Goal: Task Accomplishment & Management: Use online tool/utility

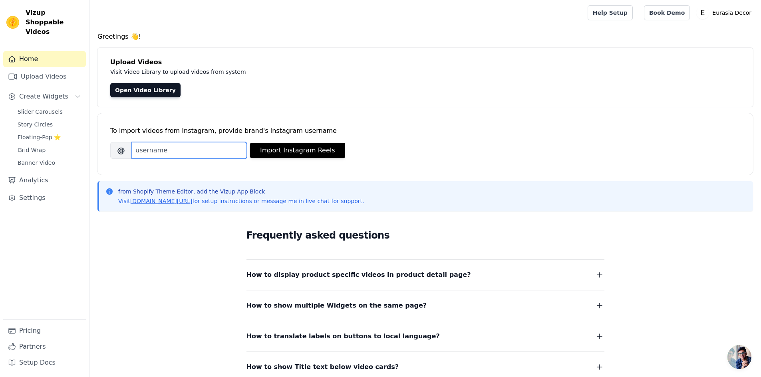
click at [153, 155] on input "Brand's Instagram Username" at bounding box center [189, 150] width 115 height 17
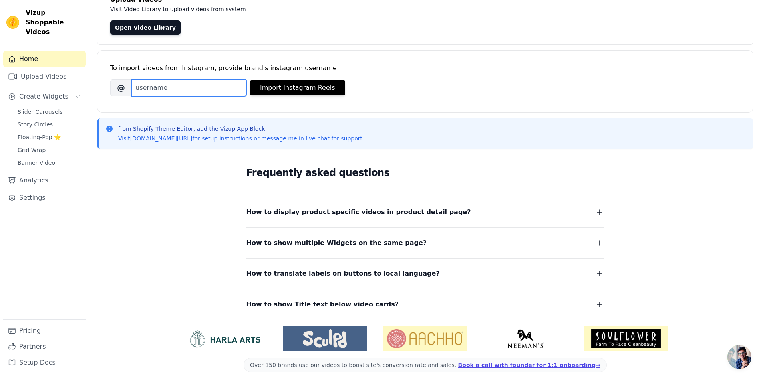
scroll to position [71, 0]
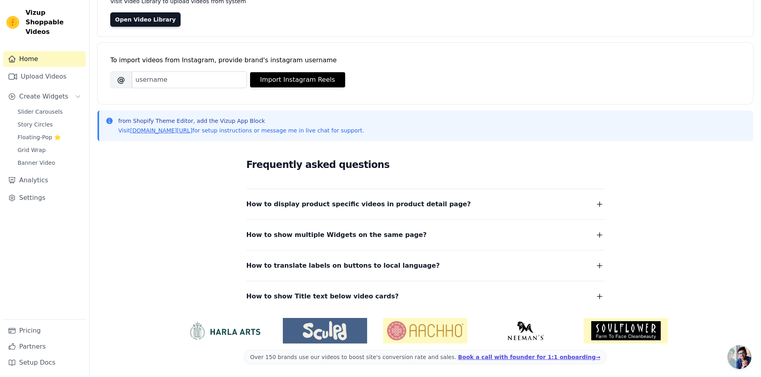
click at [415, 332] on img at bounding box center [425, 331] width 84 height 26
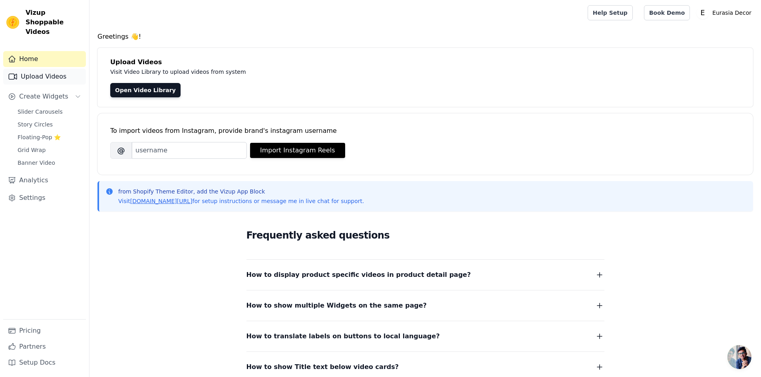
click at [35, 69] on link "Upload Videos" at bounding box center [44, 77] width 83 height 16
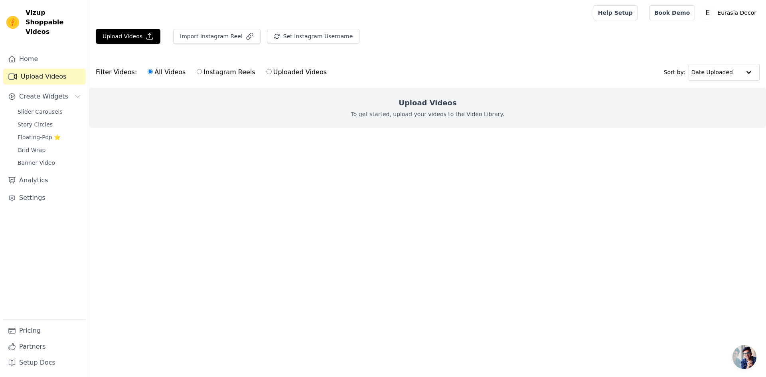
click at [196, 73] on label "Instagram Reels" at bounding box center [225, 72] width 59 height 10
click at [197, 73] on input "Instagram Reels" at bounding box center [199, 71] width 5 height 5
radio input "true"
click at [233, 36] on button "Import Instagram Reel" at bounding box center [216, 36] width 87 height 15
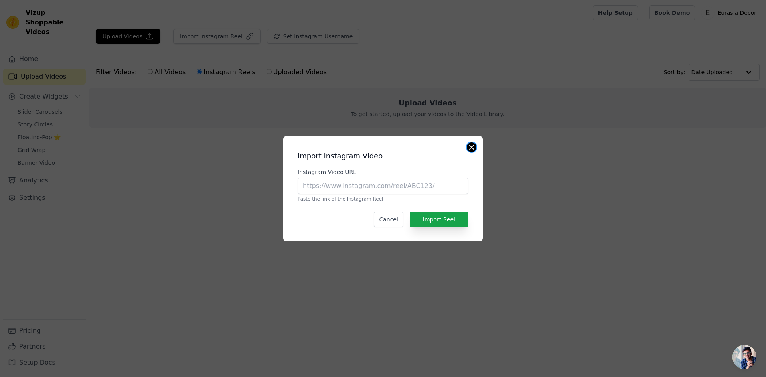
click at [471, 144] on button "Close modal" at bounding box center [472, 148] width 10 height 10
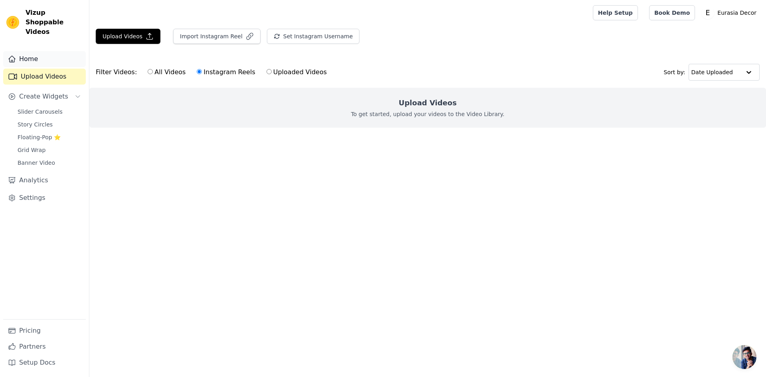
click at [32, 51] on link "Home" at bounding box center [44, 59] width 83 height 16
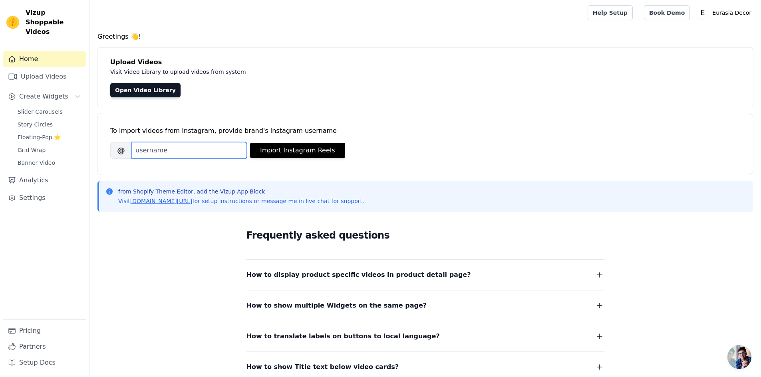
click at [154, 151] on input "Brand's Instagram Username" at bounding box center [189, 150] width 115 height 17
type input "eurasiadecorshop"
click at [281, 154] on button "Import Instagram Reels" at bounding box center [297, 150] width 95 height 15
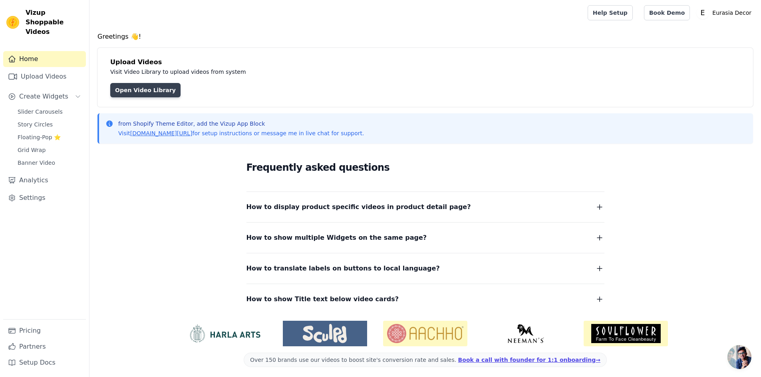
click at [131, 90] on link "Open Video Library" at bounding box center [145, 90] width 70 height 14
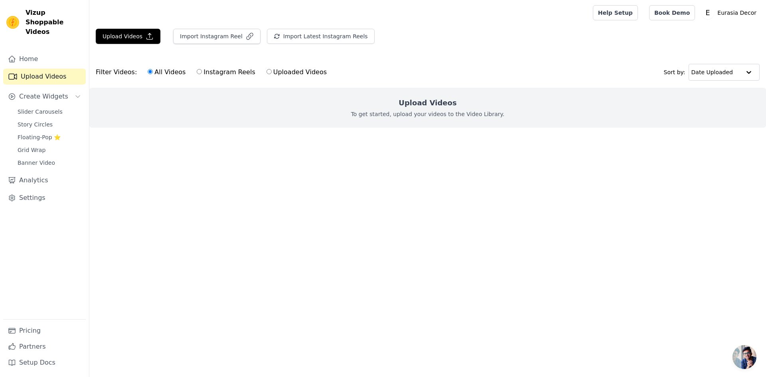
click at [197, 73] on label "Instagram Reels" at bounding box center [225, 72] width 59 height 10
click at [197, 73] on input "Instagram Reels" at bounding box center [199, 71] width 5 height 5
radio input "true"
click at [272, 74] on label "Uploaded Videos" at bounding box center [296, 72] width 61 height 10
click at [272, 74] on input "Uploaded Videos" at bounding box center [269, 71] width 5 height 5
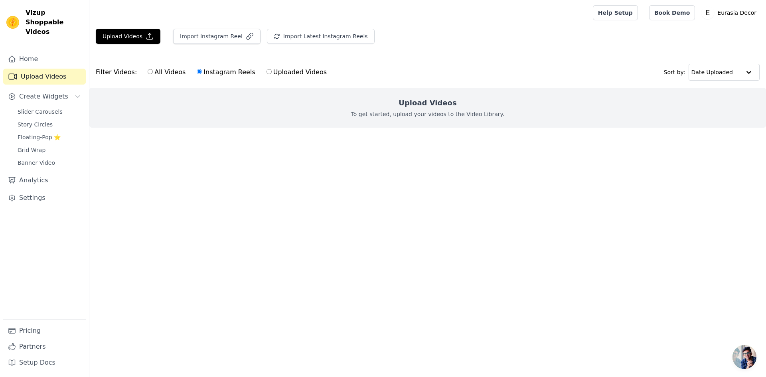
radio input "true"
click at [281, 34] on button "Import Latest Instagram Reels" at bounding box center [321, 36] width 108 height 15
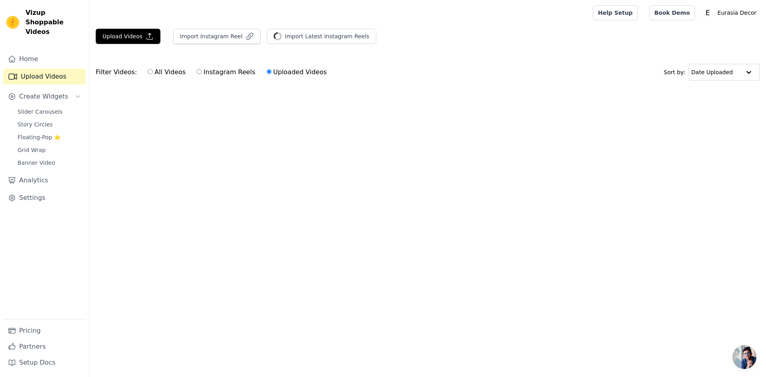
click at [197, 71] on input "Instagram Reels" at bounding box center [199, 71] width 5 height 5
radio input "true"
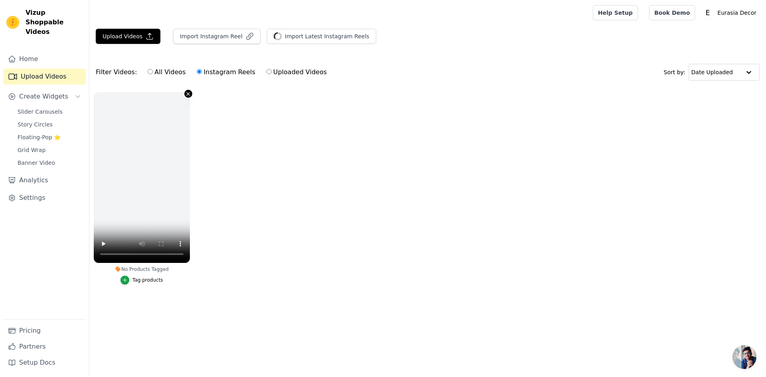
click at [188, 94] on icon "button" at bounding box center [188, 93] width 3 height 3
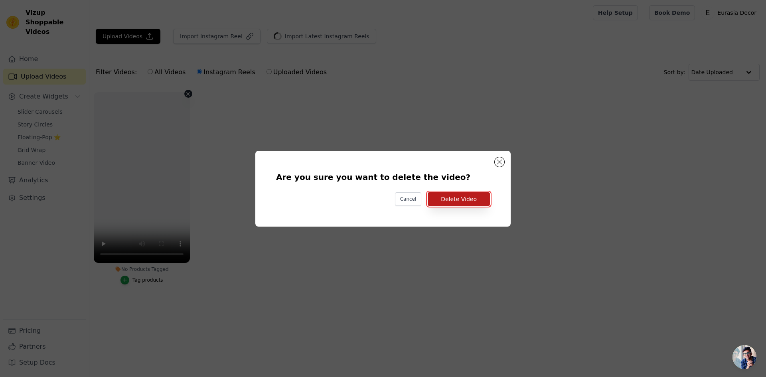
click at [473, 202] on button "Delete Video" at bounding box center [459, 199] width 62 height 14
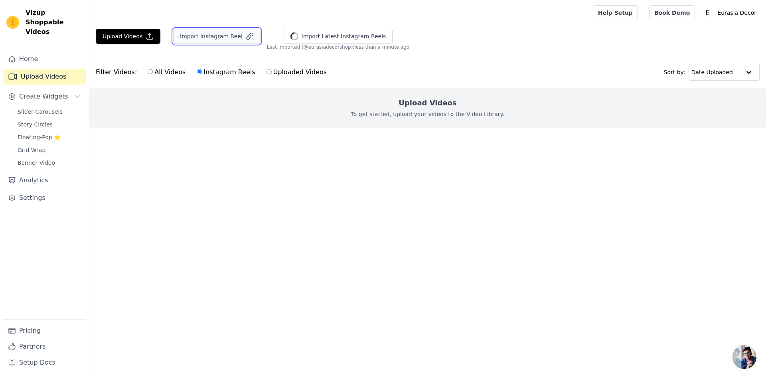
click at [211, 38] on button "Import Instagram Reel" at bounding box center [216, 36] width 87 height 15
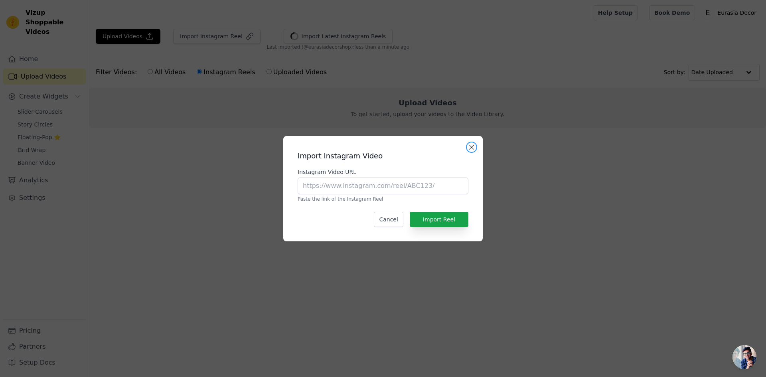
click at [470, 147] on button "Close modal" at bounding box center [472, 148] width 10 height 10
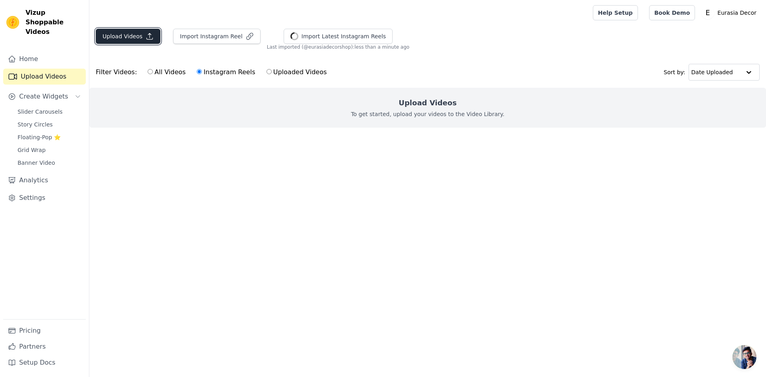
click at [139, 38] on button "Upload Videos" at bounding box center [128, 36] width 65 height 15
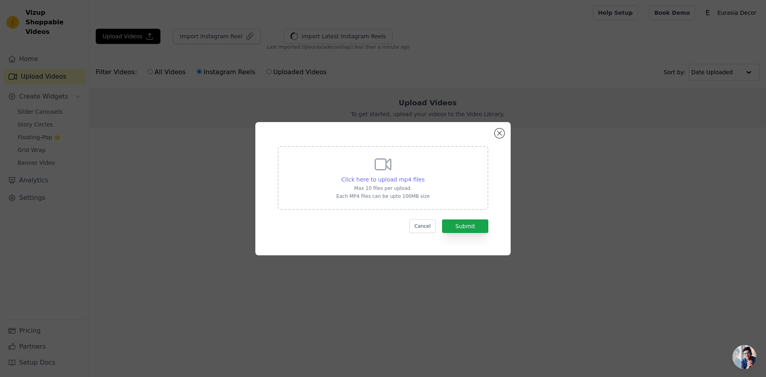
click at [399, 179] on span "Click here to upload mp4 files" at bounding box center [383, 179] width 83 height 6
click at [424, 176] on input "Click here to upload mp4 files Max 10 files per upload. Each MP4 files can be u…" at bounding box center [424, 175] width 0 height 0
type input "C:\fakepath\REEL.MP4"
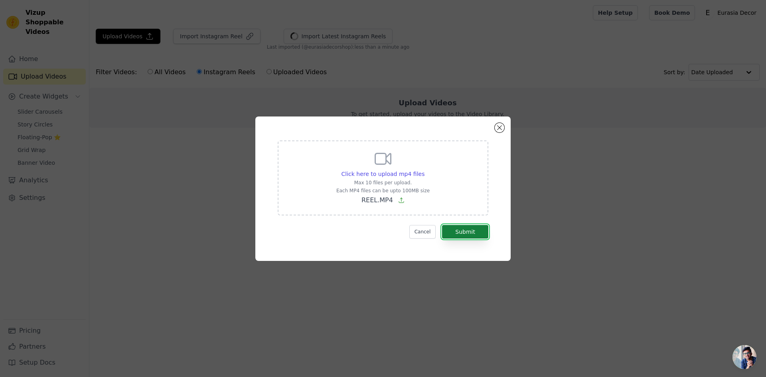
click at [469, 230] on button "Submit" at bounding box center [465, 232] width 46 height 14
click at [499, 129] on button "Close modal" at bounding box center [500, 128] width 10 height 10
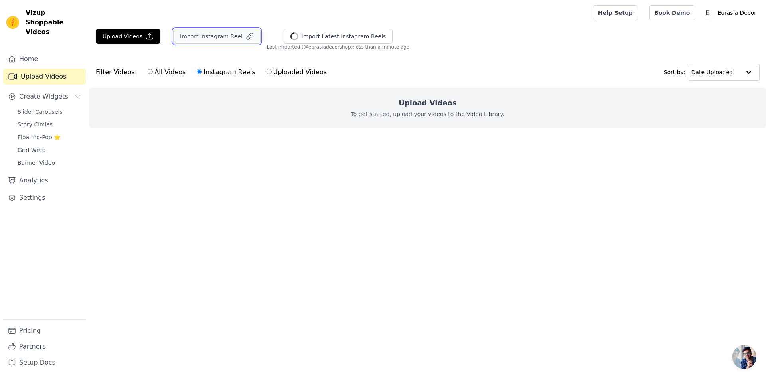
click at [208, 36] on button "Import Instagram Reel" at bounding box center [216, 36] width 87 height 15
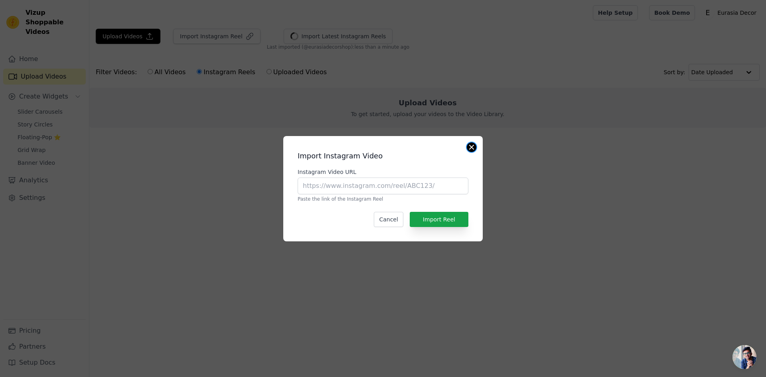
click at [472, 145] on button "Close modal" at bounding box center [472, 148] width 10 height 10
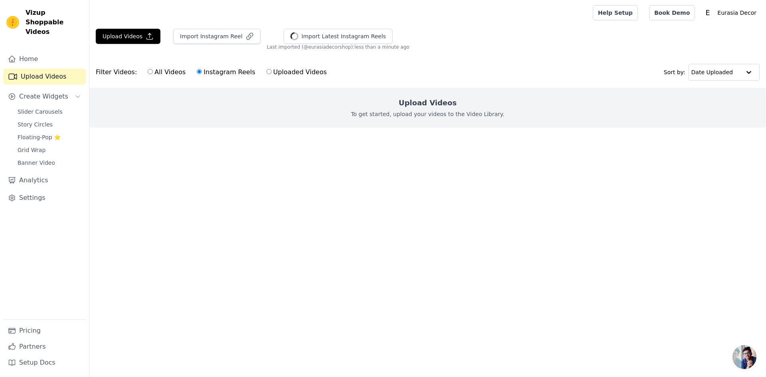
click at [276, 73] on label "Uploaded Videos" at bounding box center [296, 72] width 61 height 10
click at [272, 73] on input "Uploaded Videos" at bounding box center [269, 71] width 5 height 5
radio input "true"
click at [206, 70] on label "Instagram Reels" at bounding box center [225, 72] width 59 height 10
click at [202, 70] on input "Instagram Reels" at bounding box center [199, 71] width 5 height 5
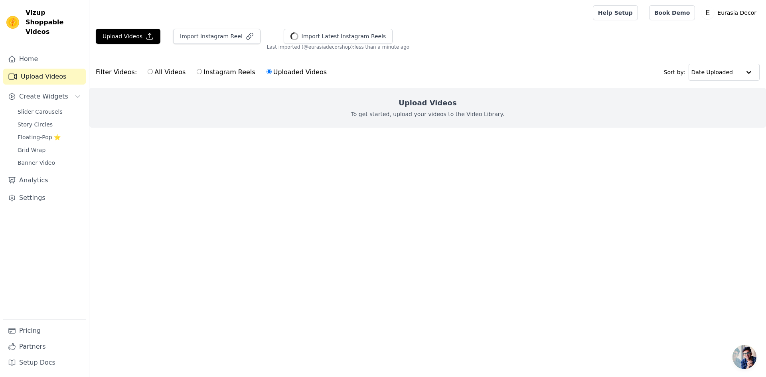
radio input "true"
click at [202, 76] on label "Instagram Reels" at bounding box center [225, 72] width 59 height 10
click at [202, 74] on input "Instagram Reels" at bounding box center [199, 71] width 5 height 5
radio input "true"
click at [298, 39] on button "Import Latest Instagram Reels" at bounding box center [327, 36] width 108 height 15
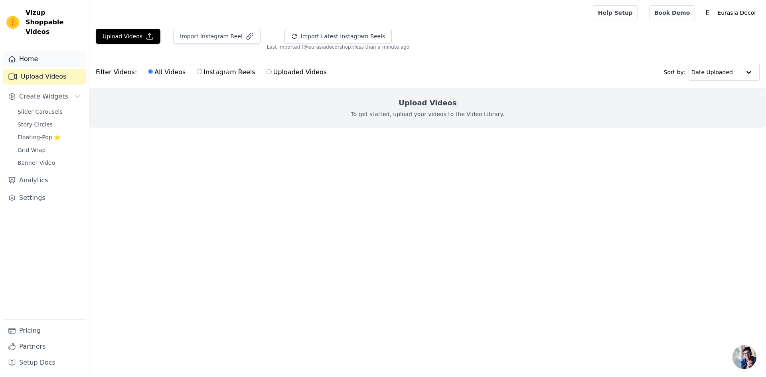
click at [32, 53] on link "Home" at bounding box center [44, 59] width 83 height 16
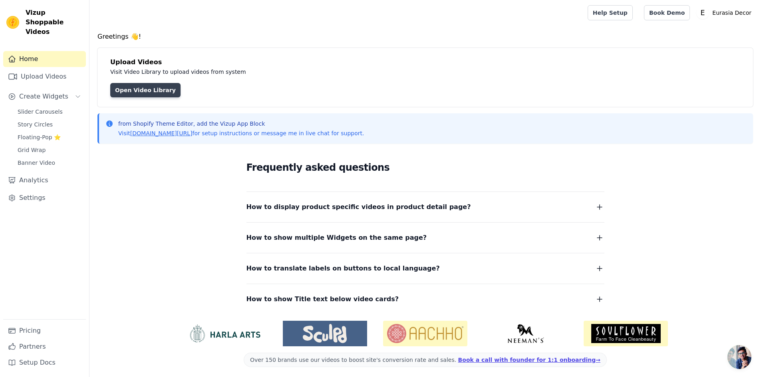
click at [154, 91] on link "Open Video Library" at bounding box center [145, 90] width 70 height 14
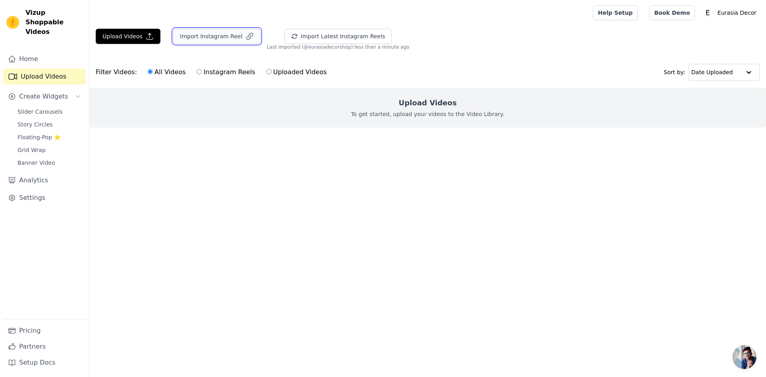
click at [222, 36] on button "Import Instagram Reel" at bounding box center [216, 36] width 87 height 15
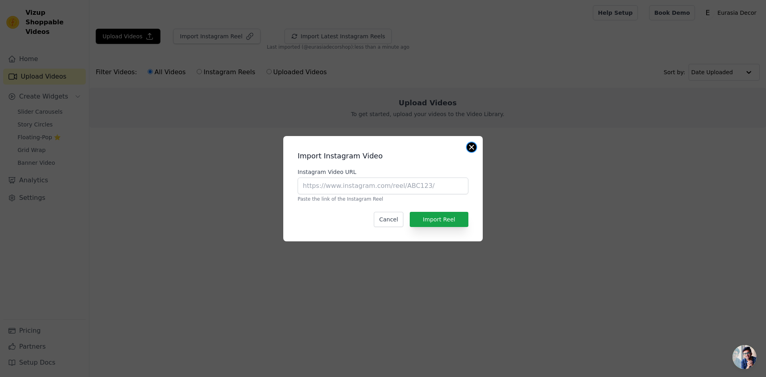
click at [469, 146] on button "Close modal" at bounding box center [472, 148] width 10 height 10
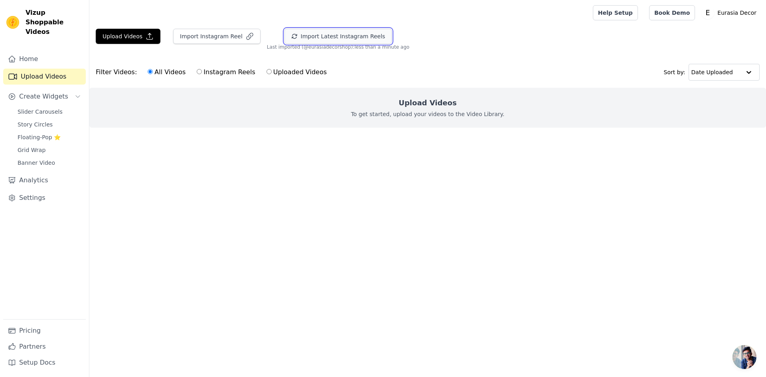
click at [323, 37] on button "Import Latest Instagram Reels" at bounding box center [339, 36] width 108 height 15
click at [39, 333] on link "Pricing" at bounding box center [44, 331] width 83 height 16
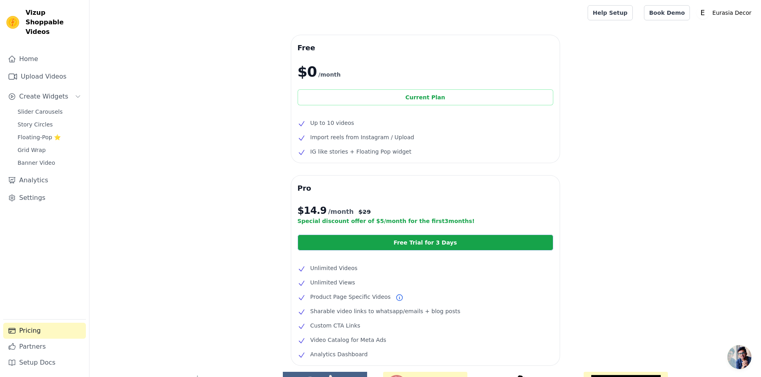
click at [412, 99] on div "Current Plan" at bounding box center [424, 97] width 255 height 16
click at [31, 73] on link "Upload Videos" at bounding box center [44, 77] width 83 height 16
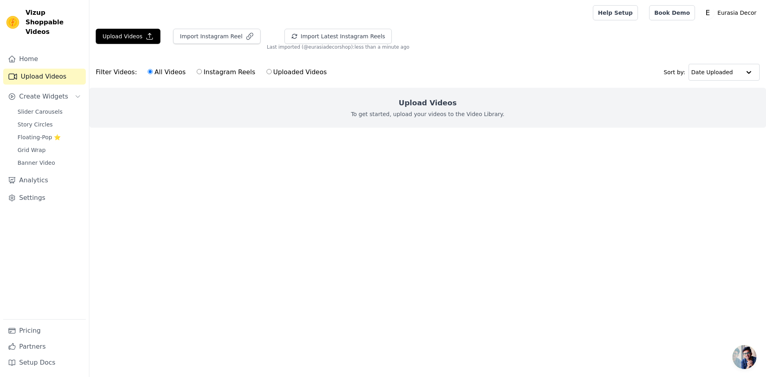
click at [197, 73] on input "Instagram Reels" at bounding box center [199, 71] width 5 height 5
radio input "true"
click at [77, 96] on icon "Sidebar" at bounding box center [78, 97] width 4 height 2
click at [77, 93] on icon "Sidebar" at bounding box center [78, 96] width 6 height 6
click at [37, 108] on span "Slider Carousels" at bounding box center [40, 112] width 45 height 8
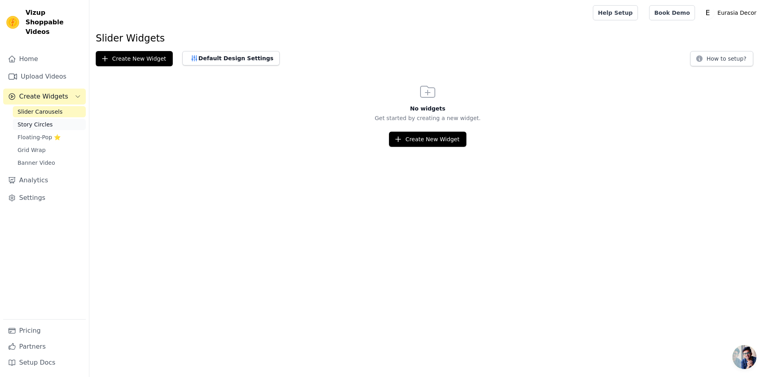
click at [36, 121] on span "Story Circles" at bounding box center [35, 125] width 35 height 8
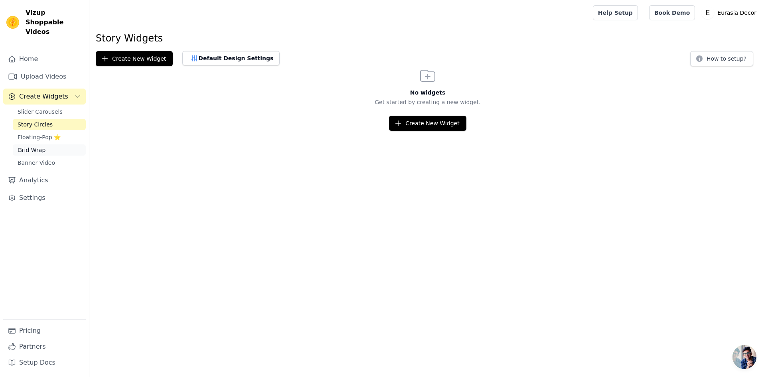
click at [32, 146] on span "Grid Wrap" at bounding box center [32, 150] width 28 height 8
click at [37, 159] on span "Banner Video" at bounding box center [37, 163] width 38 height 8
click at [34, 108] on span "Slider Carousels" at bounding box center [40, 112] width 45 height 8
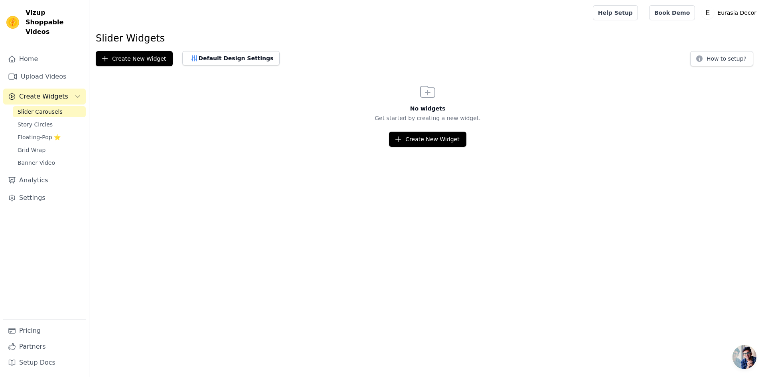
click at [77, 93] on icon "Sidebar" at bounding box center [78, 96] width 6 height 6
click at [57, 71] on link "Upload Videos" at bounding box center [44, 77] width 83 height 16
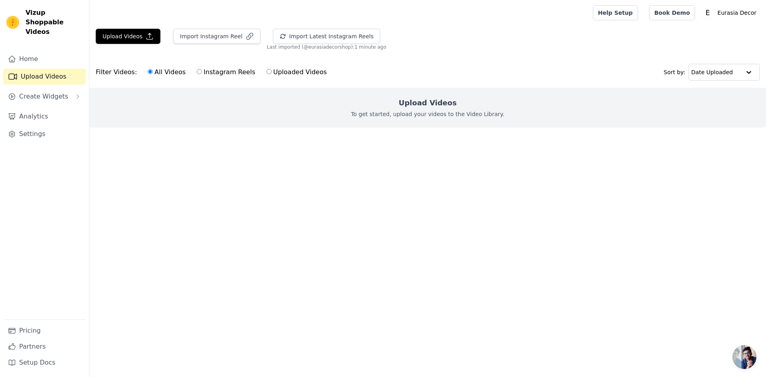
click at [219, 73] on label "Instagram Reels" at bounding box center [225, 72] width 59 height 10
click at [202, 73] on input "Instagram Reels" at bounding box center [199, 71] width 5 height 5
radio input "true"
click at [267, 73] on label "Uploaded Videos" at bounding box center [296, 72] width 61 height 10
click at [267, 73] on input "Uploaded Videos" at bounding box center [269, 71] width 5 height 5
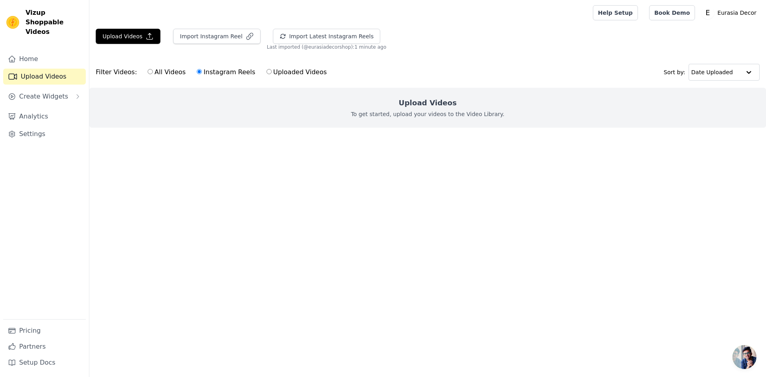
radio input "true"
click at [210, 74] on label "Instagram Reels" at bounding box center [225, 72] width 59 height 10
click at [202, 74] on input "Instagram Reels" at bounding box center [199, 71] width 5 height 5
radio input "true"
click at [286, 36] on button "Import Latest Instagram Reels" at bounding box center [327, 36] width 108 height 15
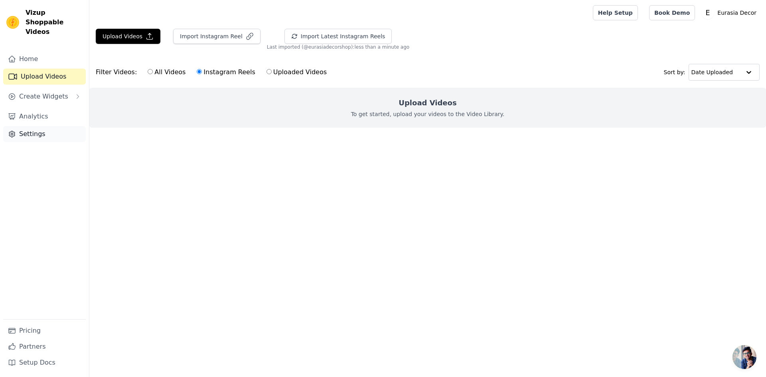
click at [22, 126] on link "Settings" at bounding box center [44, 134] width 83 height 16
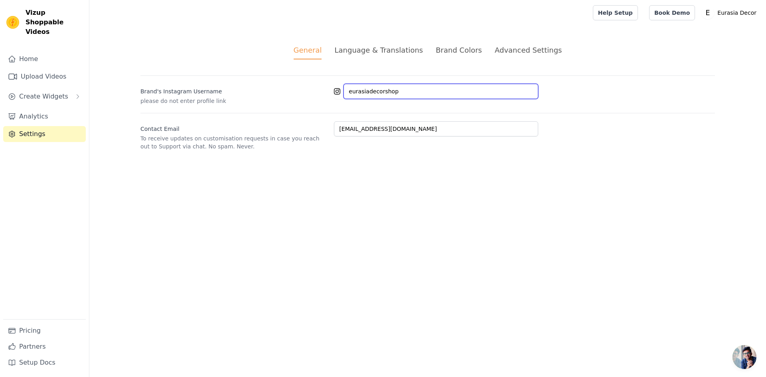
click at [400, 93] on input "eurasiadecorshop" at bounding box center [441, 91] width 195 height 15
click at [38, 55] on link "Home" at bounding box center [44, 59] width 83 height 16
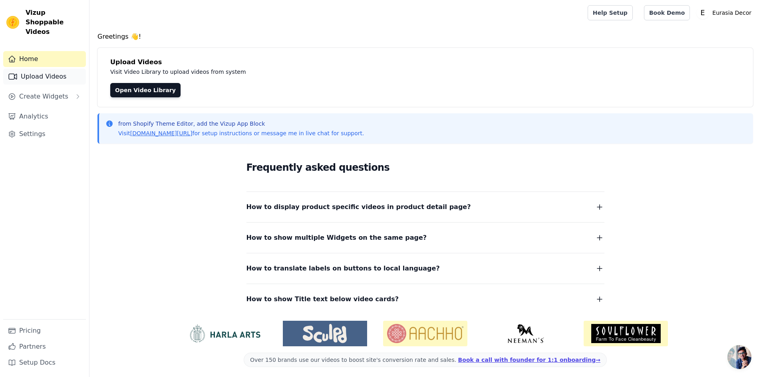
click at [42, 69] on link "Upload Videos" at bounding box center [44, 77] width 83 height 16
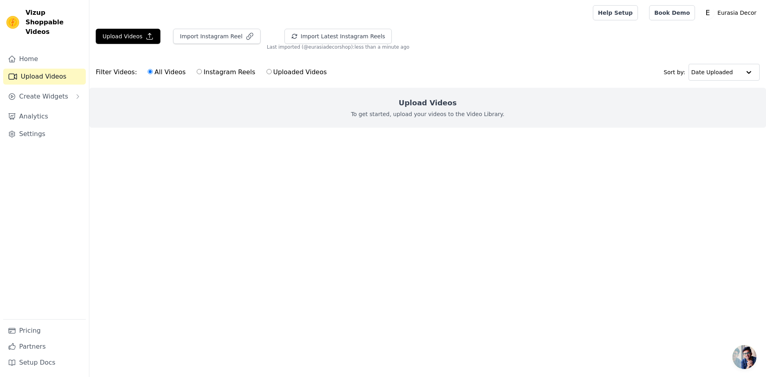
click at [217, 76] on label "Instagram Reels" at bounding box center [225, 72] width 59 height 10
click at [202, 74] on input "Instagram Reels" at bounding box center [199, 71] width 5 height 5
radio input "true"
click at [325, 51] on div "Upload Videos Import Instagram Reel Import Latest Instagram Reels Import Latest…" at bounding box center [427, 85] width 677 height 112
click at [745, 73] on div at bounding box center [749, 72] width 16 height 16
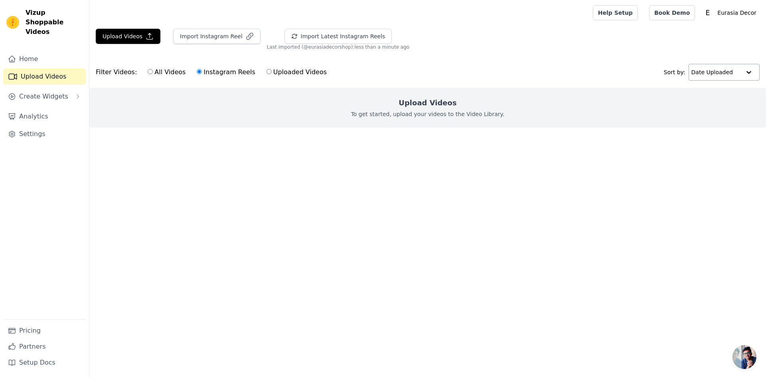
click at [745, 73] on div at bounding box center [749, 72] width 16 height 16
click at [610, 150] on main "Upload Videos Import Instagram Reel Import Latest Instagram Reels Import Latest…" at bounding box center [427, 93] width 677 height 134
click at [308, 34] on button "Import Latest Instagram Reels" at bounding box center [339, 36] width 108 height 15
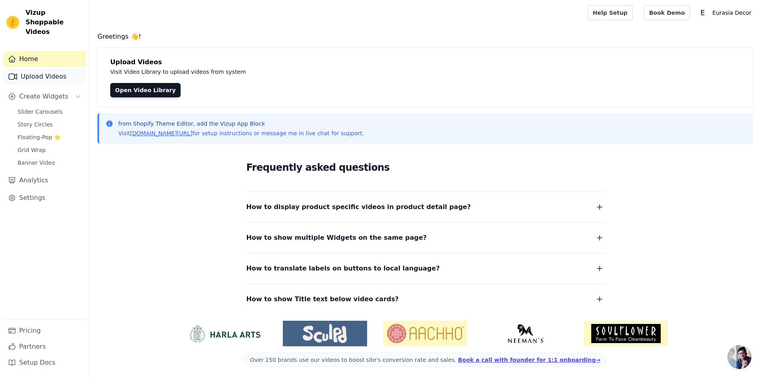
click at [54, 71] on link "Upload Videos" at bounding box center [44, 77] width 83 height 16
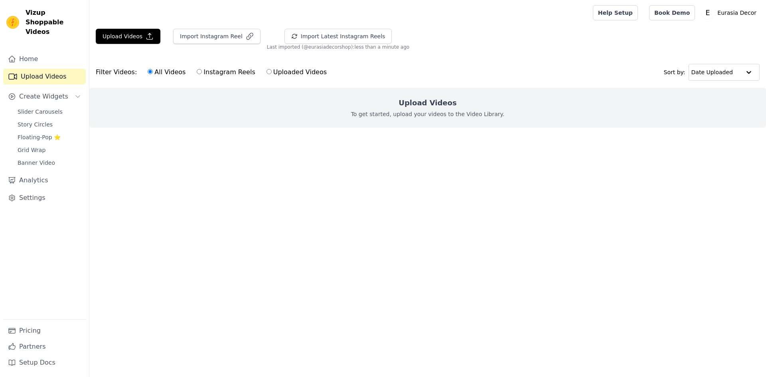
click at [206, 73] on label "Instagram Reels" at bounding box center [225, 72] width 59 height 10
click at [202, 73] on input "Instagram Reels" at bounding box center [199, 71] width 5 height 5
radio input "true"
click at [287, 72] on label "Uploaded Videos" at bounding box center [296, 72] width 61 height 10
click at [272, 72] on input "Uploaded Videos" at bounding box center [269, 71] width 5 height 5
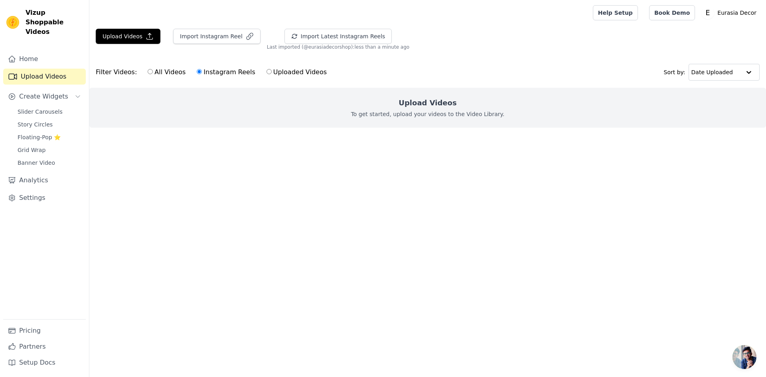
radio input "true"
click at [204, 71] on label "Instagram Reels" at bounding box center [225, 72] width 59 height 10
click at [202, 71] on input "Instagram Reels" at bounding box center [199, 71] width 5 height 5
radio input "true"
click at [307, 42] on button "Import Latest Instagram Reels" at bounding box center [339, 36] width 108 height 15
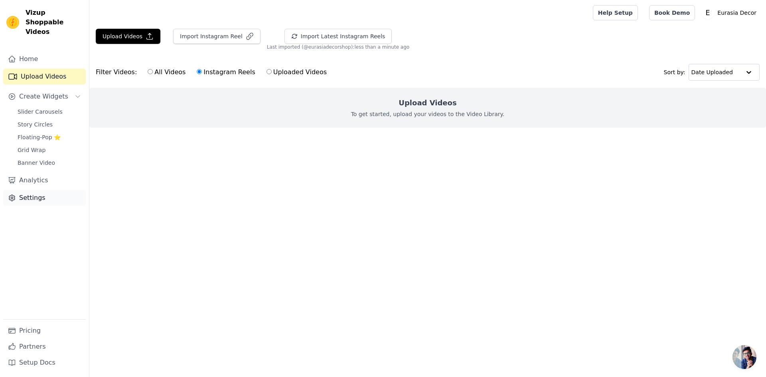
click at [30, 190] on link "Settings" at bounding box center [44, 198] width 83 height 16
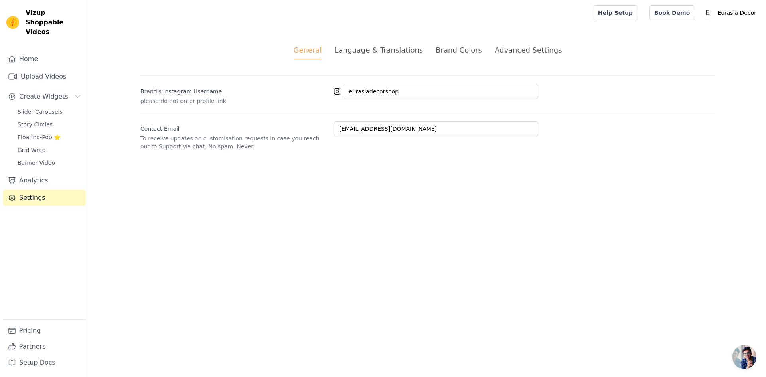
click at [511, 50] on div "Advanced Settings" at bounding box center [528, 50] width 67 height 11
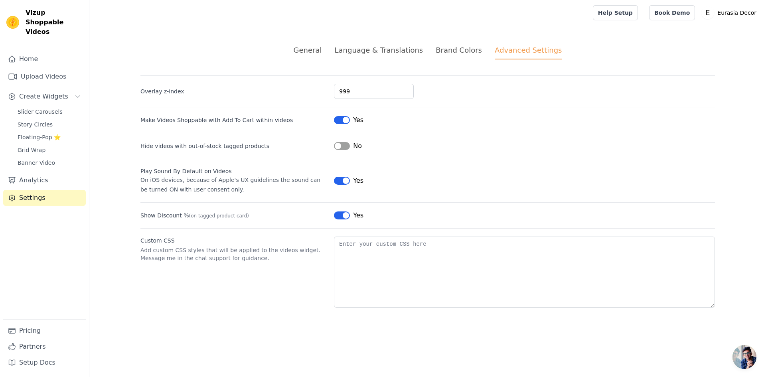
click at [450, 51] on div "Brand Colors" at bounding box center [459, 50] width 46 height 11
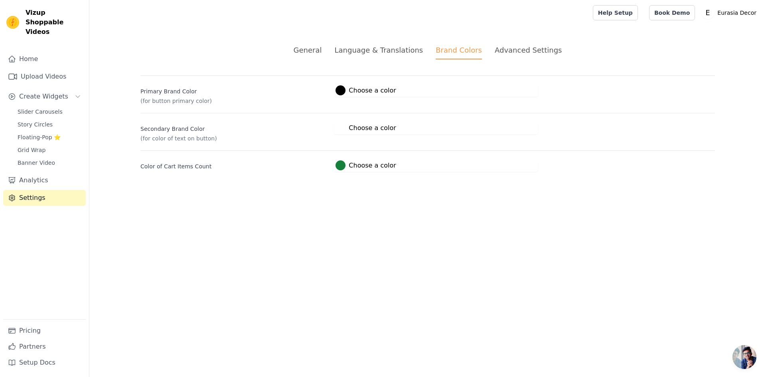
click at [384, 51] on div "Language & Translations" at bounding box center [379, 50] width 89 height 11
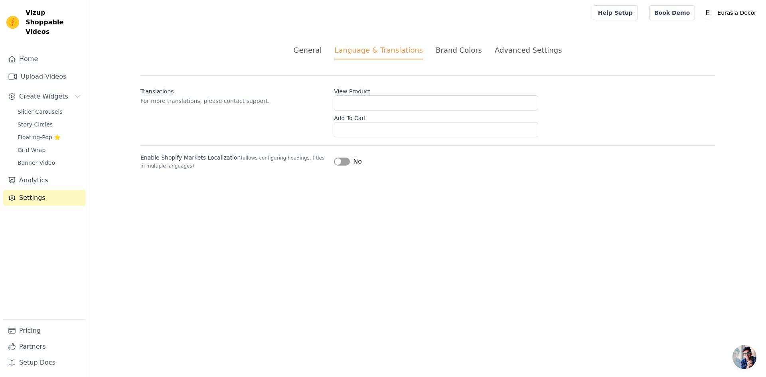
click at [322, 51] on div "General" at bounding box center [308, 50] width 28 height 11
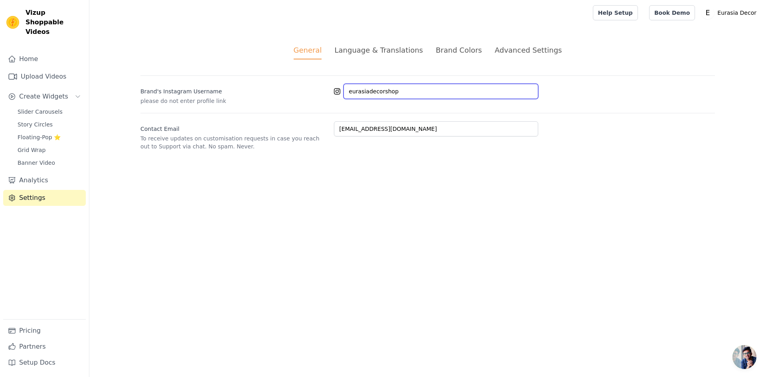
click at [407, 91] on input "eurasiadecorshop" at bounding box center [441, 91] width 195 height 15
drag, startPoint x: 392, startPoint y: 91, endPoint x: 299, endPoint y: 99, distance: 93.4
click at [299, 99] on div "Brand's Instagram Username please do not enter profile link eurasiadecorshop" at bounding box center [428, 90] width 575 height 30
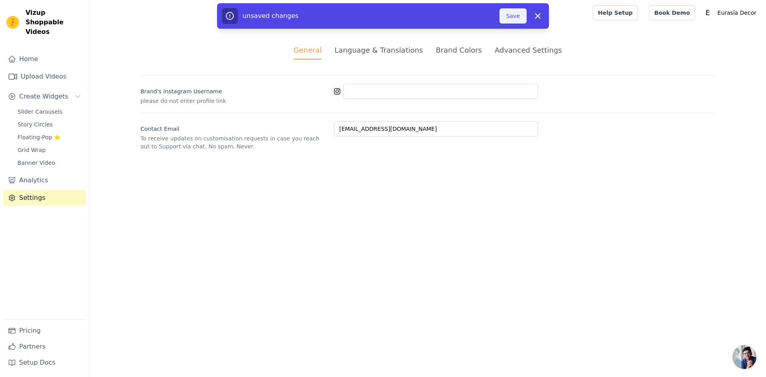
click at [517, 14] on button "Save" at bounding box center [513, 15] width 27 height 15
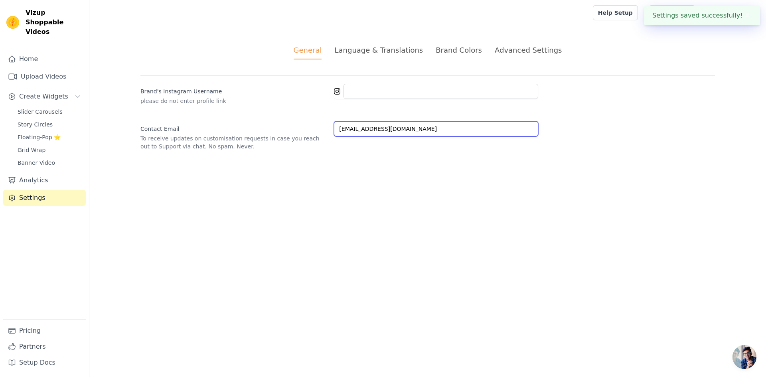
drag, startPoint x: 366, startPoint y: 139, endPoint x: 334, endPoint y: 142, distance: 32.5
click at [334, 142] on div "Contact Email To receive updates on customisation requests in case you reach ou…" at bounding box center [428, 132] width 575 height 38
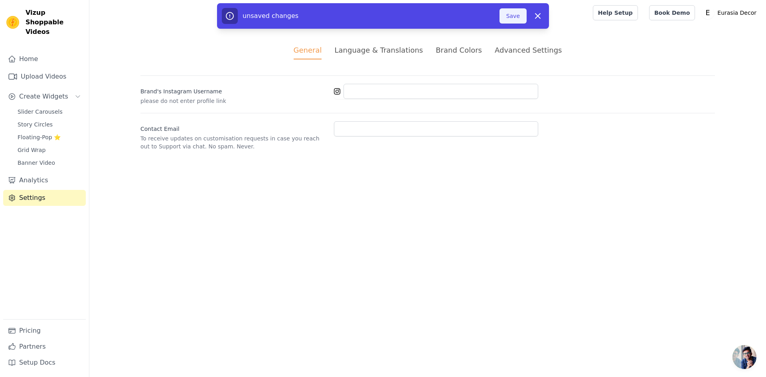
click at [512, 16] on button "Save" at bounding box center [513, 15] width 27 height 15
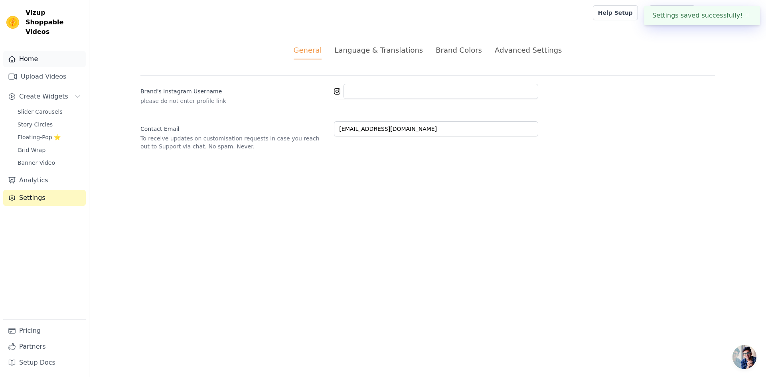
click at [40, 51] on link "Home" at bounding box center [44, 59] width 83 height 16
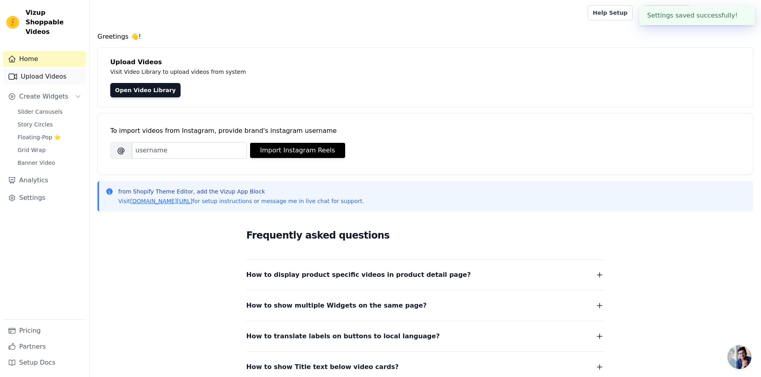
click at [45, 69] on link "Upload Videos" at bounding box center [44, 77] width 83 height 16
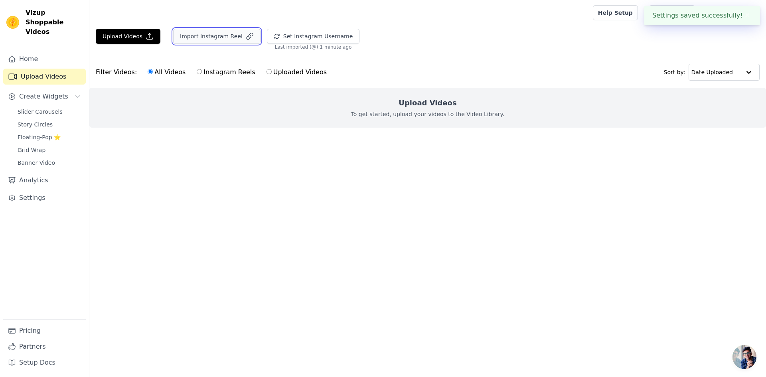
click at [206, 42] on button "Import Instagram Reel" at bounding box center [216, 36] width 87 height 15
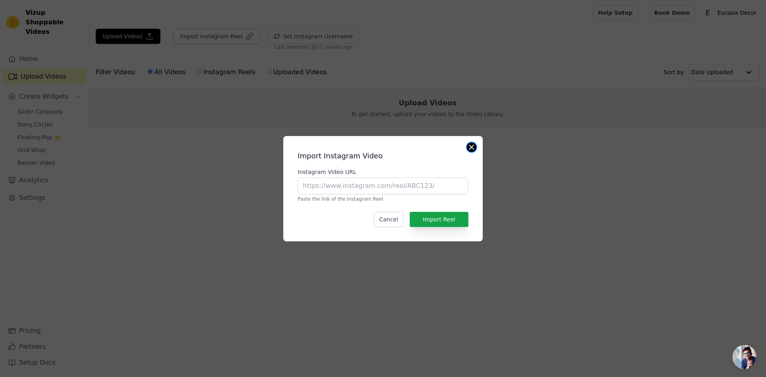
drag, startPoint x: 475, startPoint y: 146, endPoint x: 325, endPoint y: 83, distance: 162.8
click at [475, 146] on button "Close modal" at bounding box center [472, 148] width 10 height 10
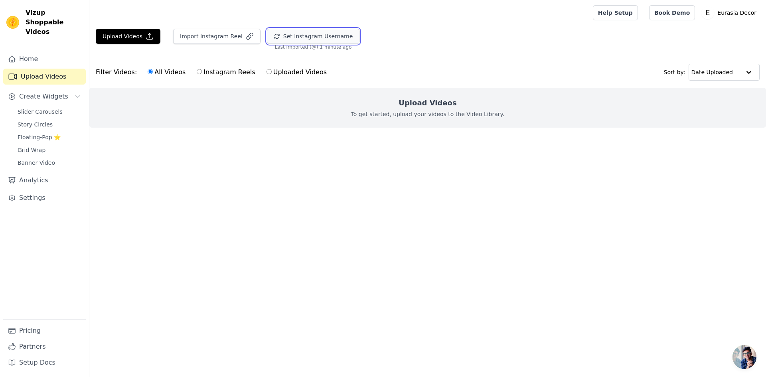
click at [302, 37] on button "Set Instagram Username" at bounding box center [313, 36] width 93 height 15
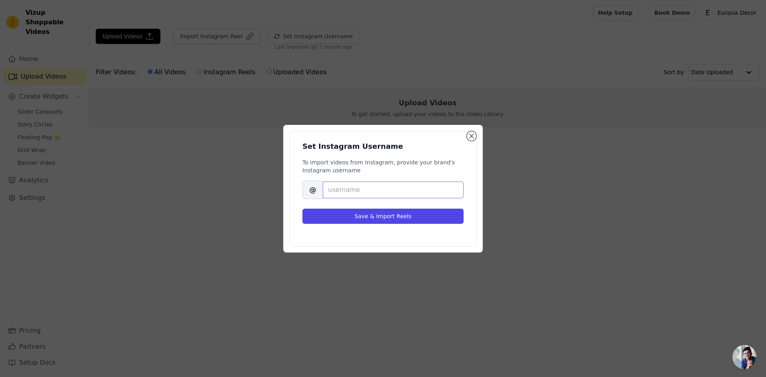
click at [356, 195] on input "Brand's Instagram Username" at bounding box center [393, 190] width 141 height 17
type input "eurasiadecorshop"
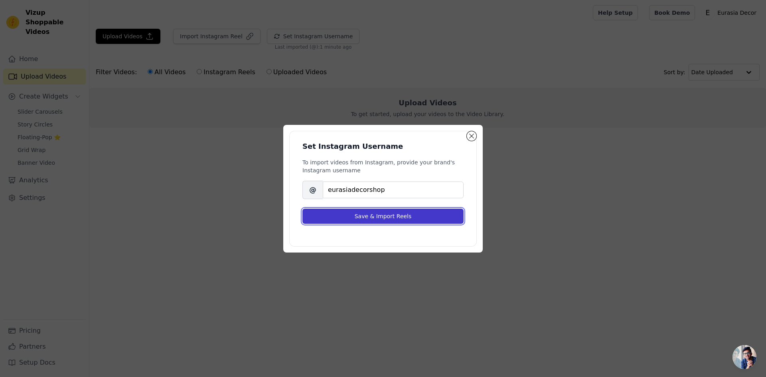
click at [406, 213] on button "Save & Import Reels" at bounding box center [383, 216] width 161 height 15
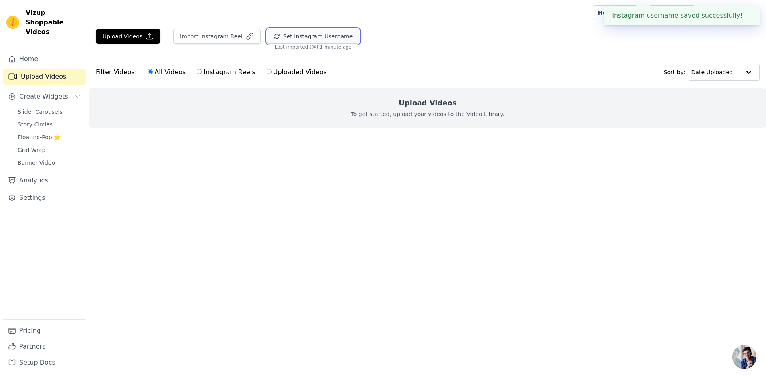
click at [312, 36] on button "Set Instagram Username" at bounding box center [313, 36] width 93 height 15
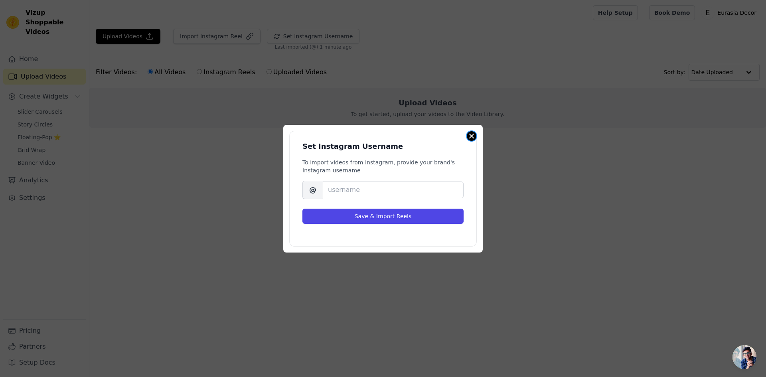
click at [472, 137] on button "Close modal" at bounding box center [472, 136] width 10 height 10
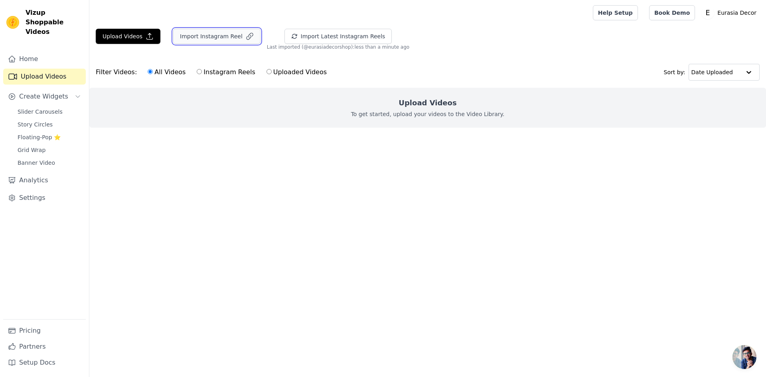
click at [225, 38] on button "Import Instagram Reel" at bounding box center [216, 36] width 87 height 15
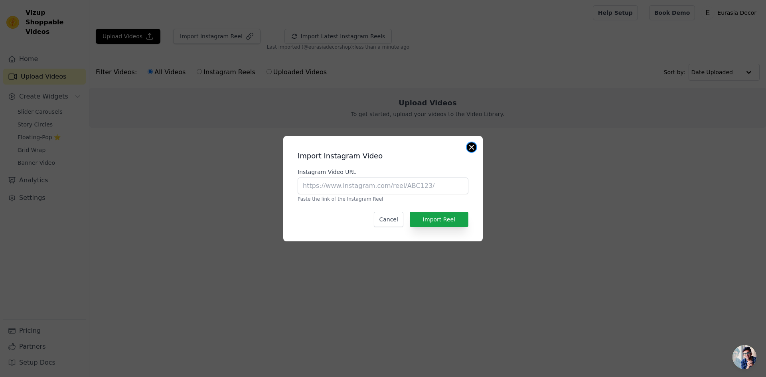
drag, startPoint x: 472, startPoint y: 146, endPoint x: 392, endPoint y: 104, distance: 90.0
click at [471, 146] on button "Close modal" at bounding box center [472, 148] width 10 height 10
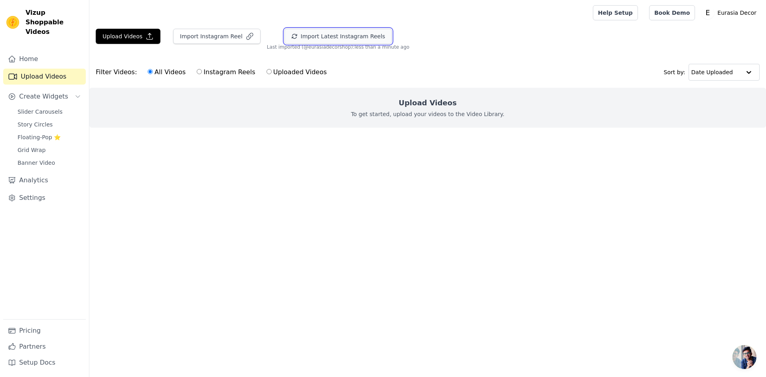
click at [327, 41] on button "Import Latest Instagram Reels" at bounding box center [339, 36] width 108 height 15
click at [197, 72] on label "Instagram Reels" at bounding box center [225, 72] width 59 height 10
click at [197, 72] on input "Instagram Reels" at bounding box center [199, 71] width 5 height 5
radio input "true"
click at [266, 72] on label "Uploaded Videos" at bounding box center [296, 72] width 61 height 10
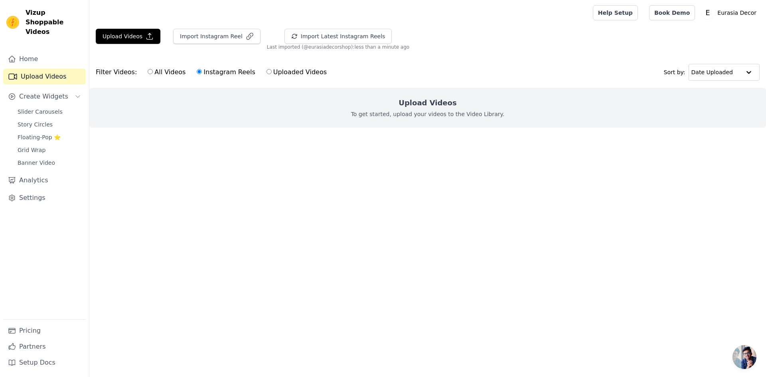
click at [267, 72] on input "Uploaded Videos" at bounding box center [269, 71] width 5 height 5
radio input "true"
click at [214, 73] on label "Instagram Reels" at bounding box center [225, 72] width 59 height 10
click at [202, 73] on input "Instagram Reels" at bounding box center [199, 71] width 5 height 5
radio input "true"
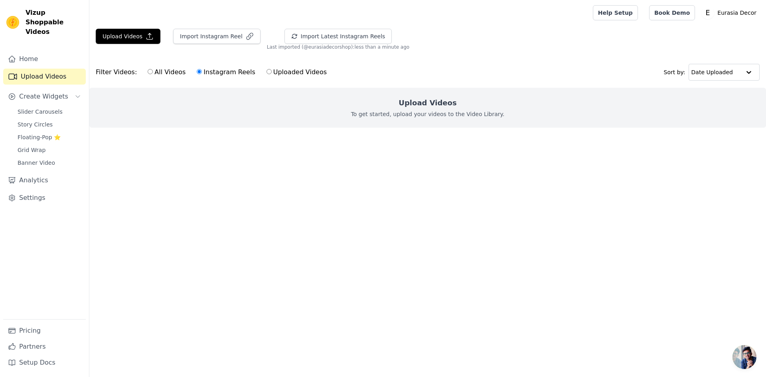
click at [164, 71] on label "All Videos" at bounding box center [166, 72] width 39 height 10
click at [153, 71] on input "All Videos" at bounding box center [150, 71] width 5 height 5
radio input "true"
click at [197, 72] on input "Instagram Reels" at bounding box center [199, 71] width 5 height 5
radio input "true"
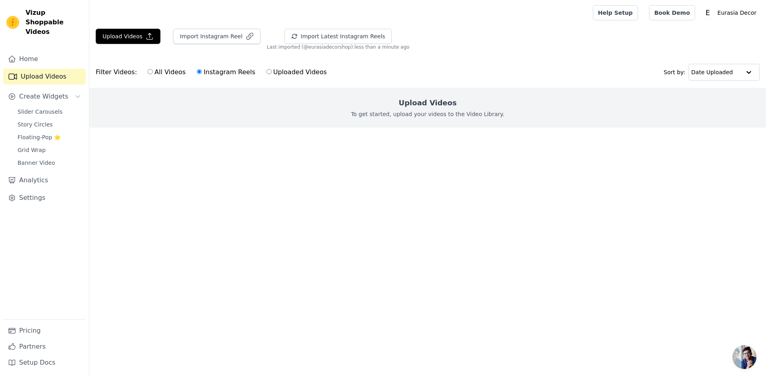
click at [303, 151] on main "Upload Videos Import Instagram Reel Import Latest Instagram Reels Import Latest…" at bounding box center [427, 93] width 677 height 134
click at [290, 71] on label "Uploaded Videos" at bounding box center [296, 72] width 61 height 10
click at [272, 71] on input "Uploaded Videos" at bounding box center [269, 71] width 5 height 5
radio input "true"
click at [158, 67] on div "All Videos Instagram Reels Uploaded Videos" at bounding box center [237, 72] width 188 height 18
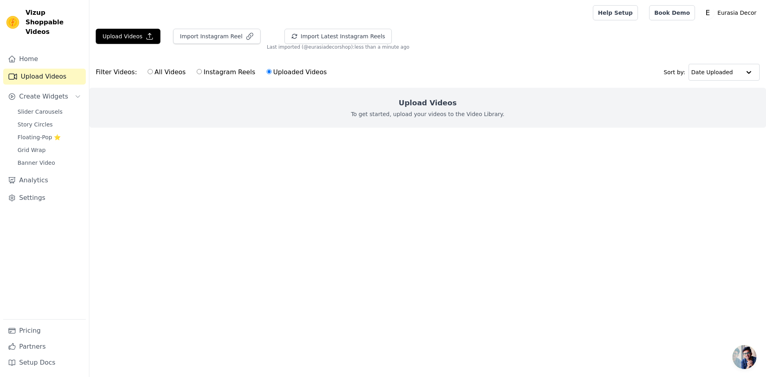
click at [157, 72] on label "All Videos" at bounding box center [166, 72] width 39 height 10
click at [153, 72] on input "All Videos" at bounding box center [150, 71] width 5 height 5
radio input "true"
click at [33, 53] on link "Home" at bounding box center [44, 59] width 83 height 16
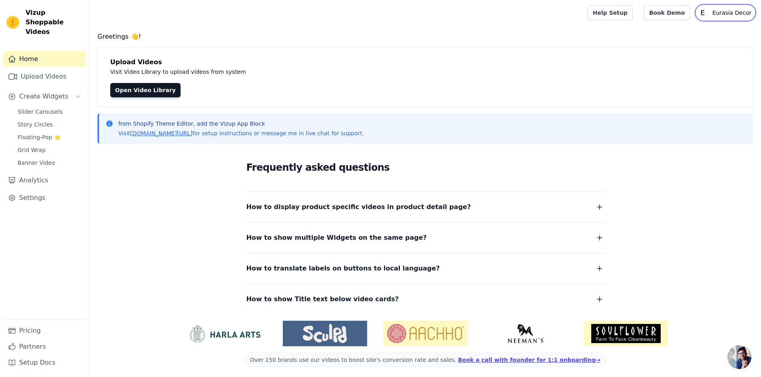
click at [720, 12] on p "Eurasia Decor" at bounding box center [732, 13] width 46 height 14
click at [701, 32] on link "Settings" at bounding box center [715, 33] width 77 height 14
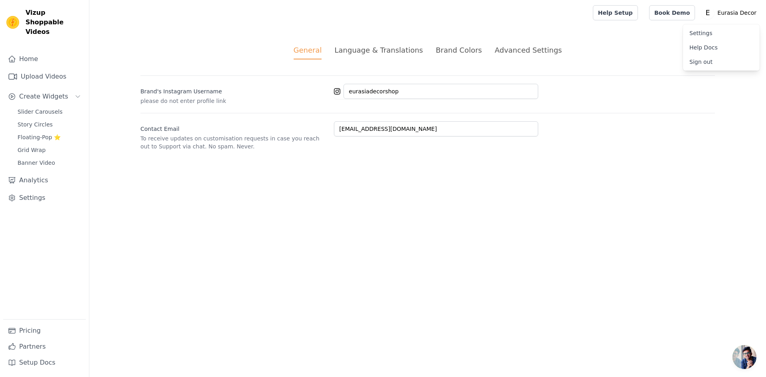
click at [377, 51] on div "Language & Translations" at bounding box center [379, 50] width 89 height 11
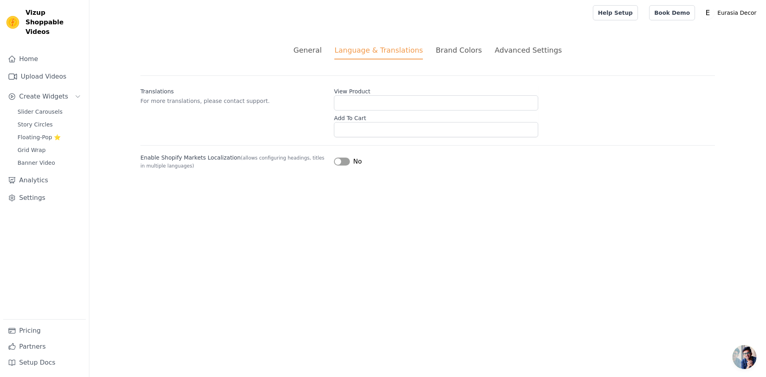
click at [464, 55] on div "Brand Colors" at bounding box center [459, 50] width 46 height 11
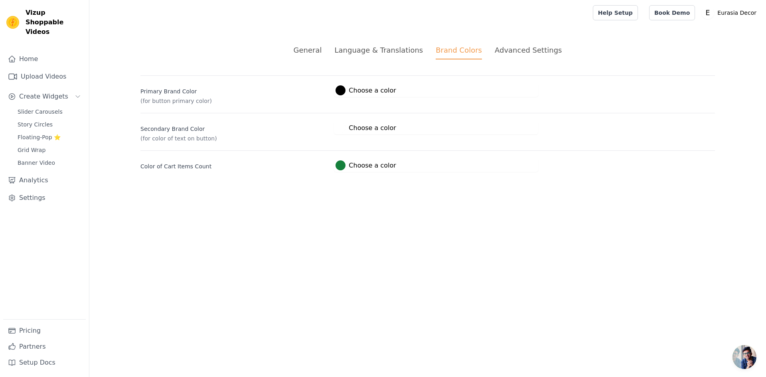
click at [505, 50] on div "Advanced Settings" at bounding box center [528, 50] width 67 height 11
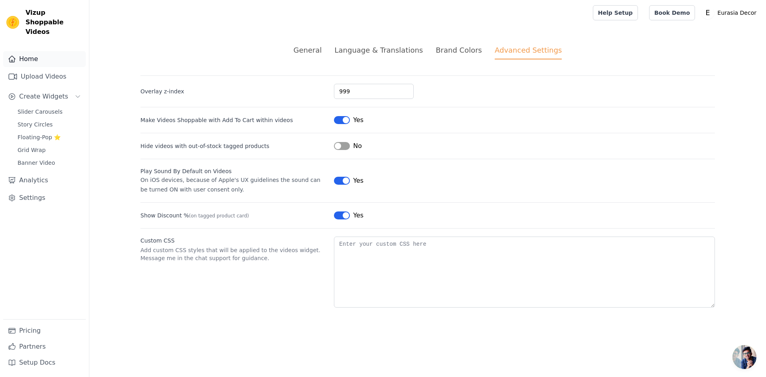
click at [30, 51] on link "Home" at bounding box center [44, 59] width 83 height 16
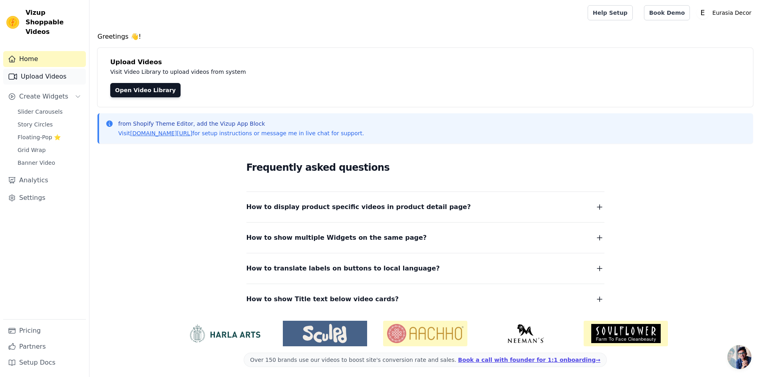
click at [38, 69] on link "Upload Videos" at bounding box center [44, 77] width 83 height 16
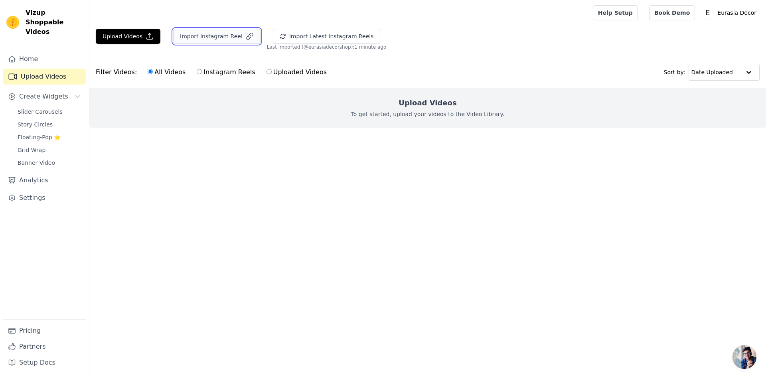
click at [201, 41] on button "Import Instagram Reel" at bounding box center [216, 36] width 87 height 15
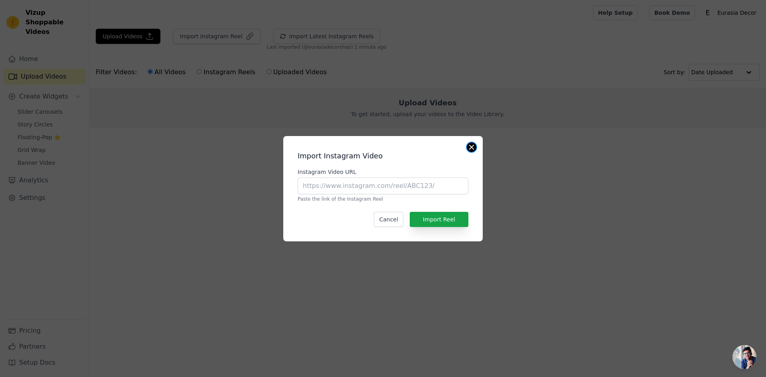
click at [470, 145] on button "Close modal" at bounding box center [472, 148] width 10 height 10
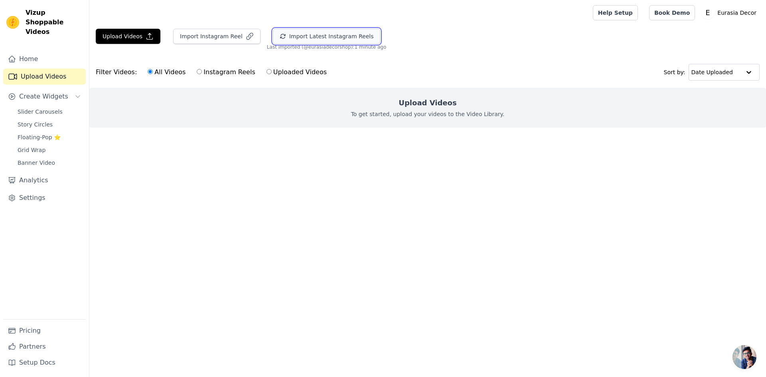
click at [287, 38] on button "Import Latest Instagram Reels" at bounding box center [327, 36] width 108 height 15
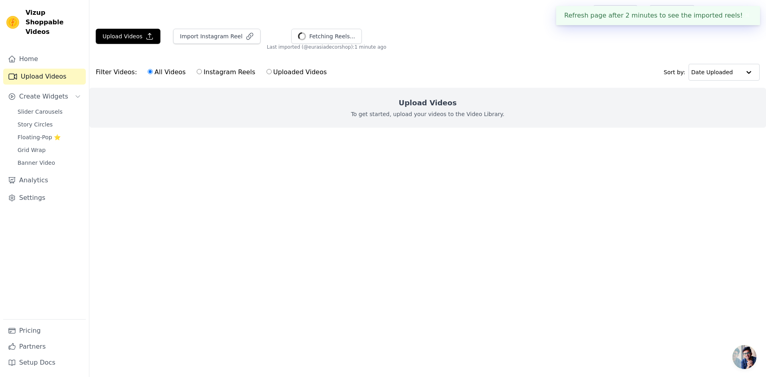
click at [206, 73] on label "Instagram Reels" at bounding box center [225, 72] width 59 height 10
click at [202, 73] on input "Instagram Reels" at bounding box center [199, 71] width 5 height 5
radio input "true"
click at [273, 74] on label "Uploaded Videos" at bounding box center [296, 72] width 61 height 10
click at [272, 74] on input "Uploaded Videos" at bounding box center [269, 71] width 5 height 5
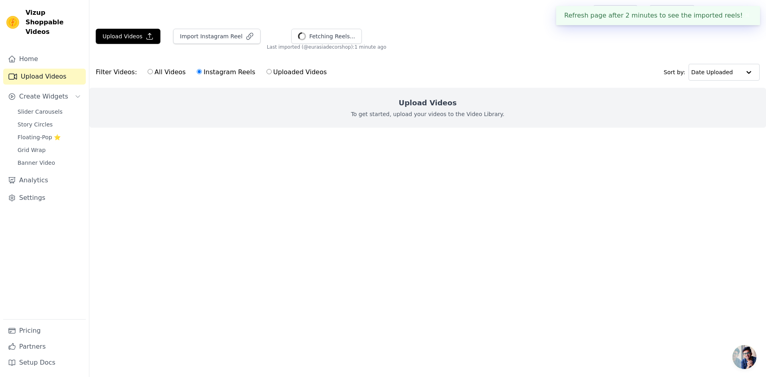
radio input "true"
click at [206, 72] on label "Instagram Reels" at bounding box center [225, 72] width 59 height 10
click at [202, 72] on input "Instagram Reels" at bounding box center [199, 71] width 5 height 5
radio input "true"
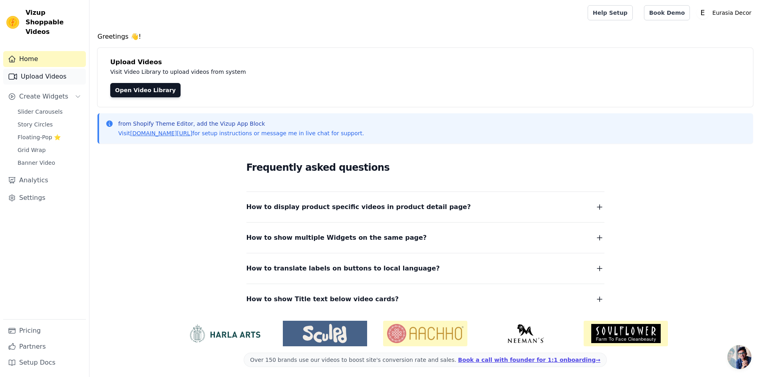
click at [33, 70] on link "Upload Videos" at bounding box center [44, 77] width 83 height 16
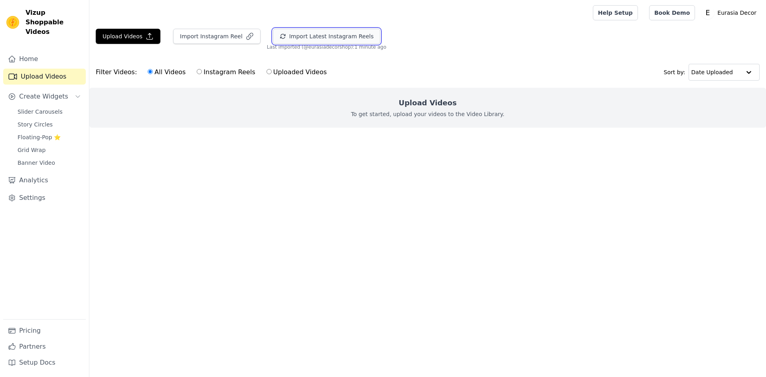
click at [308, 36] on button "Import Latest Instagram Reels" at bounding box center [327, 36] width 108 height 15
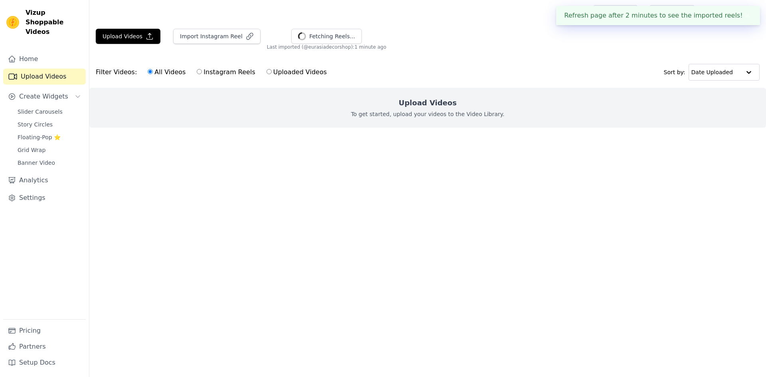
click at [203, 71] on label "Instagram Reels" at bounding box center [225, 72] width 59 height 10
click at [202, 71] on input "Instagram Reels" at bounding box center [199, 71] width 5 height 5
radio input "true"
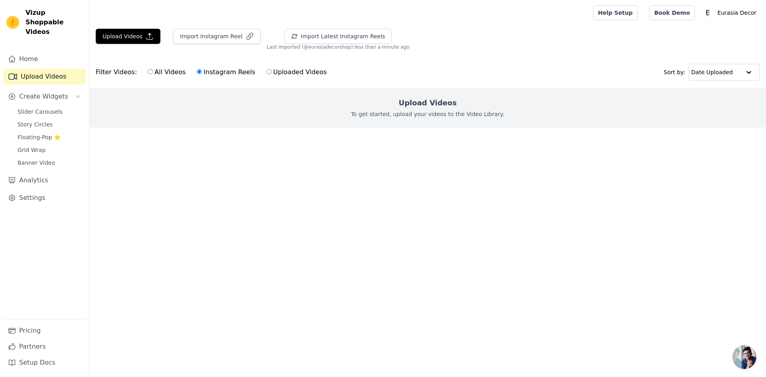
click at [267, 73] on input "Uploaded Videos" at bounding box center [269, 71] width 5 height 5
radio input "true"
click at [197, 71] on input "Instagram Reels" at bounding box center [199, 71] width 5 height 5
radio input "true"
click at [148, 72] on input "All Videos" at bounding box center [150, 71] width 5 height 5
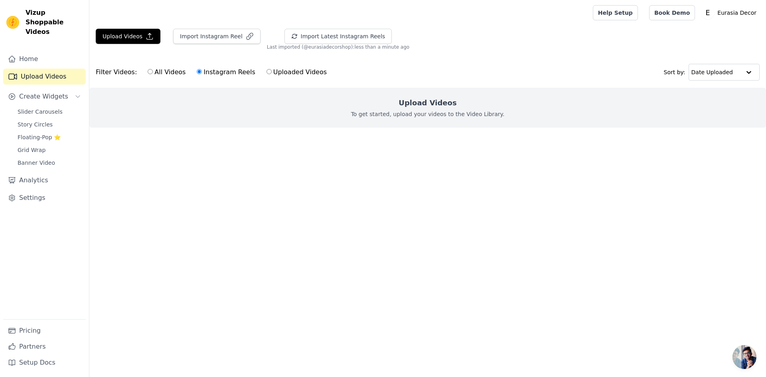
radio input "true"
click at [197, 73] on input "Instagram Reels" at bounding box center [199, 71] width 5 height 5
radio input "true"
click at [267, 73] on input "Uploaded Videos" at bounding box center [269, 71] width 5 height 5
radio input "true"
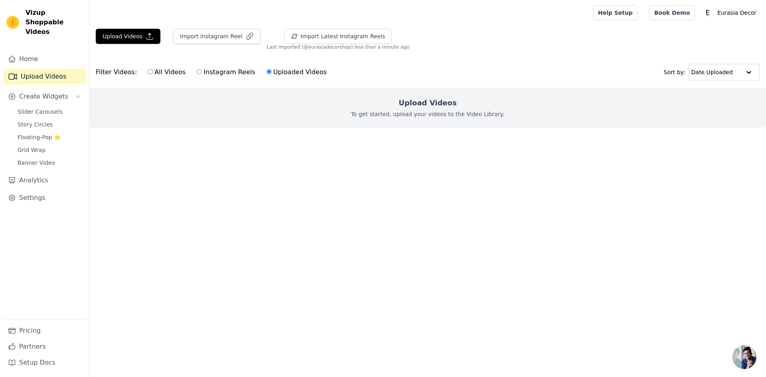
click at [197, 71] on input "Instagram Reels" at bounding box center [199, 71] width 5 height 5
radio input "true"
click at [148, 71] on input "All Videos" at bounding box center [150, 71] width 5 height 5
radio input "true"
click at [42, 108] on span "Slider Carousels" at bounding box center [40, 112] width 45 height 8
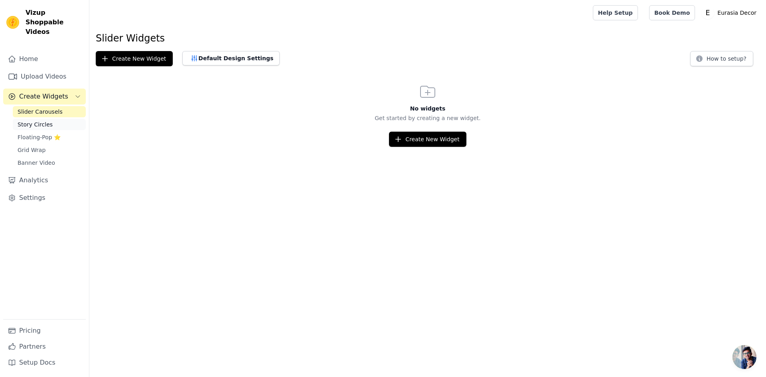
click at [41, 121] on span "Story Circles" at bounding box center [35, 125] width 35 height 8
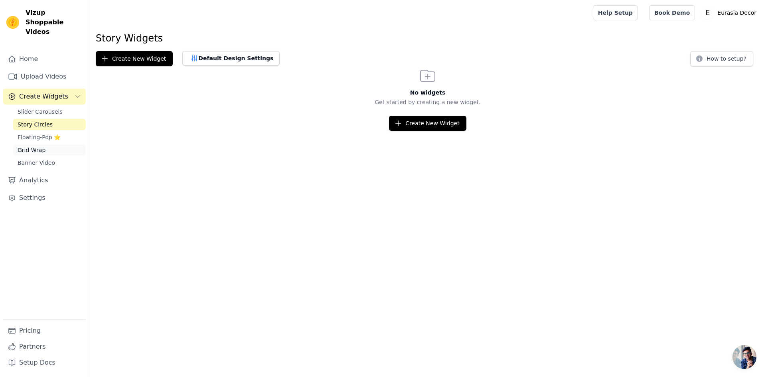
click at [36, 146] on span "Grid Wrap" at bounding box center [32, 150] width 28 height 8
click at [42, 159] on span "Banner Video" at bounding box center [37, 163] width 38 height 8
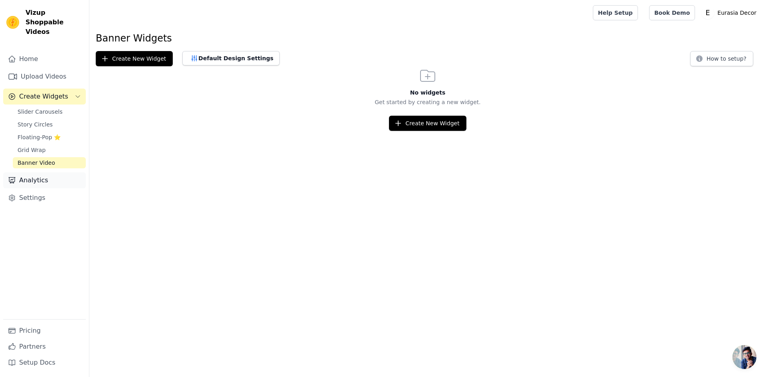
click at [37, 172] on link "Analytics" at bounding box center [44, 180] width 83 height 16
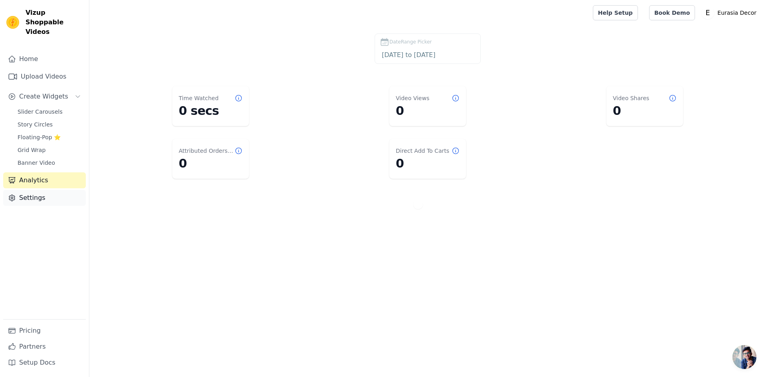
click at [26, 190] on link "Settings" at bounding box center [44, 198] width 83 height 16
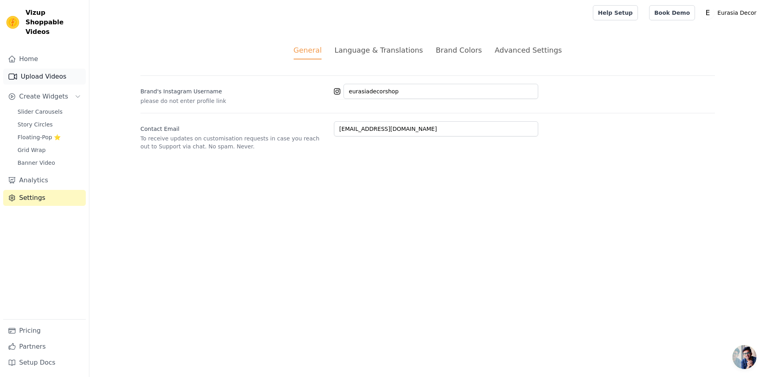
click at [36, 69] on link "Upload Videos" at bounding box center [44, 77] width 83 height 16
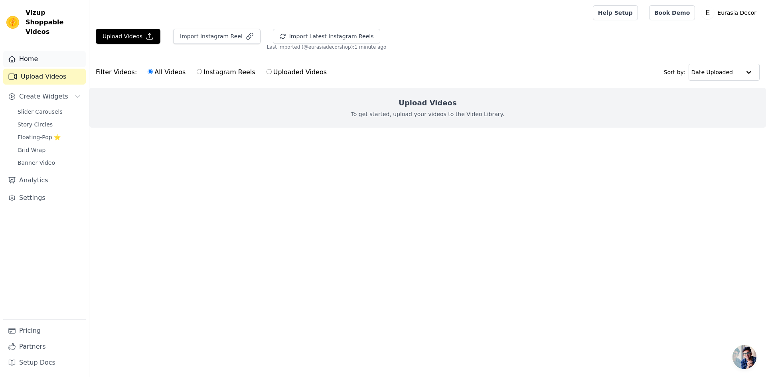
click at [35, 51] on link "Home" at bounding box center [44, 59] width 83 height 16
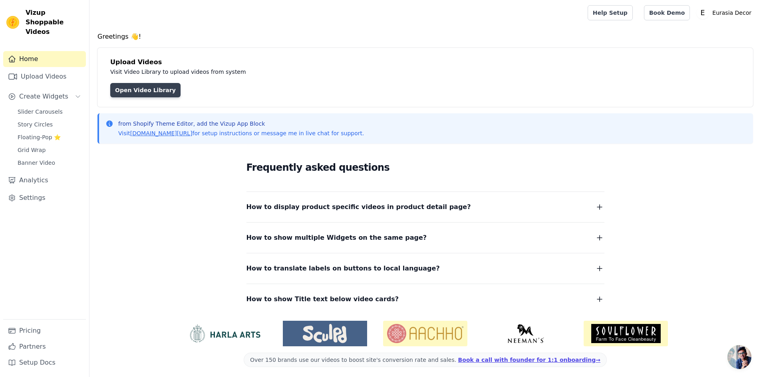
click at [149, 91] on link "Open Video Library" at bounding box center [145, 90] width 70 height 14
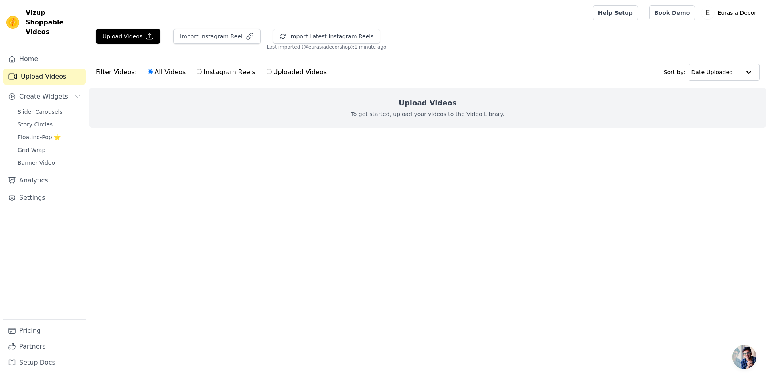
click at [209, 73] on label "Instagram Reels" at bounding box center [225, 72] width 59 height 10
click at [202, 73] on input "Instagram Reels" at bounding box center [199, 71] width 5 height 5
radio input "true"
click at [266, 72] on label "Uploaded Videos" at bounding box center [296, 72] width 61 height 10
click at [267, 72] on input "Uploaded Videos" at bounding box center [269, 71] width 5 height 5
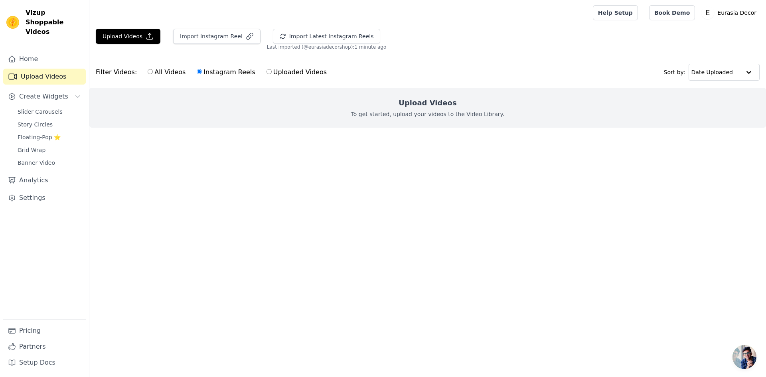
radio input "true"
click at [343, 38] on button "Import Latest Instagram Reels" at bounding box center [327, 36] width 108 height 15
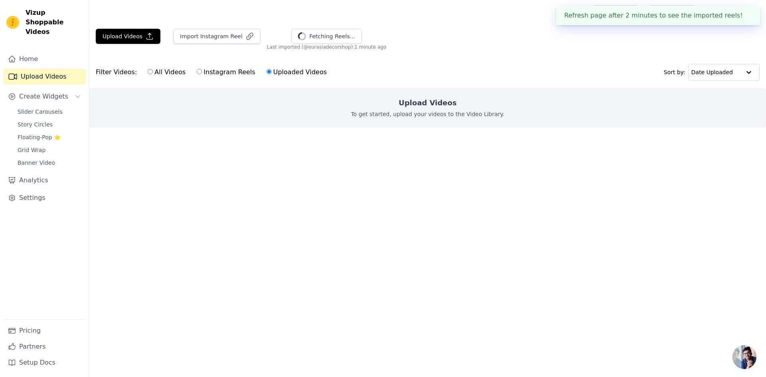
click at [745, 14] on button "✖" at bounding box center [747, 16] width 9 height 10
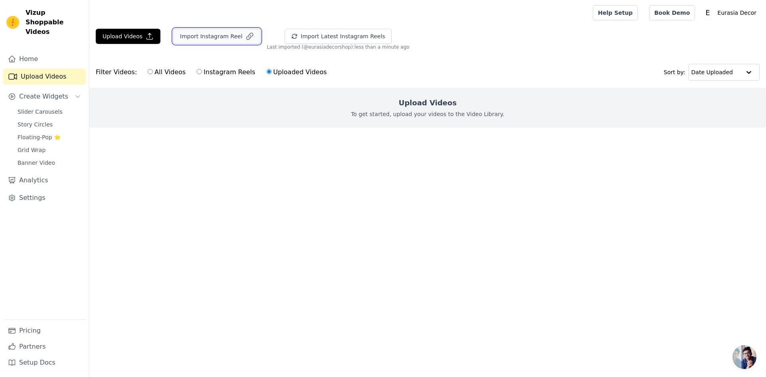
click at [222, 39] on button "Import Instagram Reel" at bounding box center [216, 36] width 87 height 15
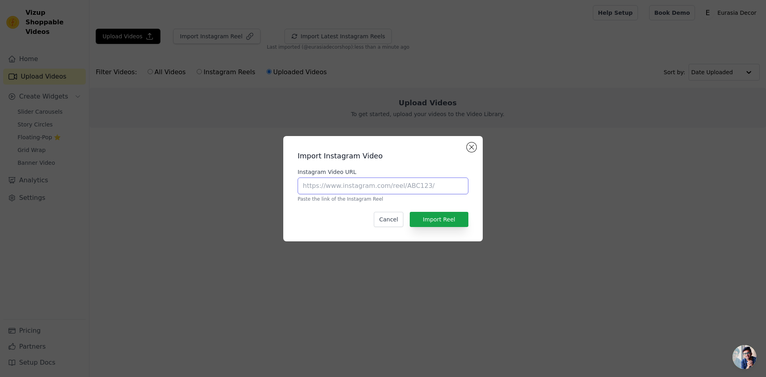
click at [376, 184] on input "Instagram Video URL" at bounding box center [383, 186] width 171 height 17
click at [472, 144] on button "Close modal" at bounding box center [472, 148] width 10 height 10
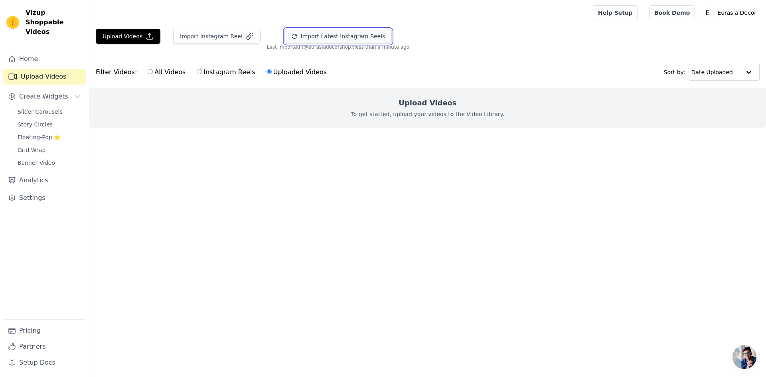
click at [321, 38] on button "Import Latest Instagram Reels" at bounding box center [339, 36] width 108 height 15
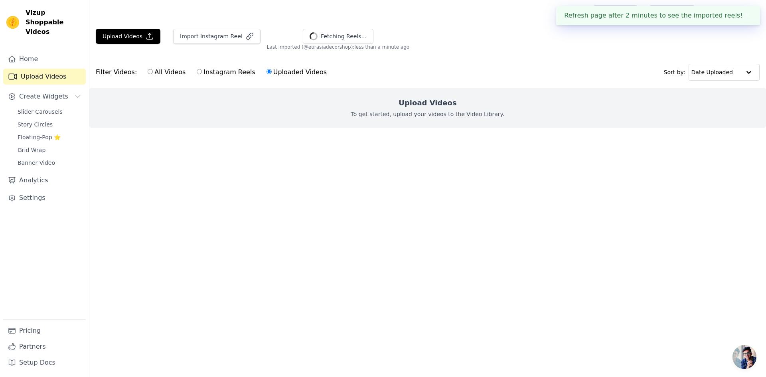
click at [196, 71] on label "Instagram Reels" at bounding box center [225, 72] width 59 height 10
click at [197, 71] on input "Instagram Reels" at bounding box center [199, 71] width 5 height 5
radio input "true"
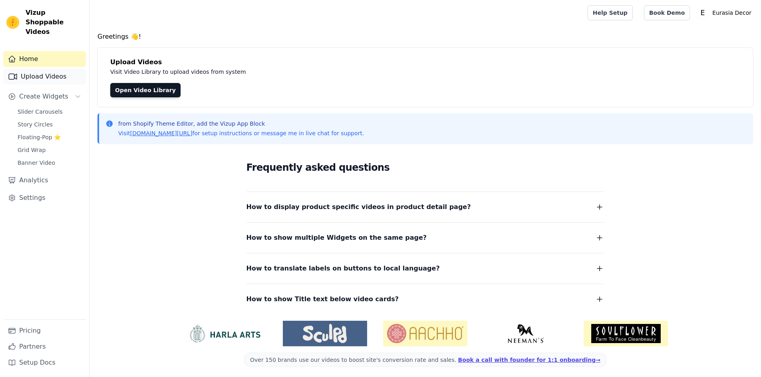
click at [48, 71] on link "Upload Videos" at bounding box center [44, 77] width 83 height 16
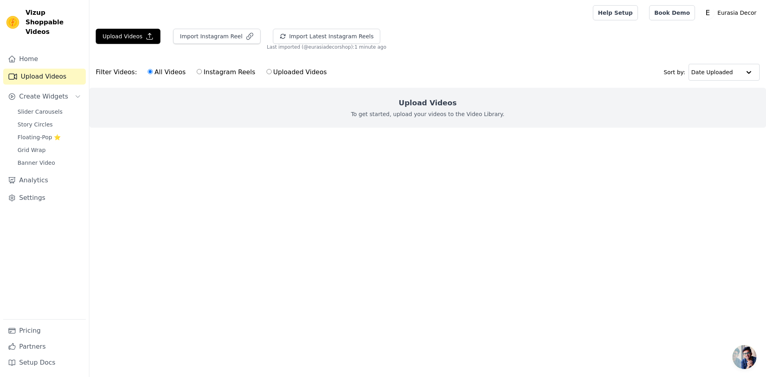
click at [197, 73] on input "Instagram Reels" at bounding box center [199, 71] width 5 height 5
radio input "true"
click at [267, 71] on input "Uploaded Videos" at bounding box center [269, 71] width 5 height 5
radio input "true"
click at [197, 71] on input "Instagram Reels" at bounding box center [199, 71] width 5 height 5
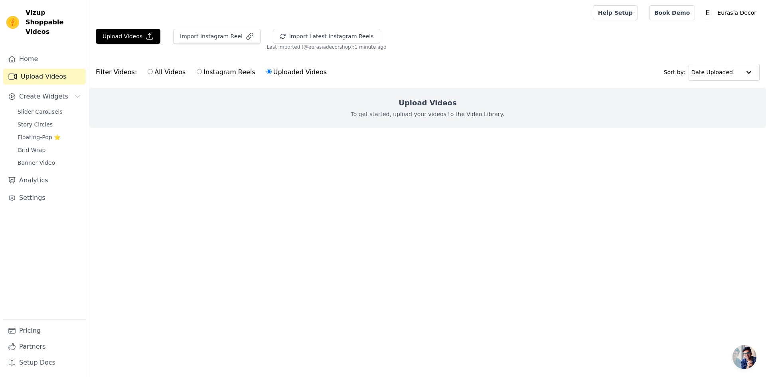
radio input "true"
click at [148, 73] on input "All Videos" at bounding box center [150, 71] width 5 height 5
radio input "true"
click at [197, 72] on input "Instagram Reels" at bounding box center [199, 71] width 5 height 5
radio input "true"
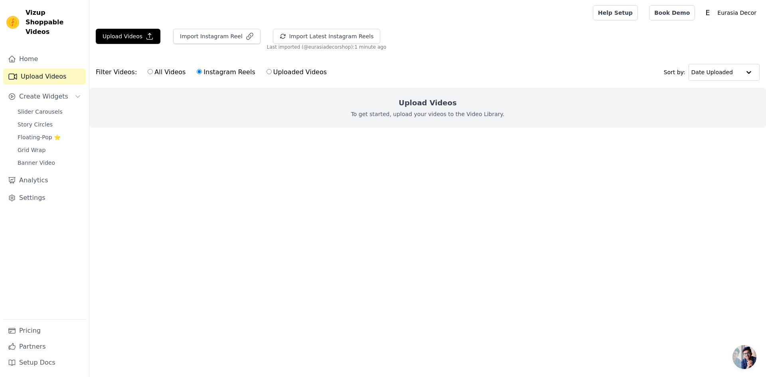
click at [267, 73] on input "Uploaded Videos" at bounding box center [269, 71] width 5 height 5
radio input "true"
click at [743, 353] on span "Open chat" at bounding box center [745, 357] width 24 height 24
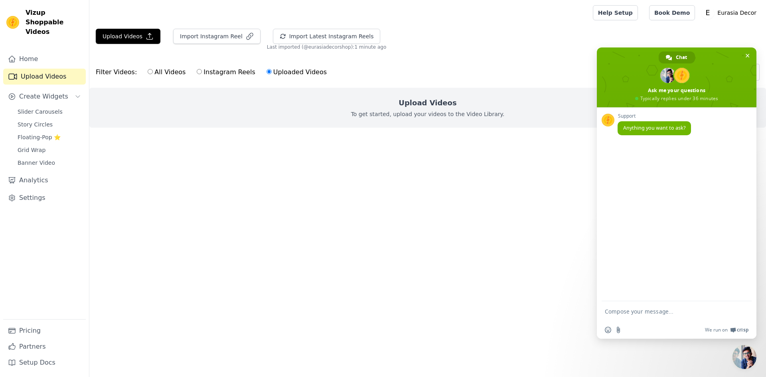
click at [541, 160] on html "Vizup Shoppable Videos Home Upload Videos Create Widgets Slider Carousels Story…" at bounding box center [383, 80] width 766 height 160
click at [750, 55] on span "Close chat" at bounding box center [748, 55] width 8 height 8
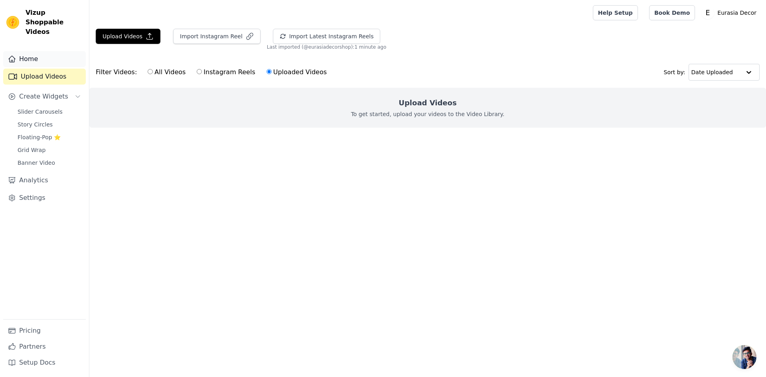
click at [30, 54] on link "Home" at bounding box center [44, 59] width 83 height 16
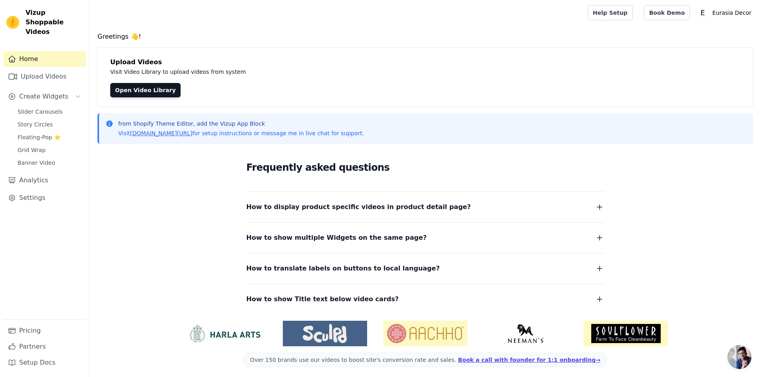
click at [327, 339] on img at bounding box center [325, 333] width 84 height 19
click at [51, 69] on link "Upload Videos" at bounding box center [44, 77] width 83 height 16
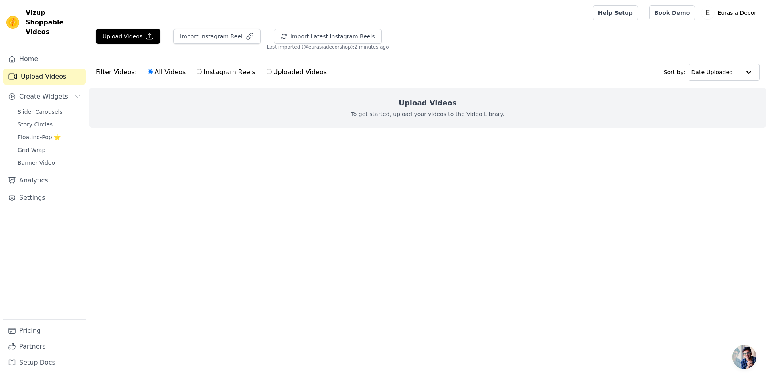
click at [196, 72] on label "Instagram Reels" at bounding box center [225, 72] width 59 height 10
click at [197, 72] on input "Instagram Reels" at bounding box center [199, 71] width 5 height 5
radio input "true"
click at [267, 73] on input "Uploaded Videos" at bounding box center [269, 71] width 5 height 5
radio input "true"
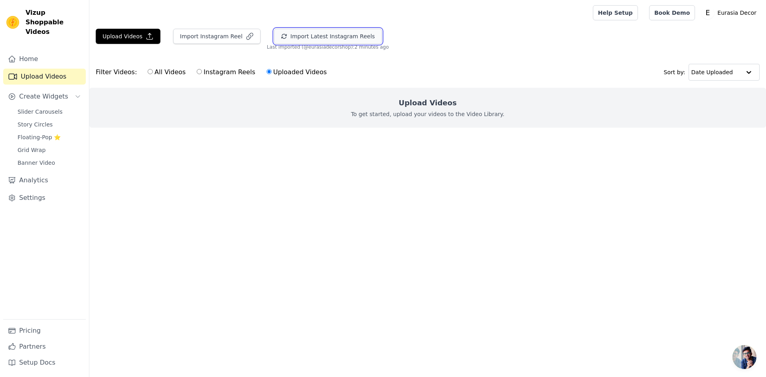
click at [340, 36] on button "Import Latest Instagram Reels" at bounding box center [328, 36] width 108 height 15
click at [197, 74] on input "Instagram Reels" at bounding box center [199, 71] width 5 height 5
radio input "true"
click at [148, 73] on input "All Videos" at bounding box center [150, 71] width 5 height 5
radio input "true"
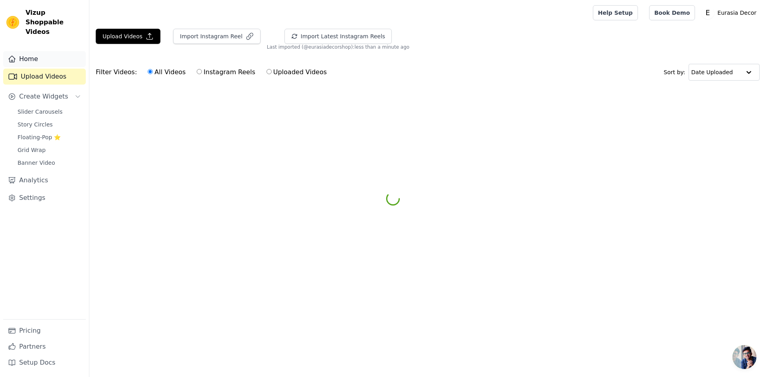
click at [53, 53] on link "Home" at bounding box center [44, 59] width 83 height 16
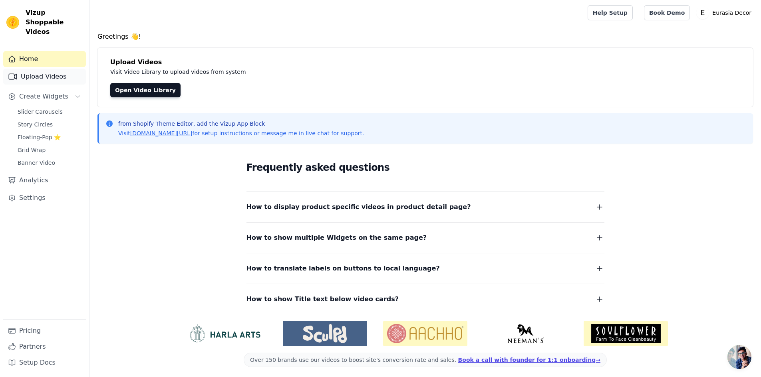
click at [45, 69] on link "Upload Videos" at bounding box center [44, 77] width 83 height 16
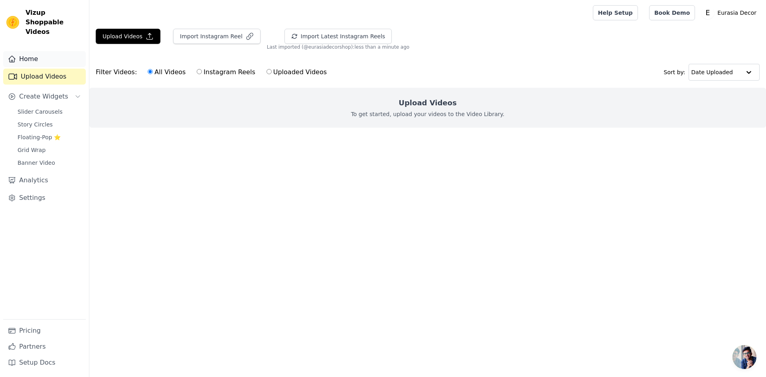
click at [43, 51] on link "Home" at bounding box center [44, 59] width 83 height 16
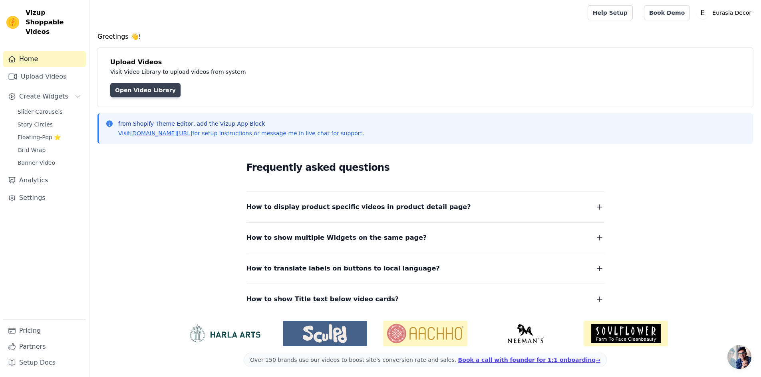
click at [136, 90] on link "Open Video Library" at bounding box center [145, 90] width 70 height 14
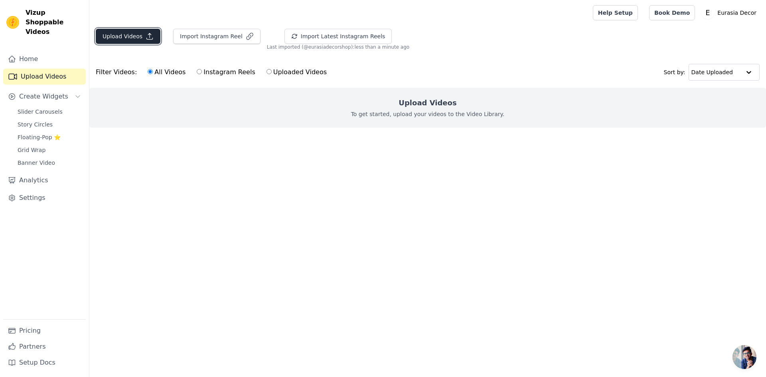
click at [133, 38] on button "Upload Videos" at bounding box center [128, 36] width 65 height 15
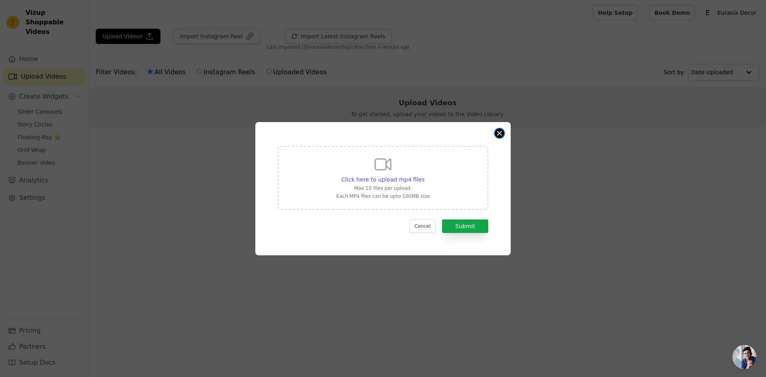
click at [499, 133] on button "Close modal" at bounding box center [500, 134] width 10 height 10
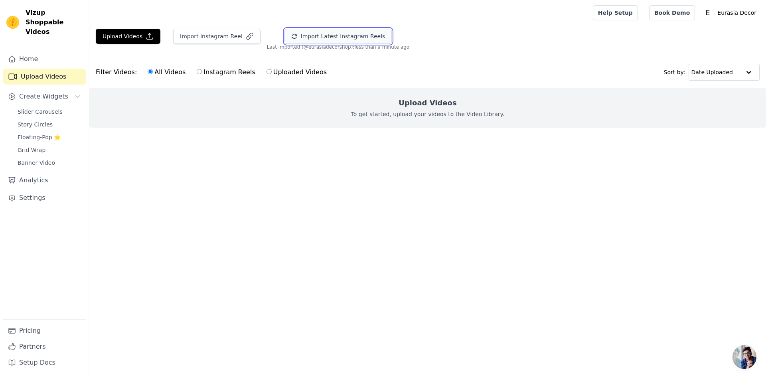
click at [315, 39] on button "Import Latest Instagram Reels" at bounding box center [339, 36] width 108 height 15
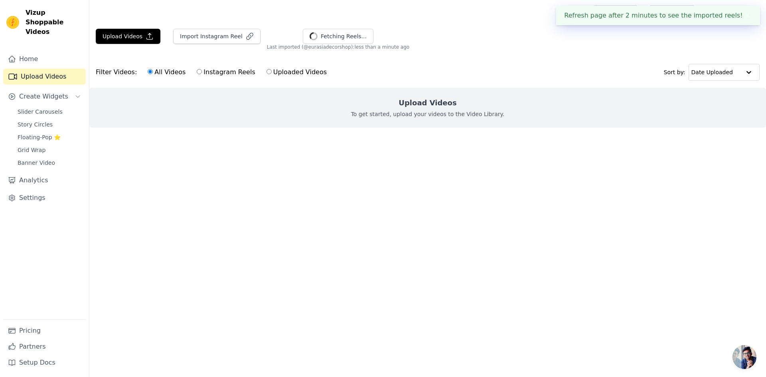
click at [197, 71] on input "Instagram Reels" at bounding box center [199, 71] width 5 height 5
radio input "true"
click at [267, 72] on input "Uploaded Videos" at bounding box center [269, 71] width 5 height 5
radio input "true"
click at [42, 159] on span "Banner Video" at bounding box center [37, 163] width 38 height 8
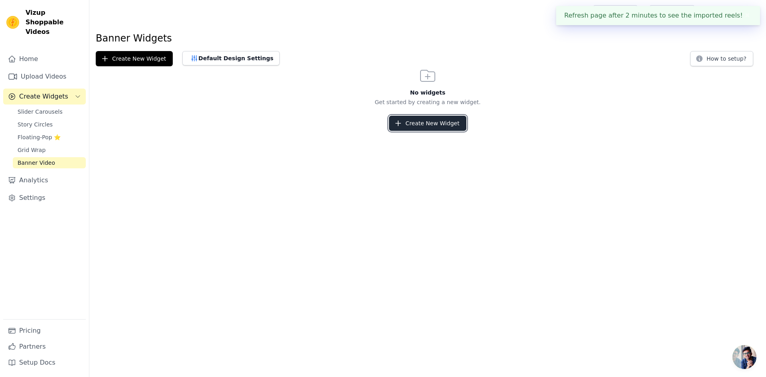
click at [444, 125] on button "Create New Widget" at bounding box center [427, 123] width 77 height 15
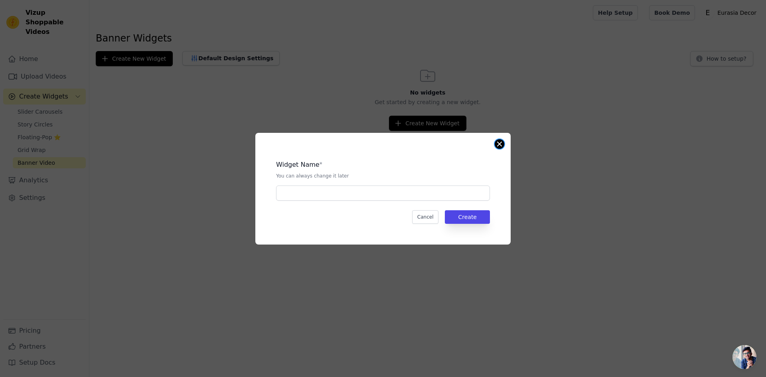
click at [500, 143] on button "Close modal" at bounding box center [500, 144] width 10 height 10
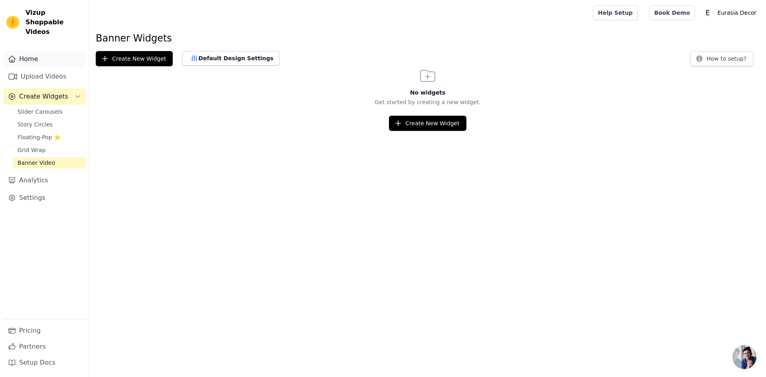
click at [28, 51] on link "Home" at bounding box center [44, 59] width 83 height 16
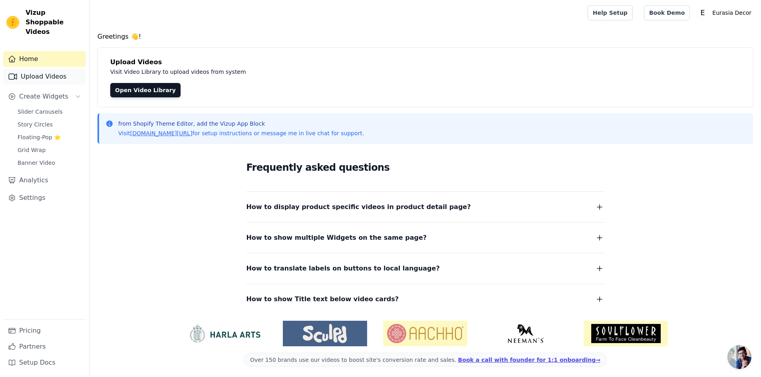
click at [48, 69] on link "Upload Videos" at bounding box center [44, 77] width 83 height 16
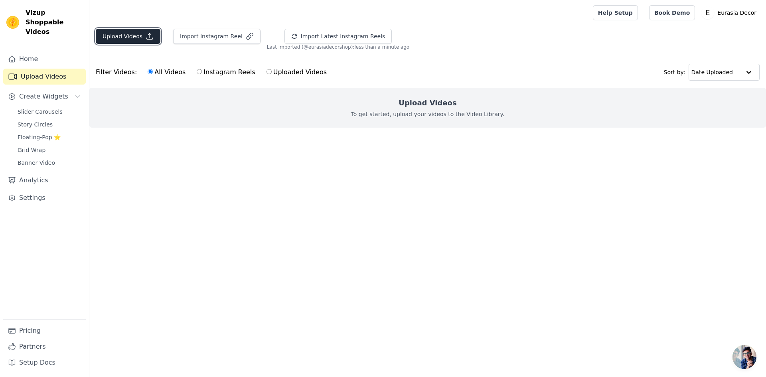
click at [121, 41] on button "Upload Videos" at bounding box center [128, 36] width 65 height 15
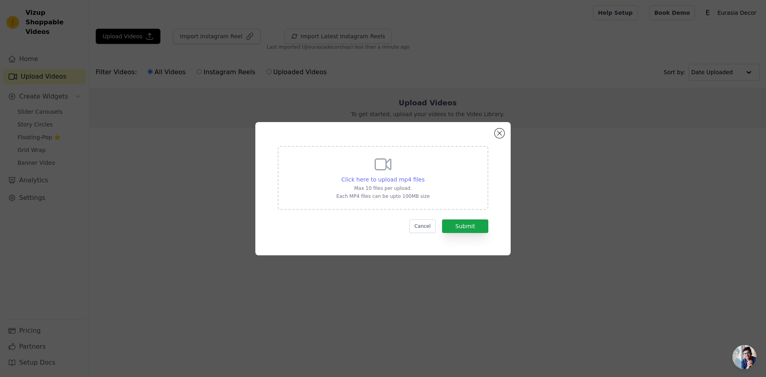
click at [401, 180] on span "Click here to upload mp4 files" at bounding box center [383, 179] width 83 height 6
click at [424, 176] on input "Click here to upload mp4 files Max 10 files per upload. Each MP4 files can be u…" at bounding box center [424, 175] width 0 height 0
click at [500, 133] on button "Close modal" at bounding box center [500, 134] width 10 height 10
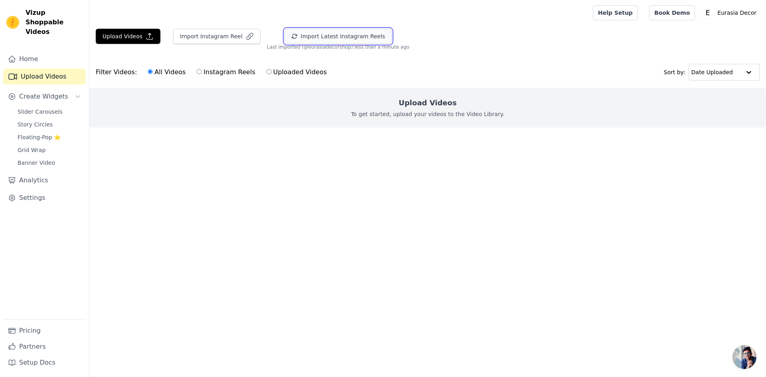
click at [292, 36] on button "Import Latest Instagram Reels" at bounding box center [339, 36] width 108 height 15
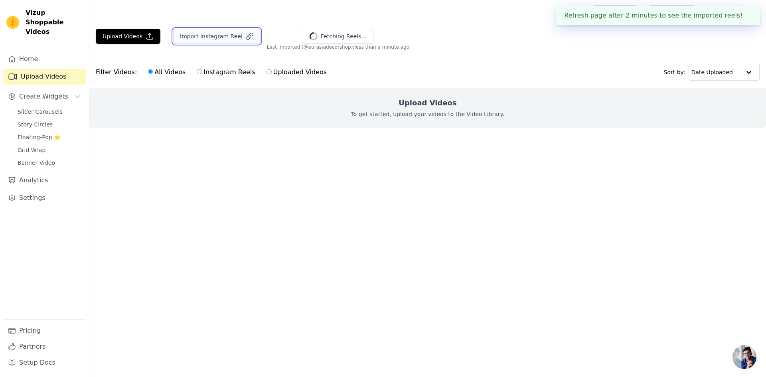
click at [205, 40] on button "Import Instagram Reel" at bounding box center [216, 36] width 87 height 15
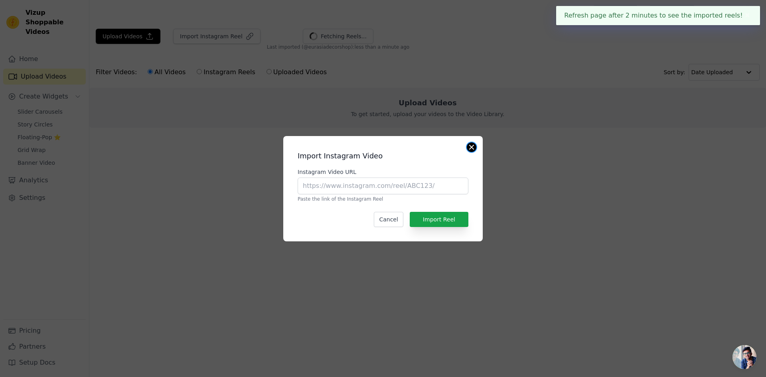
click at [472, 145] on button "Close modal" at bounding box center [472, 148] width 10 height 10
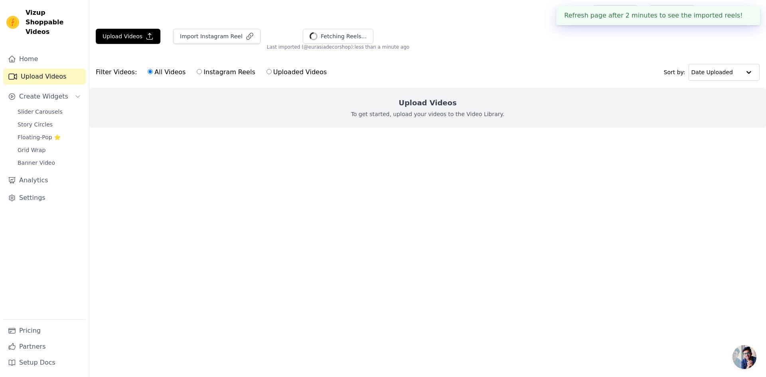
click at [196, 71] on label "Instagram Reels" at bounding box center [225, 72] width 59 height 10
click at [197, 71] on input "Instagram Reels" at bounding box center [199, 71] width 5 height 5
radio input "true"
click at [266, 75] on label "Uploaded Videos" at bounding box center [296, 72] width 61 height 10
click at [267, 74] on input "Uploaded Videos" at bounding box center [269, 71] width 5 height 5
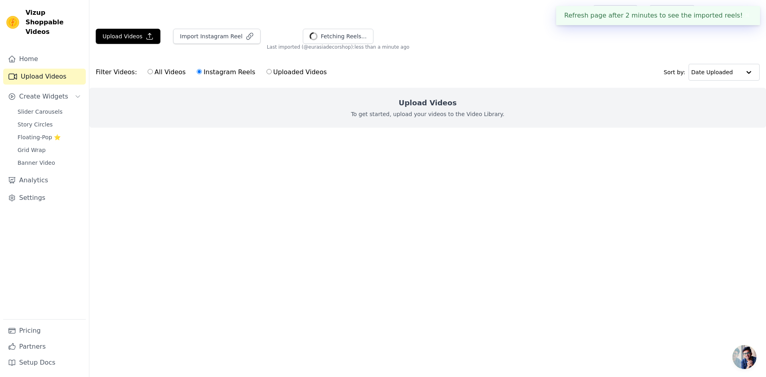
radio input "true"
click at [197, 71] on input "Instagram Reels" at bounding box center [199, 71] width 5 height 5
radio input "true"
click at [723, 77] on input "text" at bounding box center [717, 72] width 50 height 16
click at [726, 97] on div "Date Created" at bounding box center [721, 98] width 67 height 10
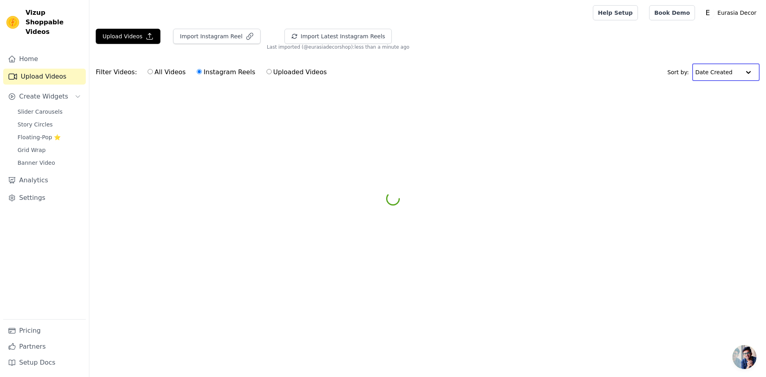
click at [730, 75] on input "text" at bounding box center [718, 72] width 45 height 16
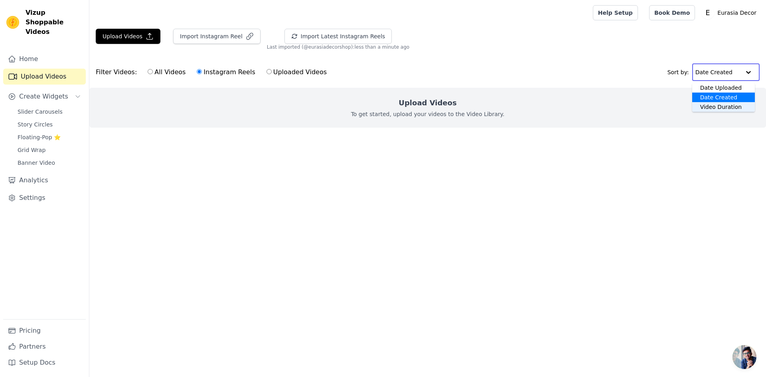
click at [726, 106] on div "Video Duration" at bounding box center [724, 107] width 63 height 10
click at [727, 75] on input "text" at bounding box center [717, 72] width 50 height 16
click at [716, 87] on div "Date Uploaded" at bounding box center [722, 88] width 68 height 10
click at [148, 70] on input "All Videos" at bounding box center [150, 71] width 5 height 5
radio input "true"
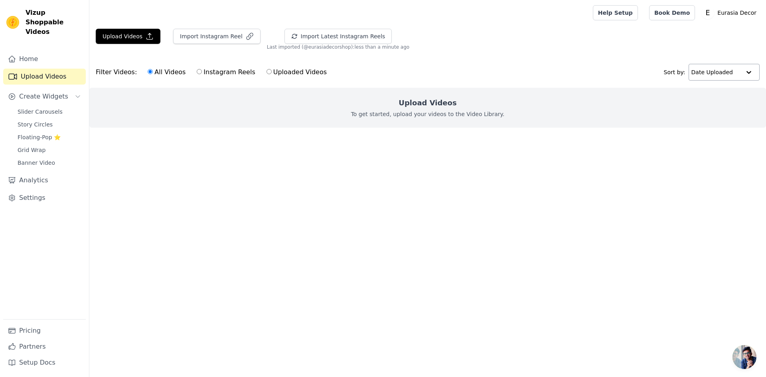
click at [266, 73] on label "Uploaded Videos" at bounding box center [296, 72] width 61 height 10
click at [267, 73] on input "Uploaded Videos" at bounding box center [269, 71] width 5 height 5
radio input "true"
click at [47, 108] on span "Slider Carousels" at bounding box center [40, 112] width 45 height 8
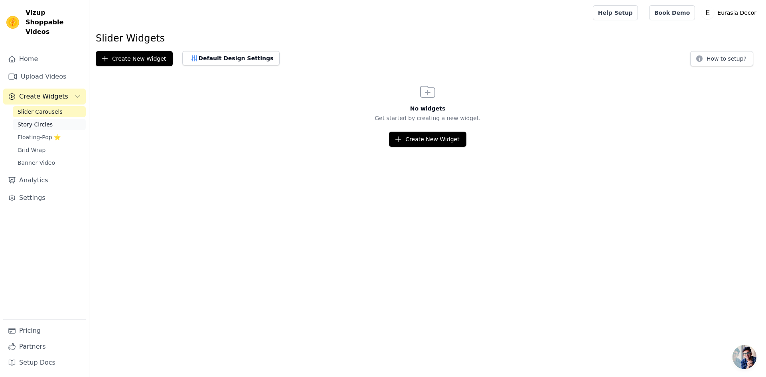
click at [41, 121] on span "Story Circles" at bounding box center [35, 125] width 35 height 8
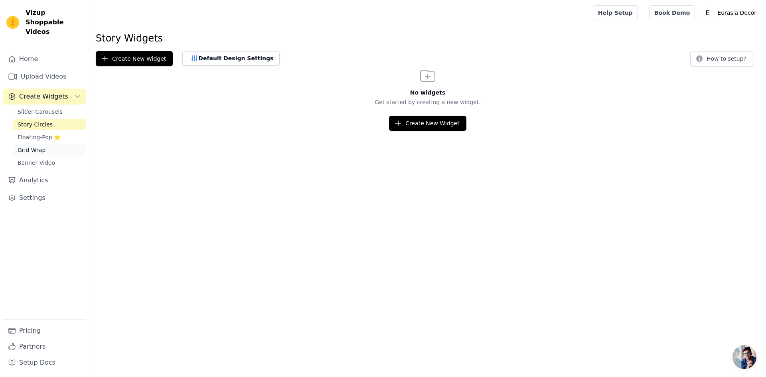
click at [34, 146] on span "Grid Wrap" at bounding box center [32, 150] width 28 height 8
click at [34, 159] on span "Banner Video" at bounding box center [37, 163] width 38 height 8
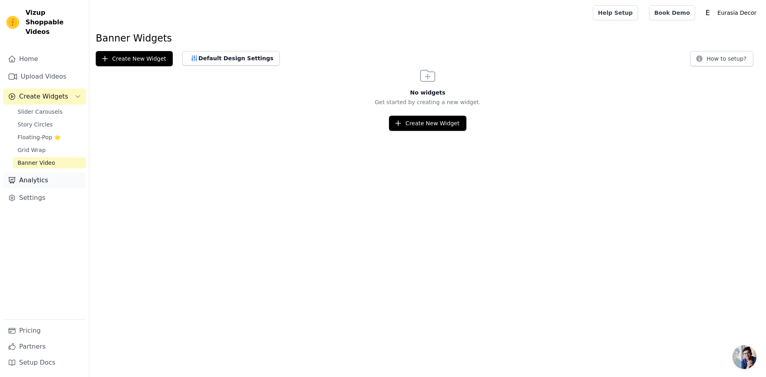
click at [36, 173] on link "Analytics" at bounding box center [44, 180] width 83 height 16
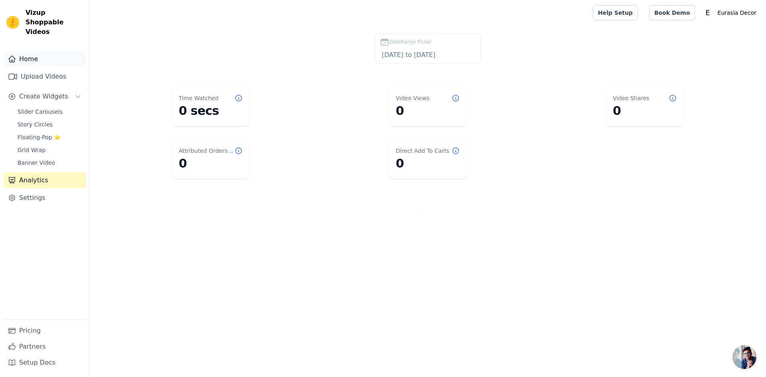
click at [39, 51] on link "Home" at bounding box center [44, 59] width 83 height 16
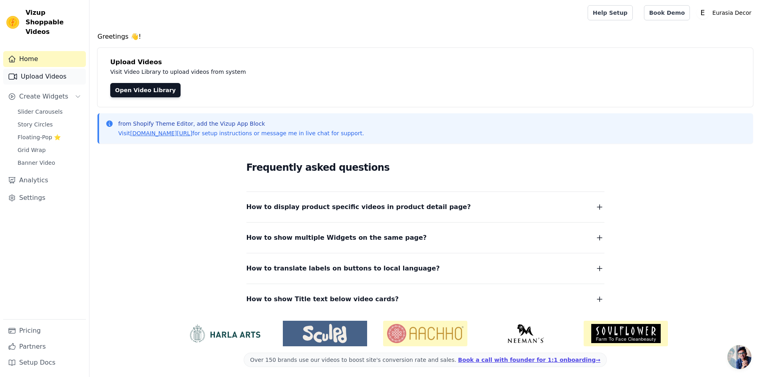
click at [40, 71] on link "Upload Videos" at bounding box center [44, 77] width 83 height 16
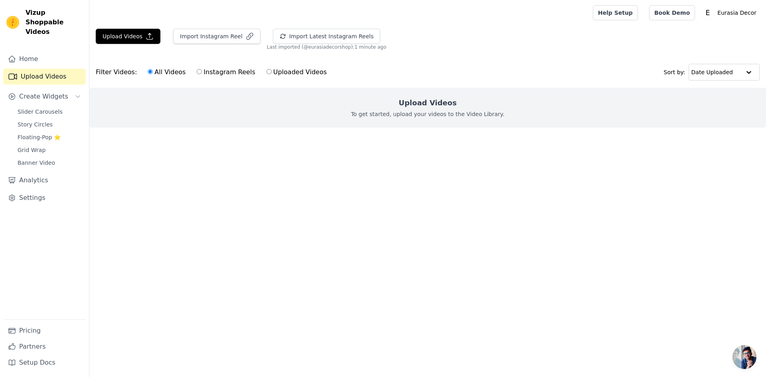
click at [9, 16] on img at bounding box center [12, 22] width 13 height 13
click at [26, 16] on span "Vizup Shoppable Videos" at bounding box center [54, 22] width 57 height 29
click at [197, 71] on input "Instagram Reels" at bounding box center [199, 71] width 5 height 5
radio input "true"
click at [267, 73] on input "Uploaded Videos" at bounding box center [269, 71] width 5 height 5
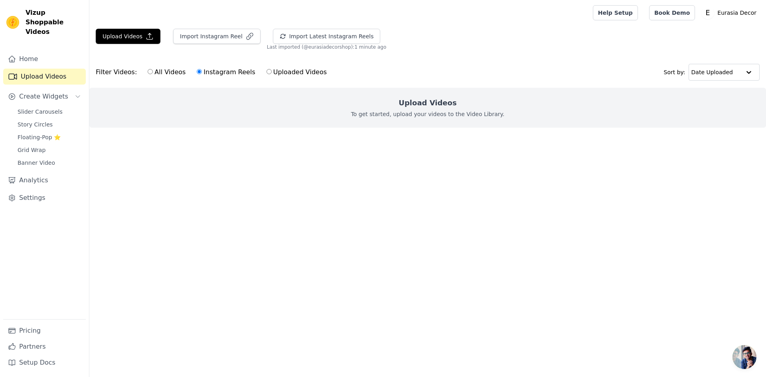
radio input "true"
click at [197, 71] on input "Instagram Reels" at bounding box center [199, 71] width 5 height 5
radio input "true"
click at [148, 71] on input "All Videos" at bounding box center [150, 71] width 5 height 5
radio input "true"
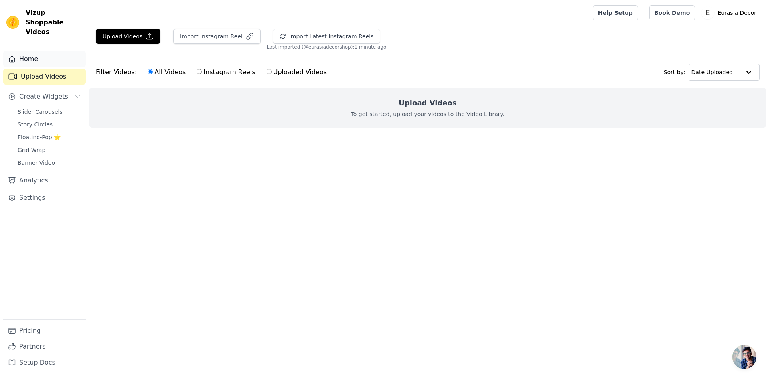
click at [36, 51] on link "Home" at bounding box center [44, 59] width 83 height 16
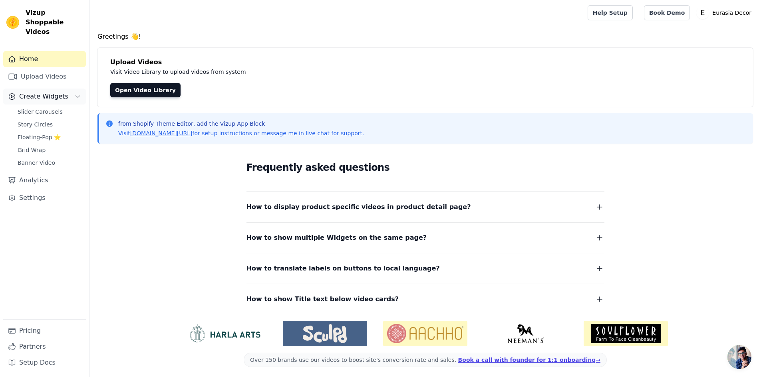
click at [71, 89] on button "Create Widgets" at bounding box center [44, 97] width 83 height 16
click at [40, 71] on link "Upload Videos" at bounding box center [44, 77] width 83 height 16
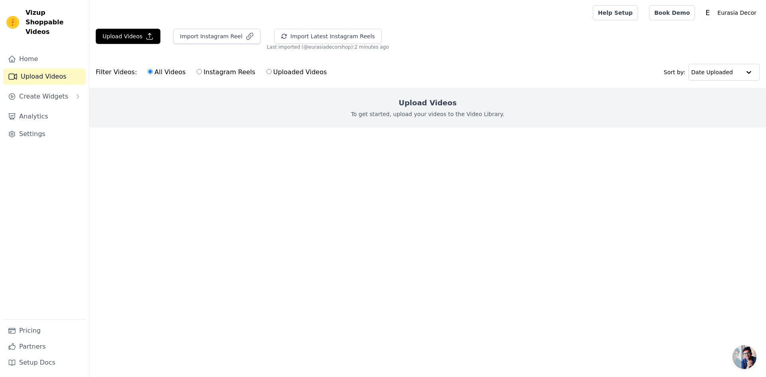
click at [197, 71] on input "Instagram Reels" at bounding box center [199, 71] width 5 height 5
radio input "true"
click at [267, 71] on input "Uploaded Videos" at bounding box center [269, 71] width 5 height 5
radio input "true"
click at [131, 38] on button "Upload Videos" at bounding box center [128, 36] width 65 height 15
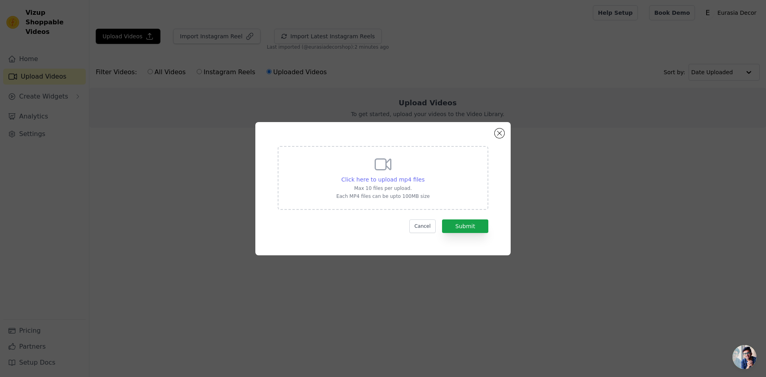
click at [391, 179] on span "Click here to upload mp4 files" at bounding box center [383, 179] width 83 height 6
click at [424, 176] on input "Click here to upload mp4 files Max 10 files per upload. Each MP4 files can be u…" at bounding box center [424, 175] width 0 height 0
type input "C:\fakepath\REEL.mp4"
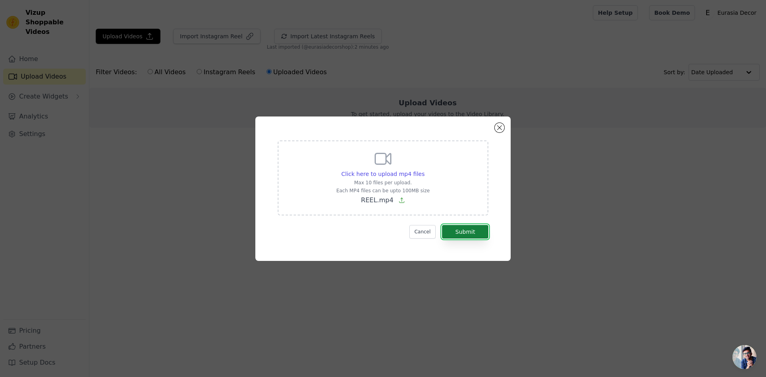
click at [473, 233] on button "Submit" at bounding box center [465, 232] width 46 height 14
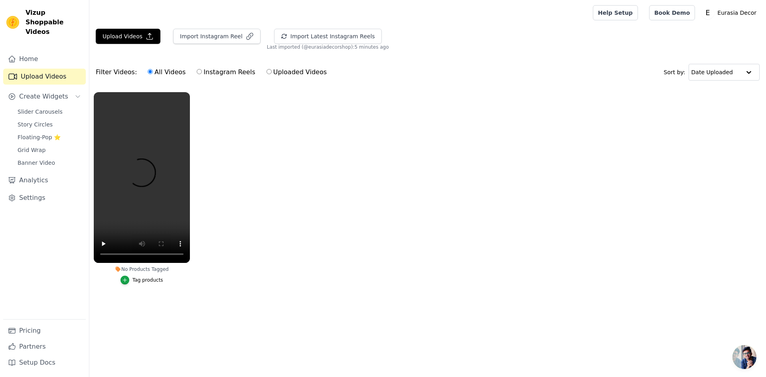
click at [135, 281] on div "Tag products" at bounding box center [148, 280] width 31 height 6
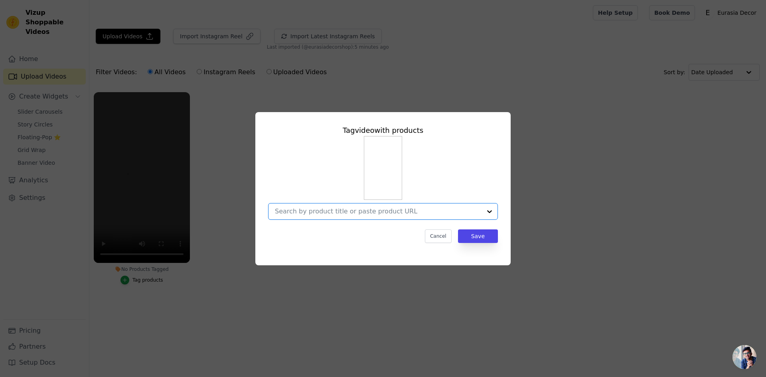
click at [333, 212] on input "No Products Tagged Tag video with products Option undefined, selected. Select i…" at bounding box center [378, 212] width 207 height 8
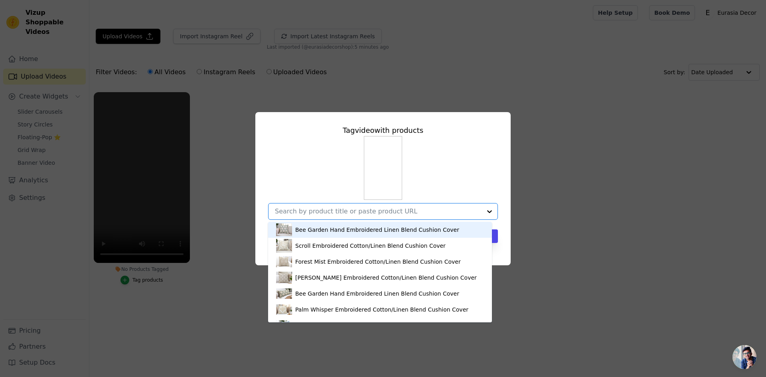
click at [327, 231] on div "Bee Garden Hand Embroidered Linen Blend Cushion Cover" at bounding box center [377, 230] width 164 height 8
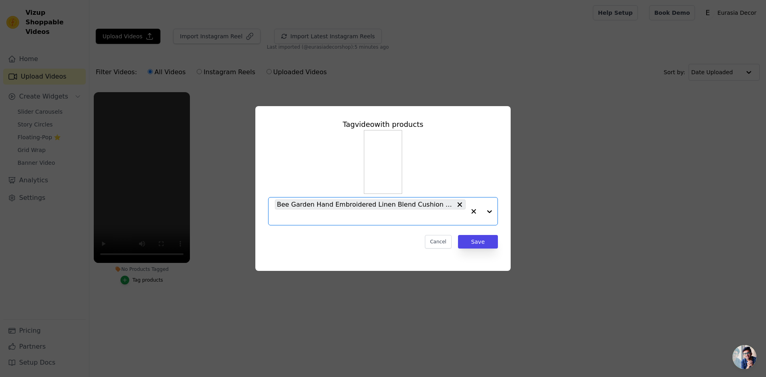
click at [488, 212] on div at bounding box center [482, 212] width 32 height 28
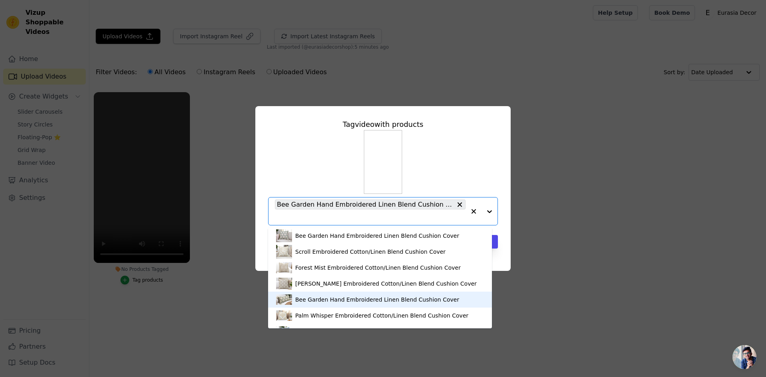
click at [320, 300] on div "Bee Garden Hand Embroidered Linen Blend Cushion Cover" at bounding box center [377, 300] width 164 height 8
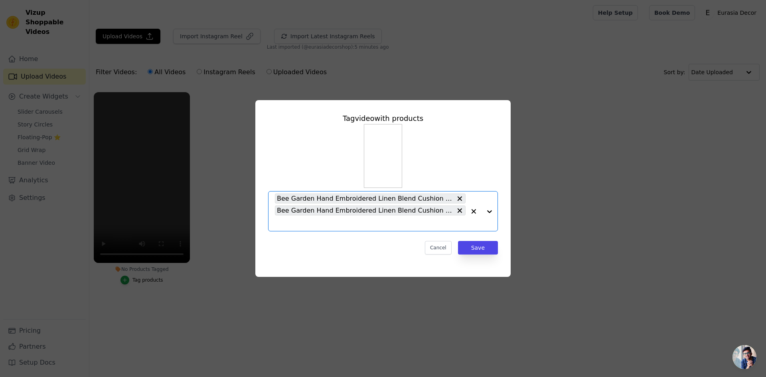
click at [490, 214] on div at bounding box center [482, 212] width 32 height 40
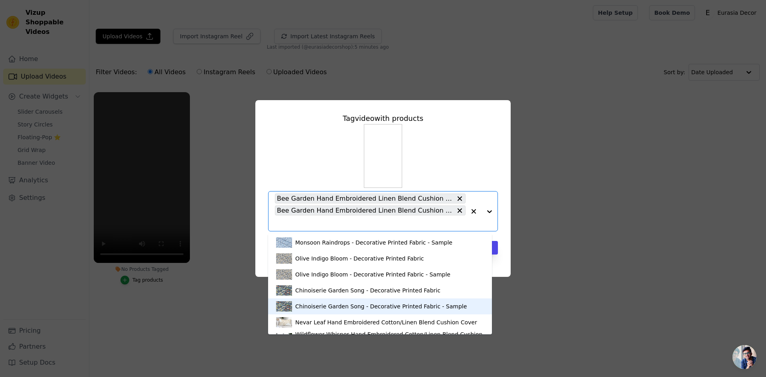
scroll to position [319, 0]
click at [510, 302] on div "Tag video with products Bee Garden Hand Embroidered Linen Blend Cushion Cover S…" at bounding box center [383, 188] width 766 height 377
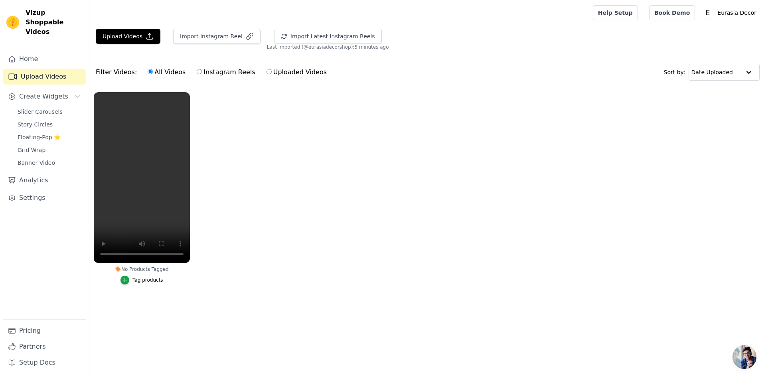
click at [147, 280] on div "Tag products" at bounding box center [148, 280] width 31 height 6
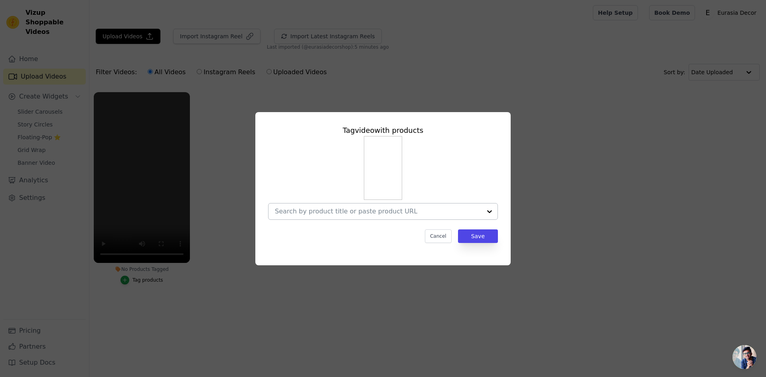
click at [487, 212] on div at bounding box center [490, 212] width 16 height 16
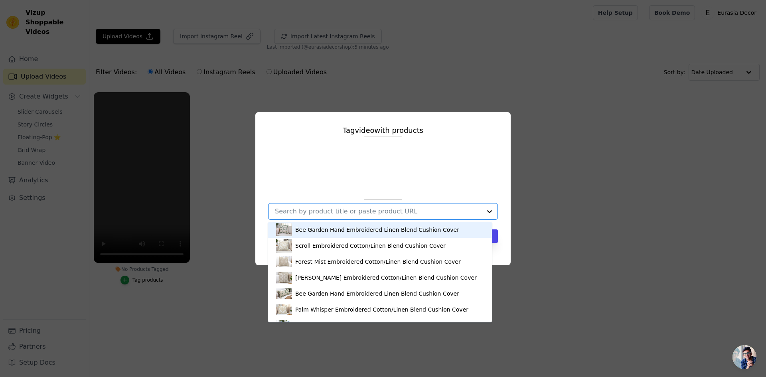
click at [316, 227] on div "Bee Garden Hand Embroidered Linen Blend Cushion Cover" at bounding box center [377, 230] width 164 height 8
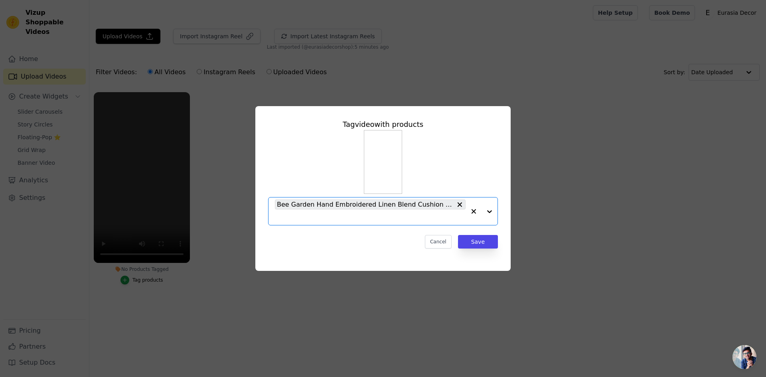
click at [490, 211] on div at bounding box center [482, 212] width 32 height 28
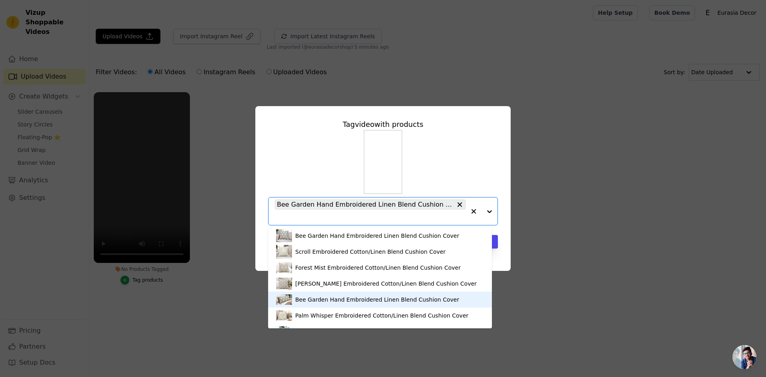
click at [302, 300] on div "Bee Garden Hand Embroidered Linen Blend Cushion Cover" at bounding box center [377, 300] width 164 height 8
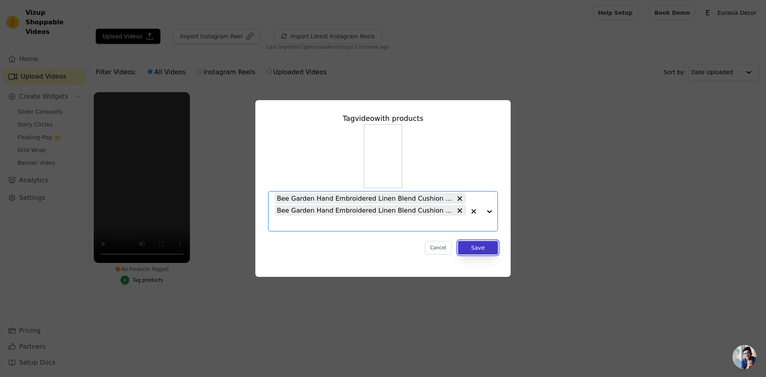
click at [475, 246] on button "Save" at bounding box center [478, 248] width 40 height 14
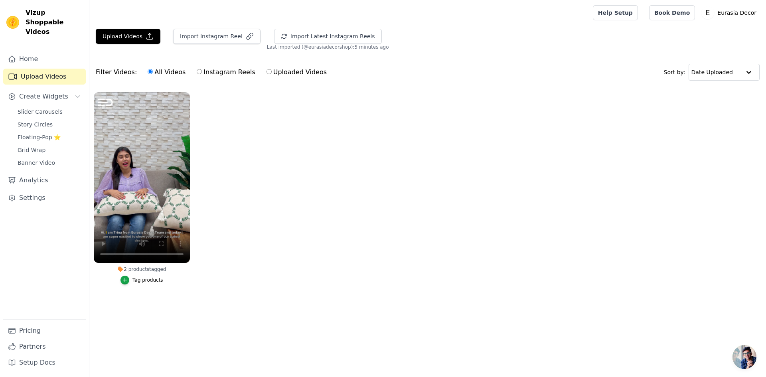
click at [271, 236] on ul "2 products tagged Tag products" at bounding box center [427, 196] width 677 height 217
click at [47, 92] on span "Create Widgets" at bounding box center [43, 97] width 49 height 10
click at [30, 159] on span "Banner Video" at bounding box center [37, 163] width 38 height 8
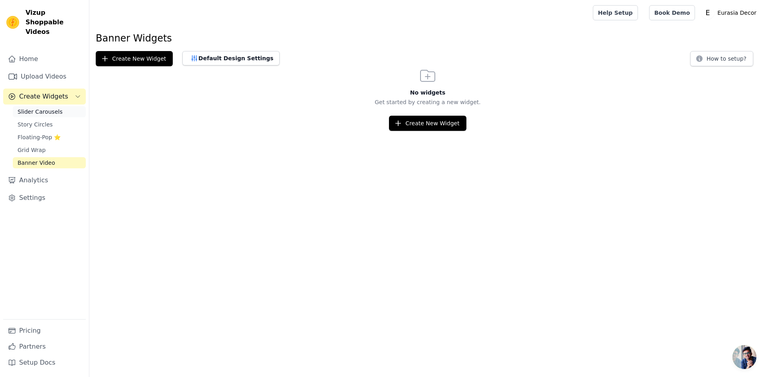
click at [45, 108] on span "Slider Carousels" at bounding box center [40, 112] width 45 height 8
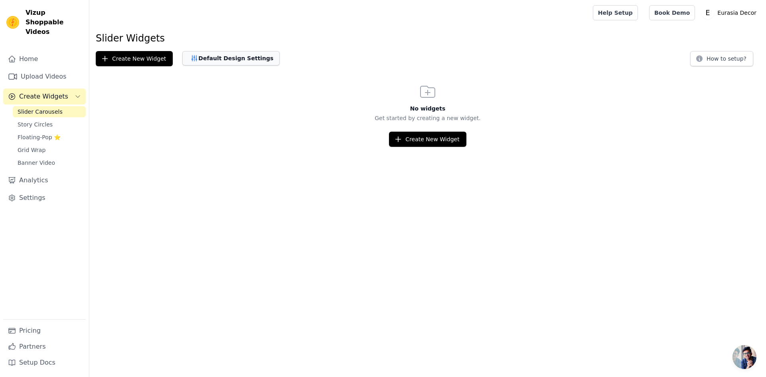
click at [199, 57] on button "Default Design Settings" at bounding box center [230, 58] width 97 height 14
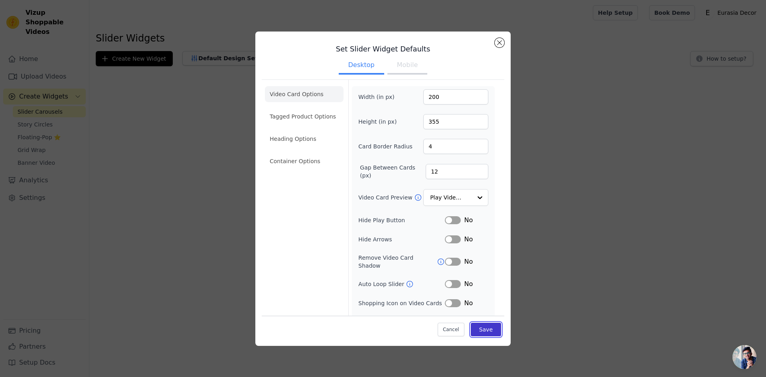
click at [478, 328] on button "Save" at bounding box center [486, 330] width 30 height 14
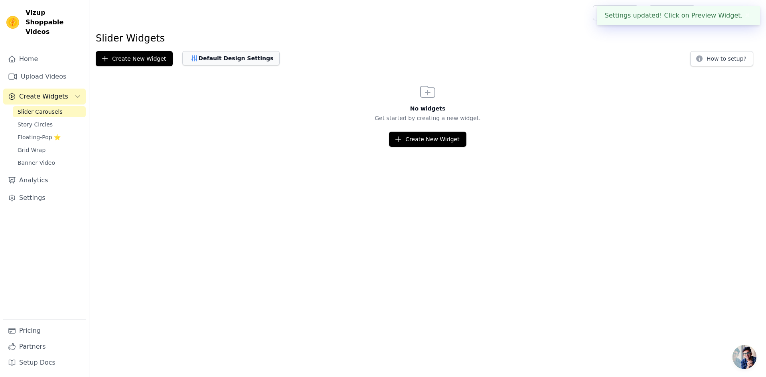
click at [234, 60] on button "Default Design Settings" at bounding box center [230, 58] width 97 height 14
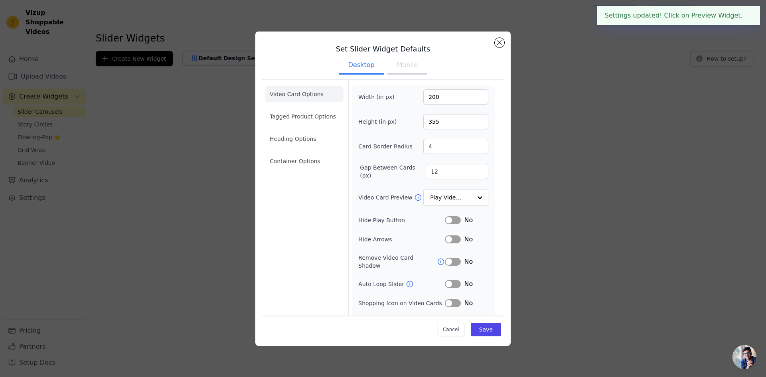
click at [399, 67] on button "Mobile" at bounding box center [408, 66] width 40 height 18
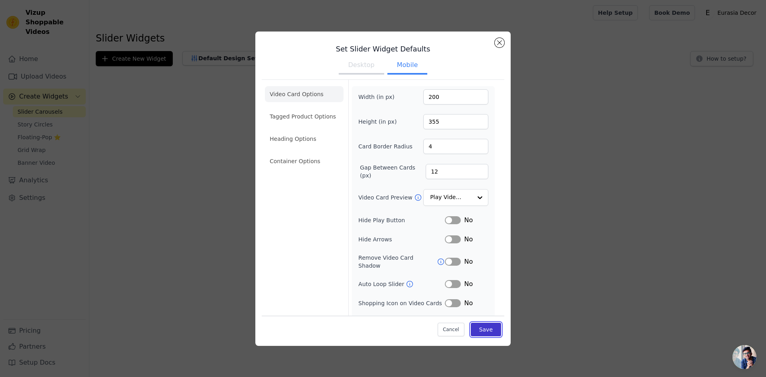
click at [480, 330] on button "Save" at bounding box center [486, 330] width 30 height 14
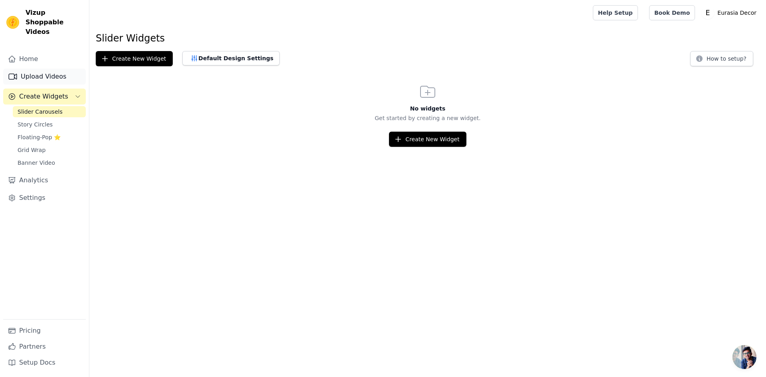
click at [44, 69] on link "Upload Videos" at bounding box center [44, 77] width 83 height 16
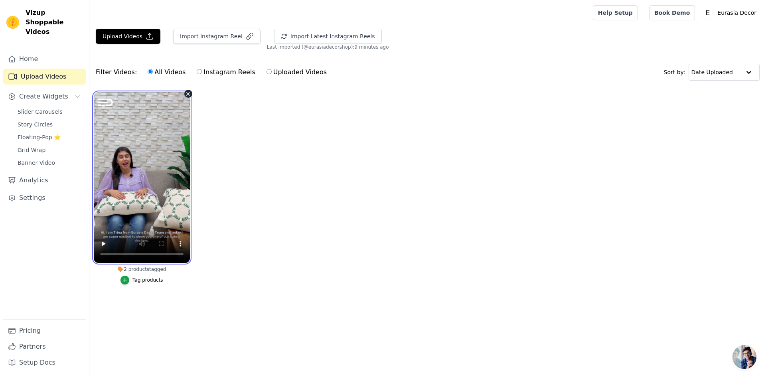
click at [168, 134] on video at bounding box center [142, 177] width 96 height 171
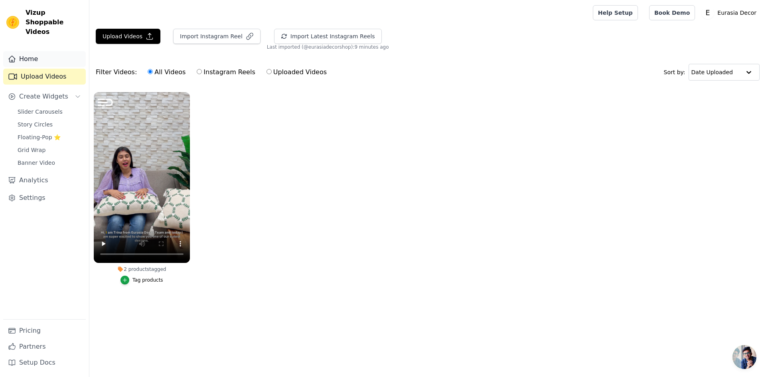
click at [32, 52] on link "Home" at bounding box center [44, 59] width 83 height 16
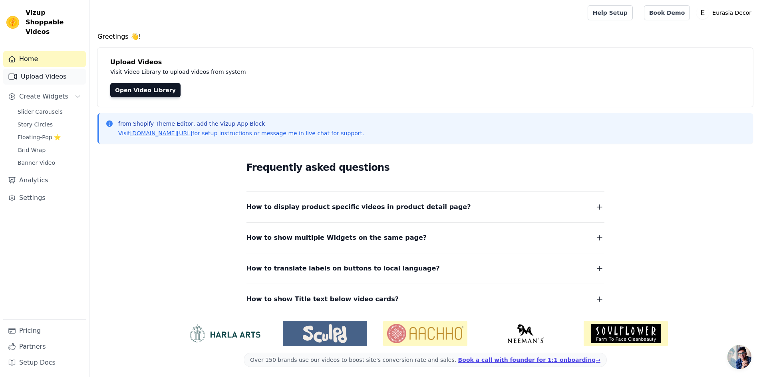
click at [33, 69] on link "Upload Videos" at bounding box center [44, 77] width 83 height 16
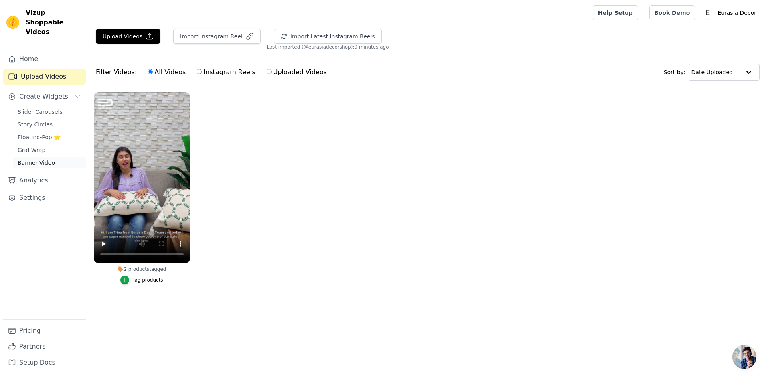
click at [38, 159] on span "Banner Video" at bounding box center [37, 163] width 38 height 8
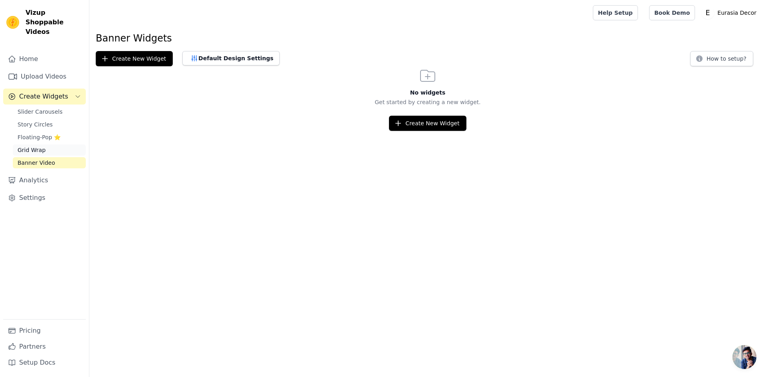
click at [44, 145] on link "Grid Wrap" at bounding box center [49, 150] width 73 height 11
click at [40, 108] on span "Slider Carousels" at bounding box center [40, 112] width 45 height 8
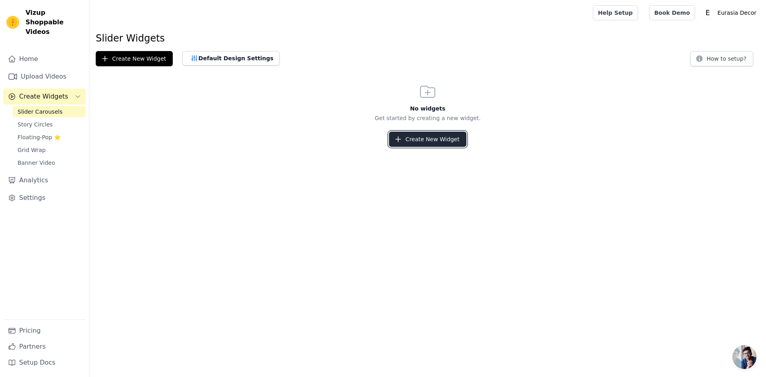
click at [446, 143] on button "Create New Widget" at bounding box center [427, 139] width 77 height 15
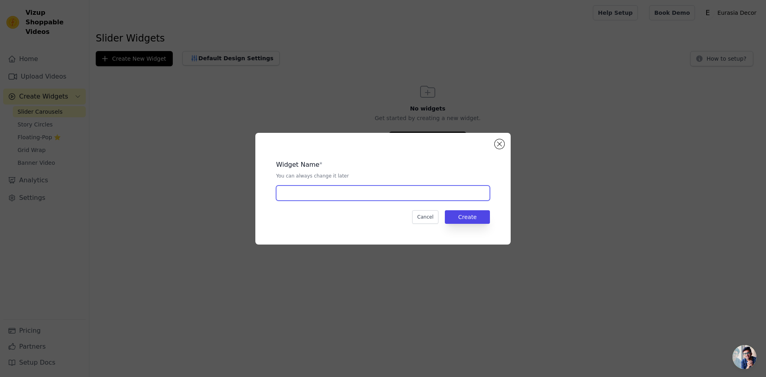
click at [353, 199] on input "text" at bounding box center [383, 193] width 214 height 15
click at [499, 144] on button "Close modal" at bounding box center [500, 144] width 10 height 10
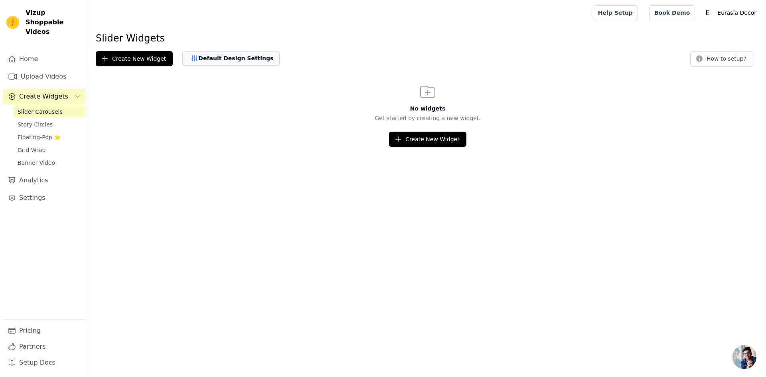
click at [224, 60] on button "Default Design Settings" at bounding box center [230, 58] width 97 height 14
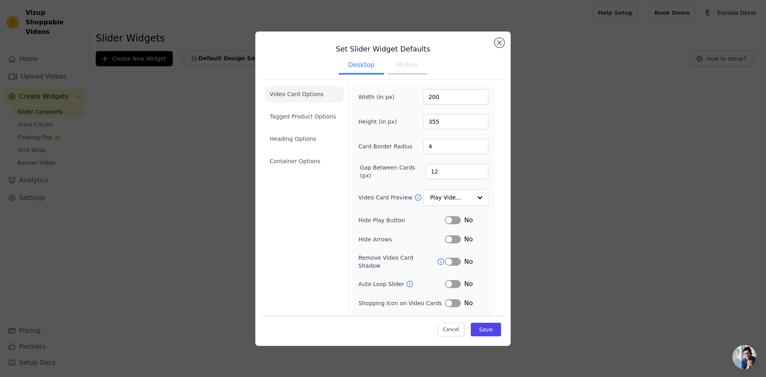
click at [306, 93] on li "Video Card Options" at bounding box center [304, 94] width 79 height 16
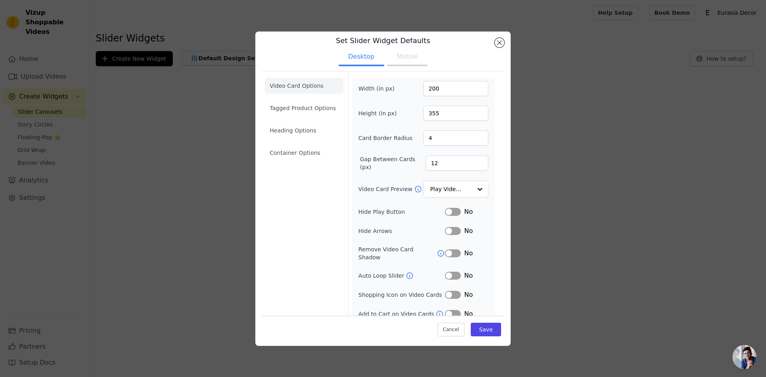
scroll to position [11, 0]
click at [454, 308] on button "Label" at bounding box center [453, 312] width 16 height 8
click at [452, 289] on button "Label" at bounding box center [453, 293] width 16 height 8
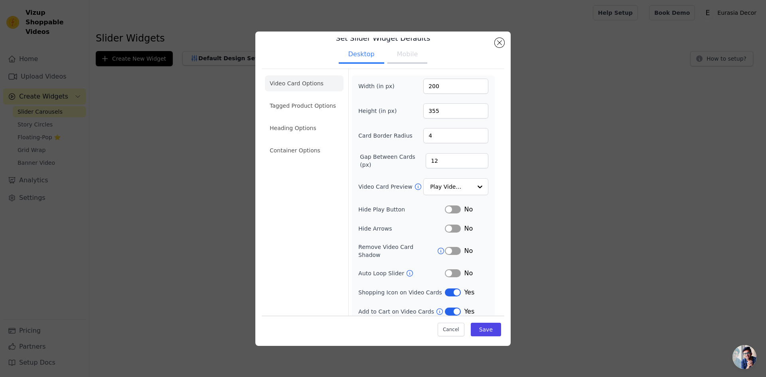
click at [452, 269] on button "Label" at bounding box center [453, 273] width 16 height 8
click at [453, 247] on button "Label" at bounding box center [453, 251] width 16 height 8
click at [453, 228] on button "Label" at bounding box center [453, 229] width 16 height 8
click at [455, 209] on button "Label" at bounding box center [453, 210] width 16 height 8
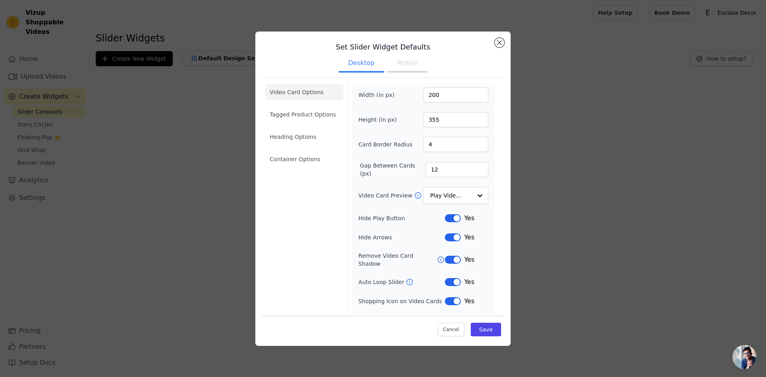
scroll to position [0, 0]
click at [479, 328] on button "Save" at bounding box center [486, 330] width 30 height 14
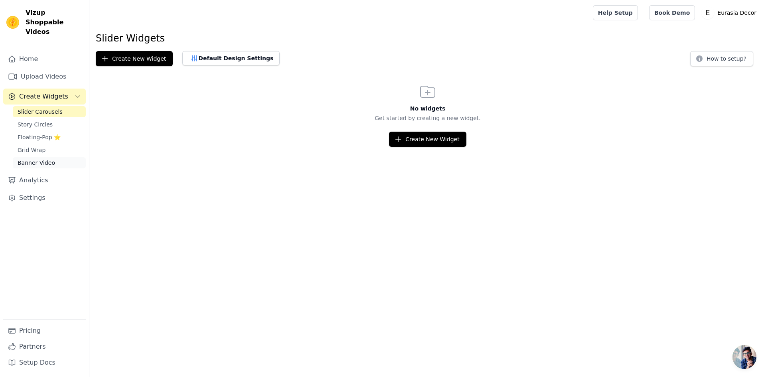
click at [38, 159] on span "Banner Video" at bounding box center [37, 163] width 38 height 8
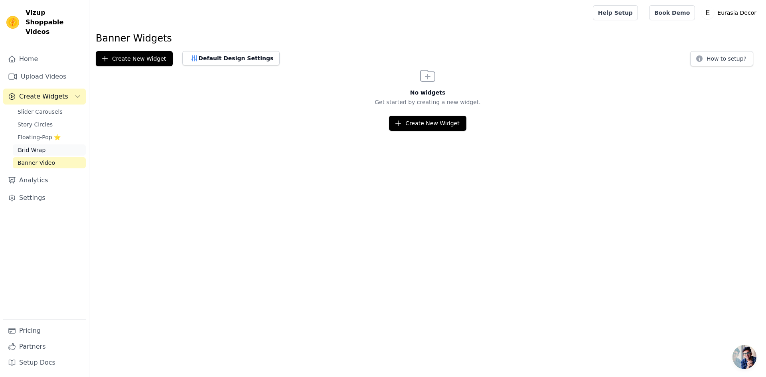
click at [40, 146] on span "Grid Wrap" at bounding box center [32, 150] width 28 height 8
click at [34, 121] on span "Story Circles" at bounding box center [35, 125] width 35 height 8
click at [36, 108] on span "Slider Carousels" at bounding box center [40, 112] width 45 height 8
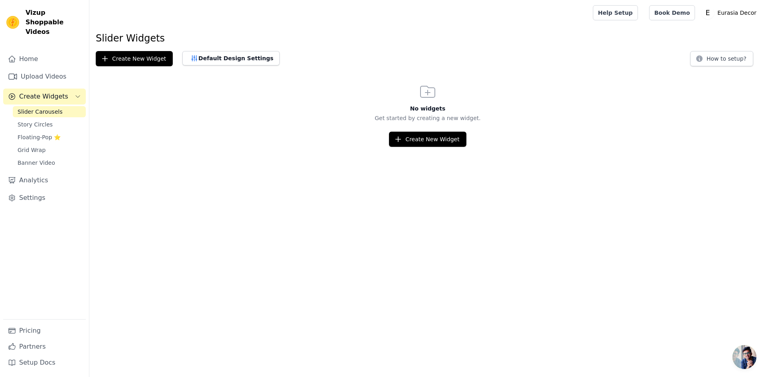
click at [36, 92] on span "Create Widgets" at bounding box center [43, 97] width 49 height 10
click at [39, 69] on link "Upload Videos" at bounding box center [44, 77] width 83 height 16
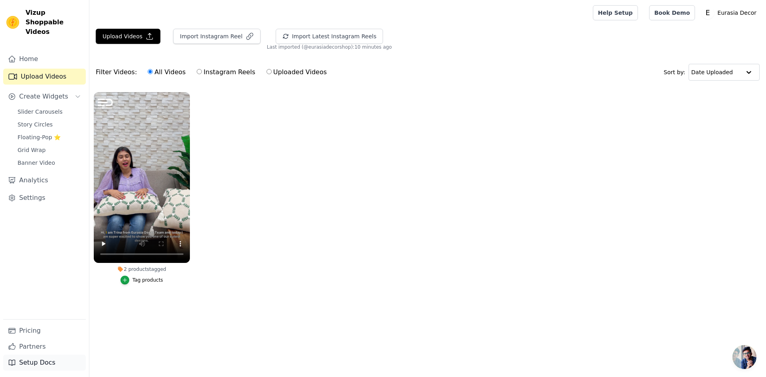
click at [30, 361] on link "Setup Docs" at bounding box center [44, 363] width 83 height 16
click at [39, 108] on span "Slider Carousels" at bounding box center [40, 112] width 45 height 8
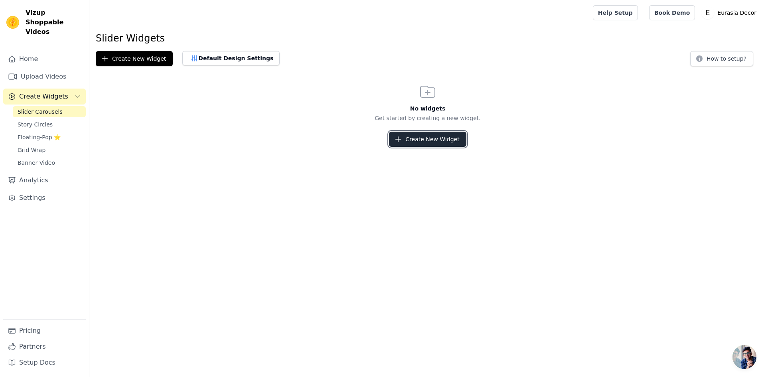
click at [429, 140] on button "Create New Widget" at bounding box center [427, 139] width 77 height 15
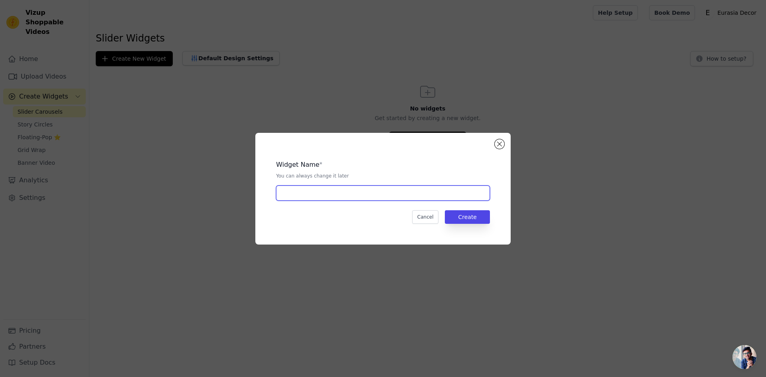
click at [351, 197] on input "text" at bounding box center [383, 193] width 214 height 15
type input "slider"
click at [477, 220] on button "Create" at bounding box center [467, 217] width 45 height 14
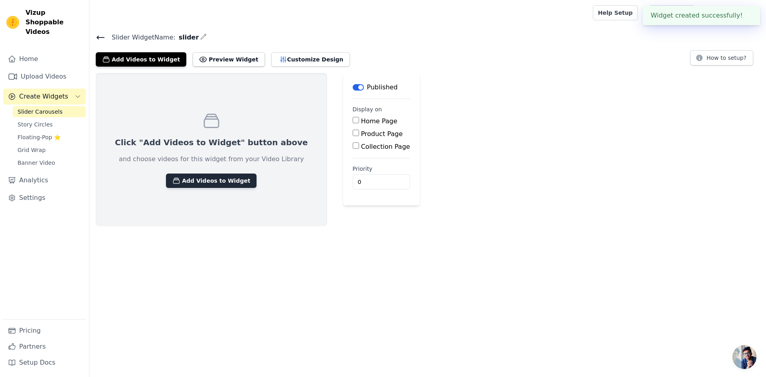
click at [208, 182] on button "Add Videos to Widget" at bounding box center [211, 181] width 91 height 14
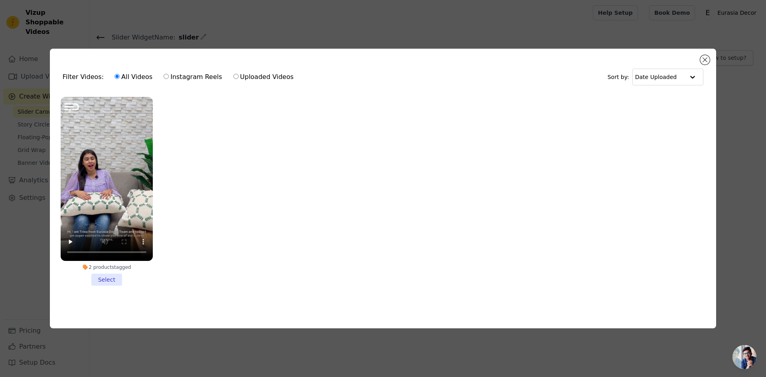
click at [109, 277] on li "2 products tagged Select" at bounding box center [107, 191] width 92 height 189
click at [0, 0] on input "2 products tagged Select" at bounding box center [0, 0] width 0 height 0
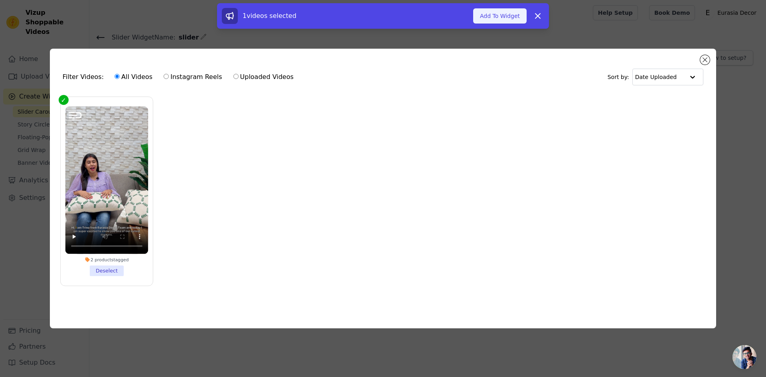
click at [504, 16] on button "Add To Widget" at bounding box center [499, 15] width 53 height 15
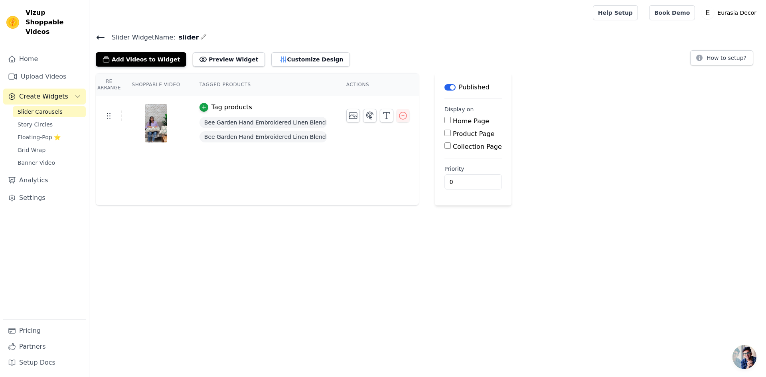
click at [445, 121] on input "Home Page" at bounding box center [448, 120] width 6 height 6
checkbox input "true"
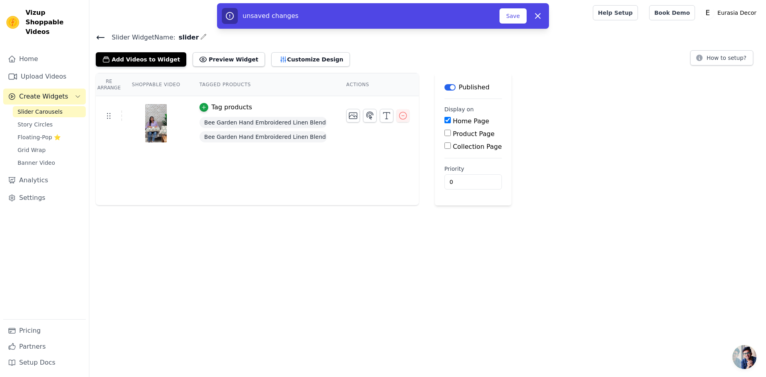
click at [445, 133] on input "Product Page" at bounding box center [448, 133] width 6 height 6
checkbox input "true"
click at [451, 154] on input "Specific Product Pages" at bounding box center [454, 155] width 6 height 6
radio input "true"
click at [469, 175] on button "Select Products" at bounding box center [477, 175] width 53 height 14
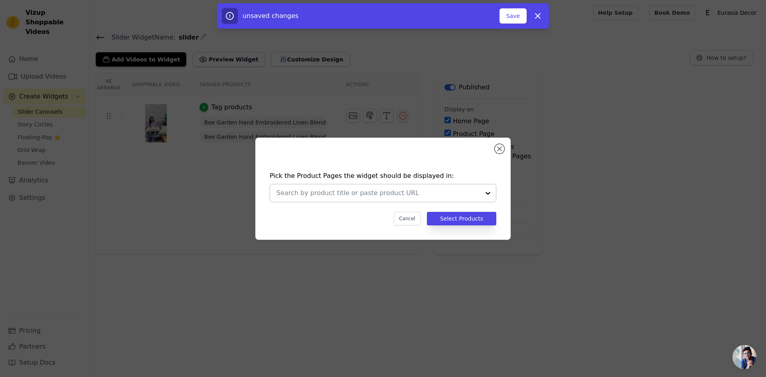
click at [487, 192] on div at bounding box center [488, 193] width 16 height 18
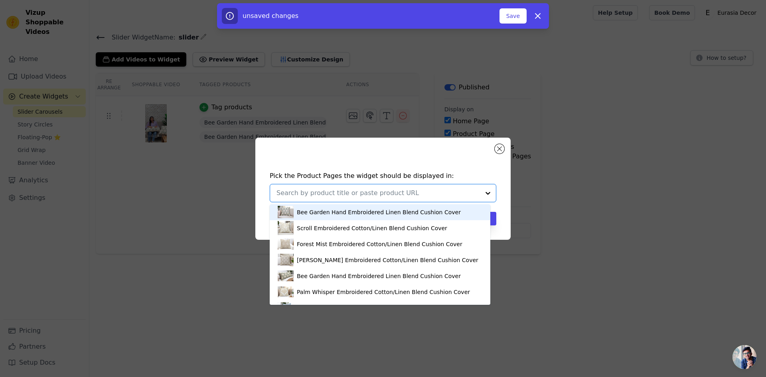
click at [342, 211] on div "Bee Garden Hand Embroidered Linen Blend Cushion Cover" at bounding box center [379, 212] width 164 height 8
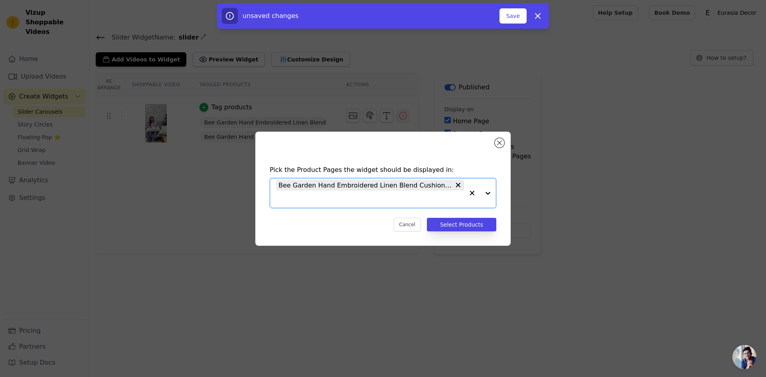
click at [488, 193] on div at bounding box center [480, 193] width 32 height 30
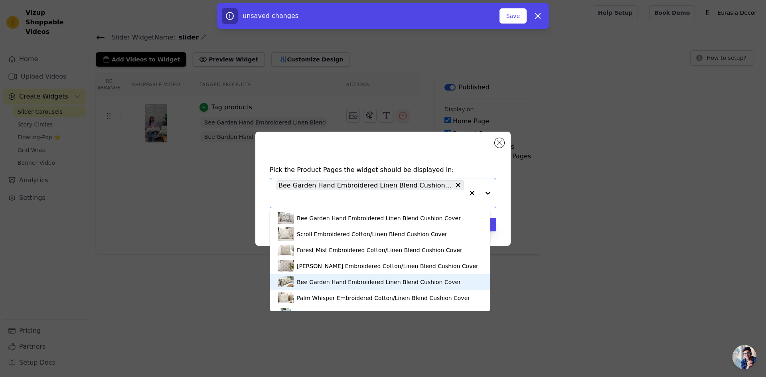
click at [314, 279] on div "Bee Garden Hand Embroidered Linen Blend Cushion Cover" at bounding box center [379, 282] width 164 height 8
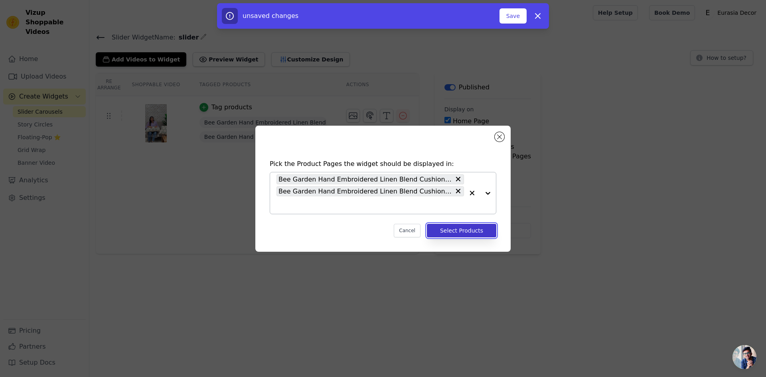
click at [459, 232] on button "Select Products" at bounding box center [461, 231] width 69 height 14
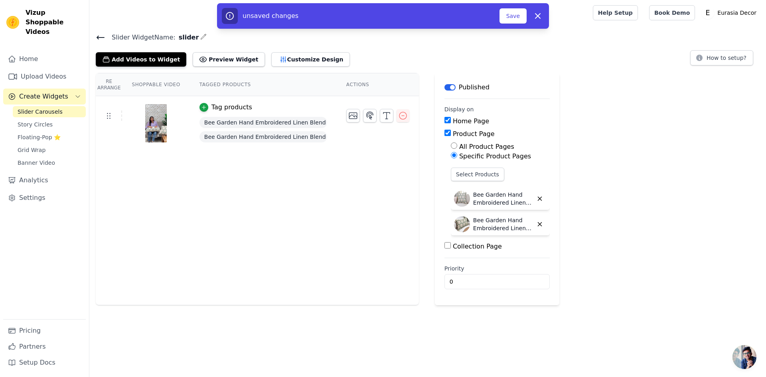
click at [445, 247] on input "Collection Page" at bounding box center [448, 245] width 6 height 6
checkbox input "false"
click at [512, 16] on button "Save" at bounding box center [513, 15] width 27 height 15
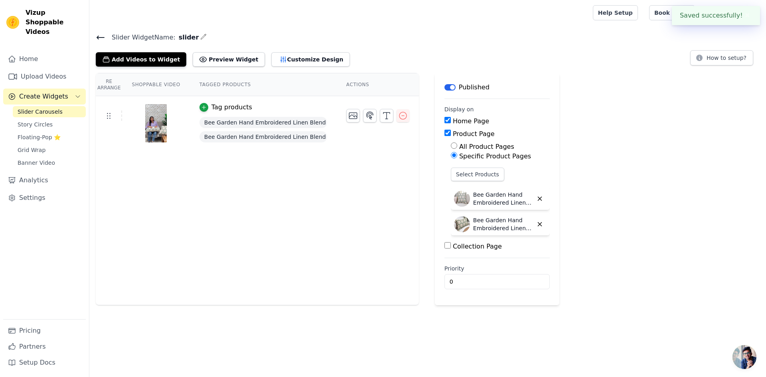
click at [511, 19] on div at bounding box center [340, 13] width 488 height 26
click at [445, 119] on input "Home Page" at bounding box center [448, 120] width 6 height 6
checkbox input "false"
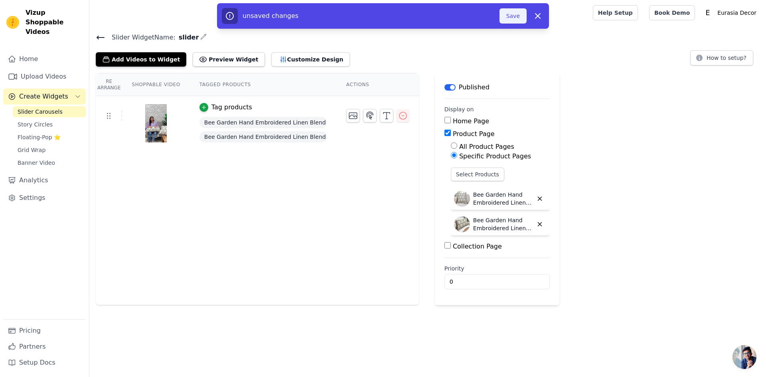
click at [515, 14] on button "Save" at bounding box center [513, 15] width 27 height 15
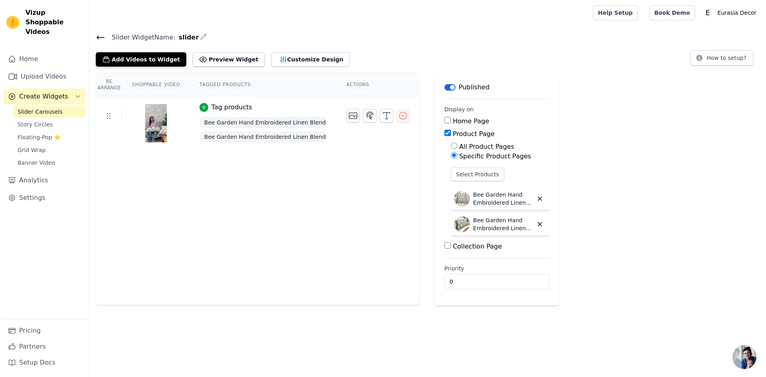
click at [350, 81] on th "Actions" at bounding box center [378, 84] width 82 height 23
click at [356, 85] on th "Actions" at bounding box center [378, 84] width 82 height 23
click at [220, 87] on th "Tagged Products" at bounding box center [263, 84] width 147 height 23
click at [156, 82] on th "Shoppable Video" at bounding box center [155, 84] width 67 height 23
click at [104, 87] on th "Re Arrange" at bounding box center [109, 84] width 26 height 23
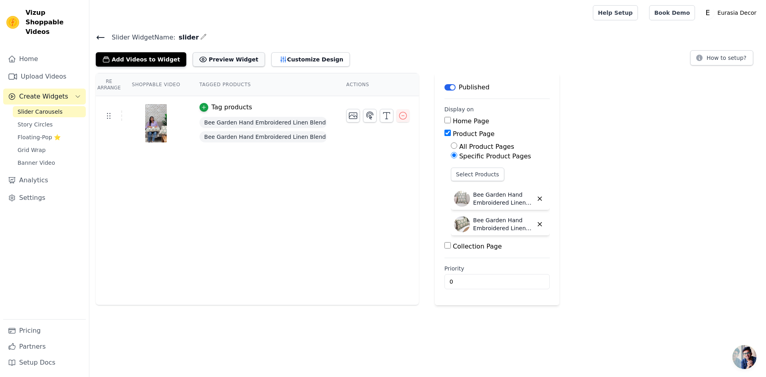
click at [222, 61] on button "Preview Widget" at bounding box center [229, 59] width 72 height 14
click at [279, 57] on button "Customize Design" at bounding box center [310, 59] width 79 height 14
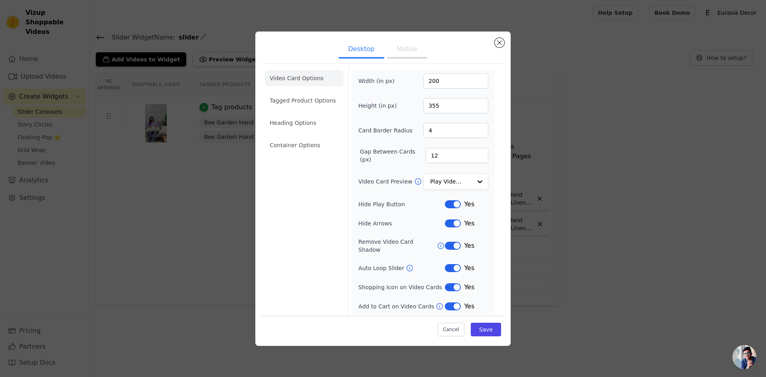
click at [405, 52] on button "Mobile" at bounding box center [408, 50] width 40 height 18
click at [455, 205] on button "Label" at bounding box center [453, 204] width 16 height 8
click at [446, 204] on button "Label" at bounding box center [453, 204] width 16 height 8
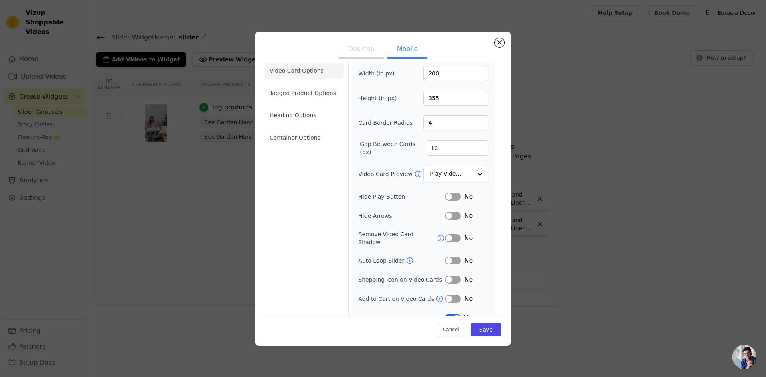
scroll to position [14, 0]
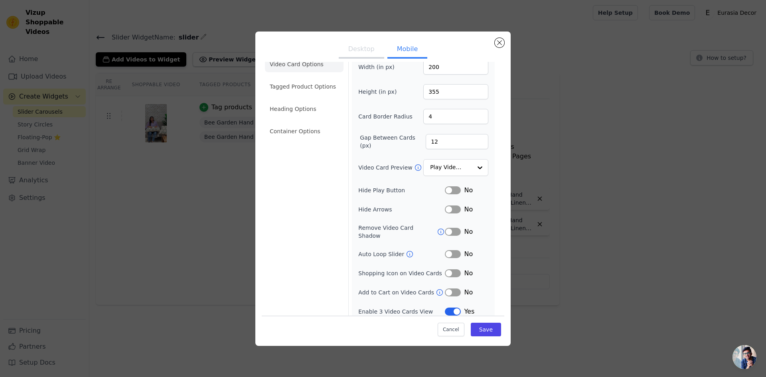
click at [445, 308] on button "Label" at bounding box center [453, 312] width 16 height 8
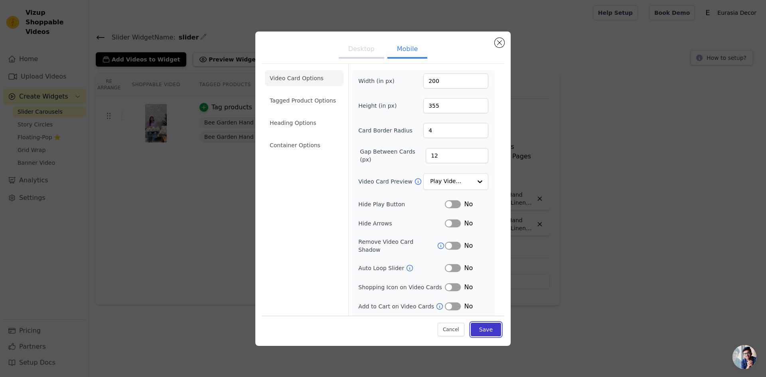
click at [488, 329] on button "Save" at bounding box center [486, 330] width 30 height 14
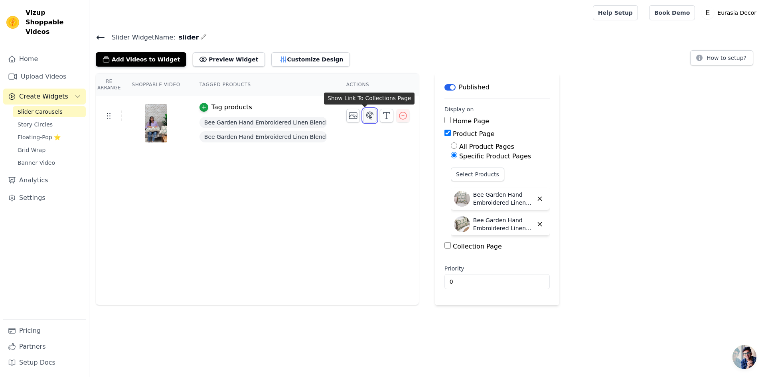
click at [365, 115] on icon "button" at bounding box center [370, 116] width 10 height 10
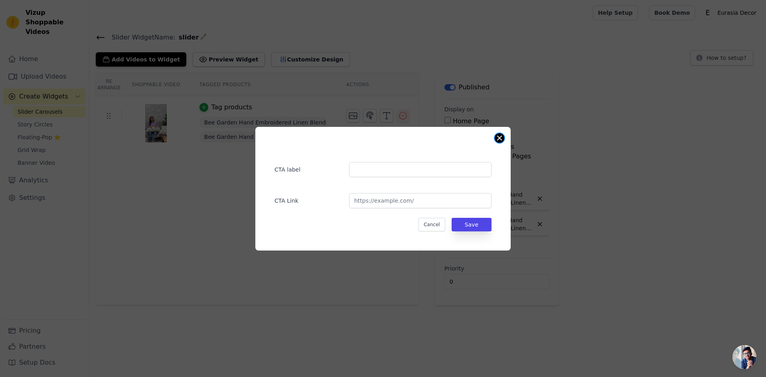
click at [499, 138] on button "Close modal" at bounding box center [500, 138] width 10 height 10
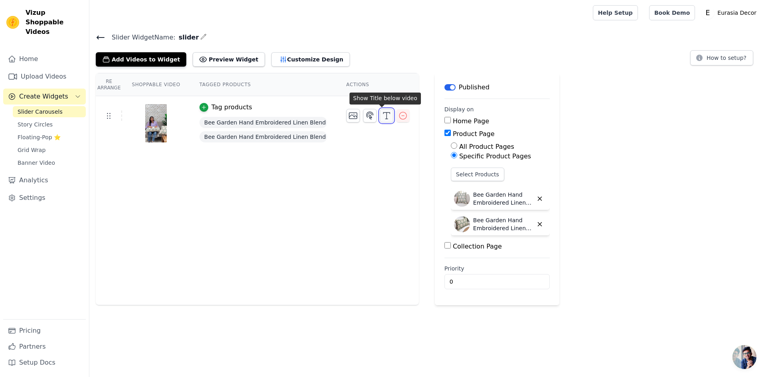
click at [382, 119] on icon "button" at bounding box center [387, 116] width 10 height 10
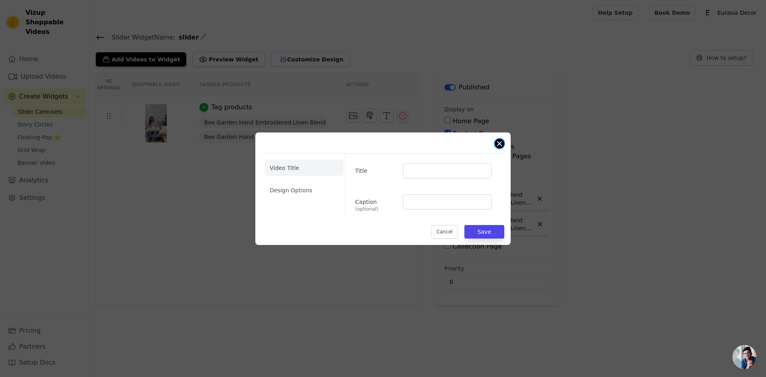
click at [499, 143] on button "Close modal" at bounding box center [500, 144] width 10 height 10
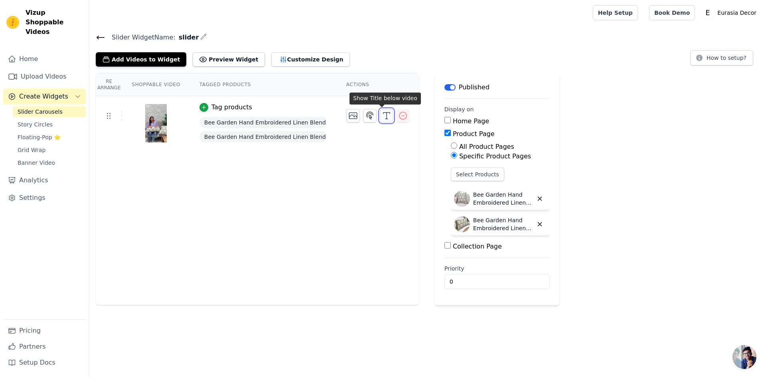
click at [384, 118] on icon "button" at bounding box center [387, 116] width 10 height 10
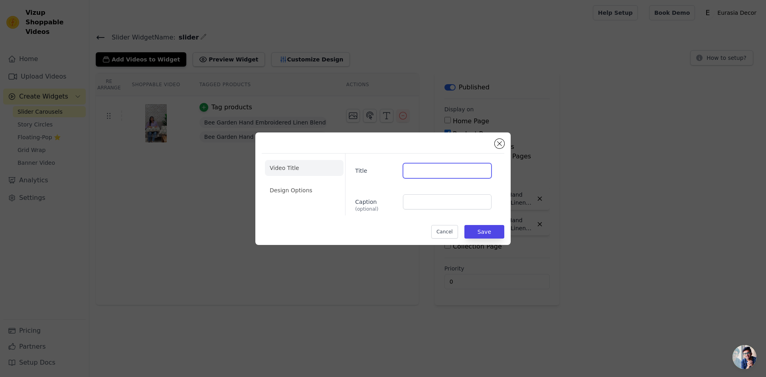
click at [424, 172] on input "Title" at bounding box center [447, 170] width 89 height 15
paste input "Bee Garden Hand Embroidered Linen Blend Cushion Cover"
type input "Bee Garden Hand Embroidered Linen Blend Cushion Cover"
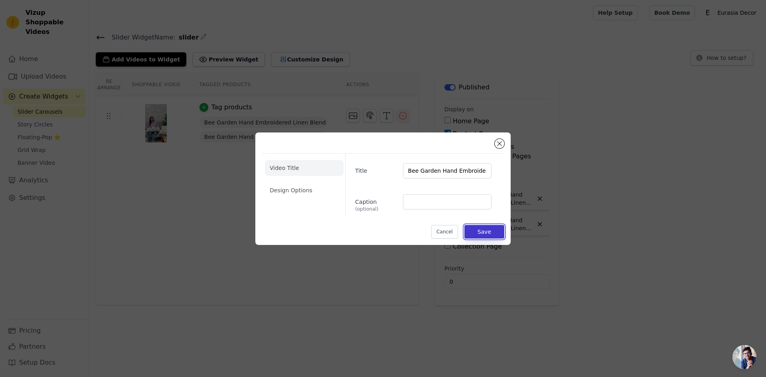
click at [485, 230] on button "Save" at bounding box center [485, 232] width 40 height 14
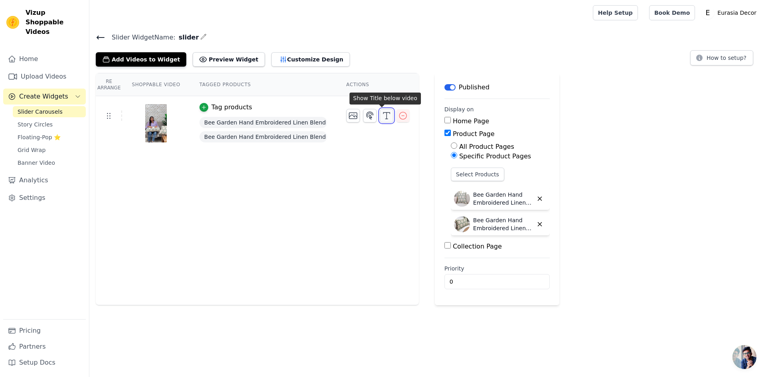
click at [383, 117] on icon "button" at bounding box center [387, 116] width 10 height 10
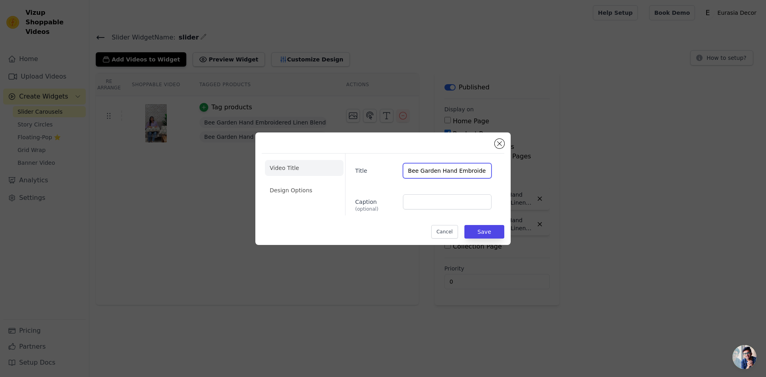
click at [487, 174] on input "Bee Garden Hand Embroidered Linen Blend Cushion Cover" at bounding box center [447, 170] width 89 height 15
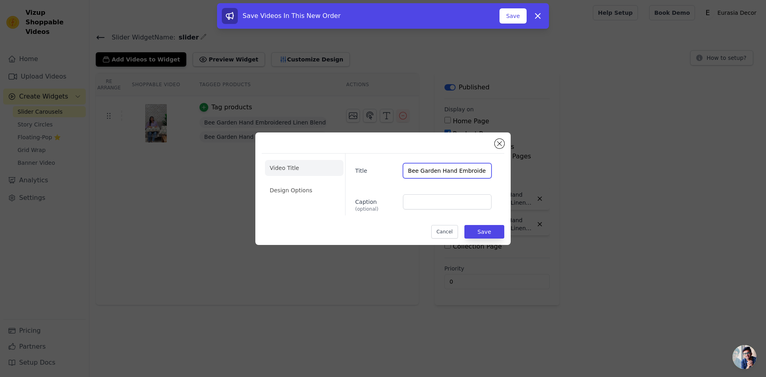
click at [408, 172] on input "Bee Garden Hand Embroidered Linen Blend Cushion Cover" at bounding box center [447, 170] width 89 height 15
click at [454, 228] on button "Cancel" at bounding box center [445, 232] width 27 height 14
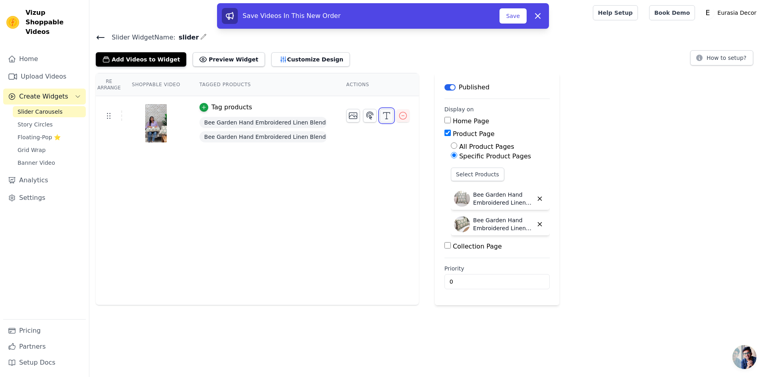
click at [385, 117] on icon "button" at bounding box center [387, 116] width 10 height 10
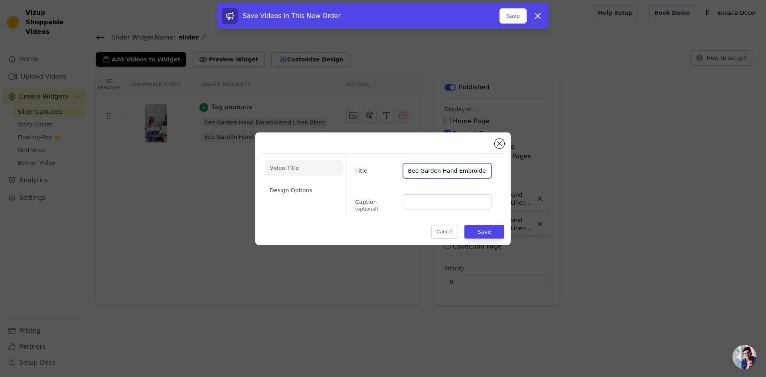
click at [446, 175] on input "Bee Garden Hand Embroidered Linen Blend Cushion Cover" at bounding box center [447, 170] width 89 height 15
click at [481, 172] on input "nd Embroidered Linen Blend Cushion Cover" at bounding box center [447, 170] width 89 height 15
click at [486, 172] on input "Cushion Cover" at bounding box center [447, 170] width 89 height 15
type input "C"
click at [491, 234] on button "Save" at bounding box center [485, 232] width 40 height 14
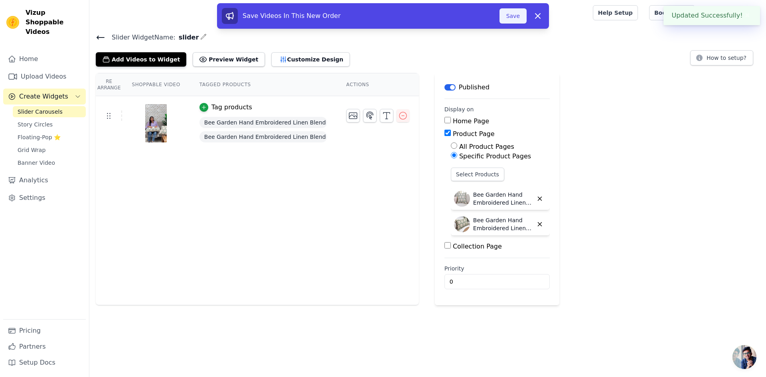
click at [513, 17] on button "Save" at bounding box center [513, 15] width 27 height 15
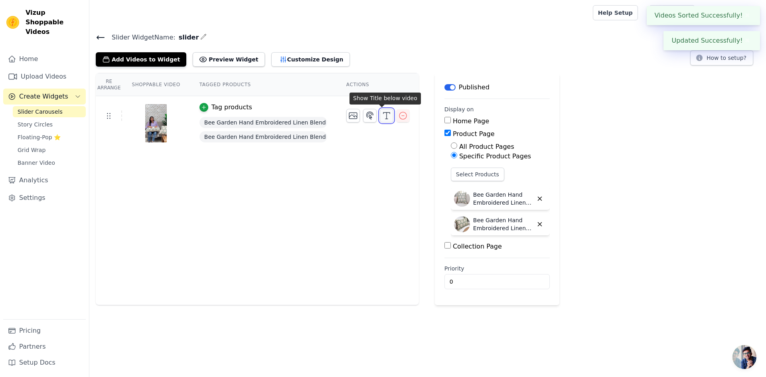
click at [382, 119] on icon "button" at bounding box center [387, 116] width 10 height 10
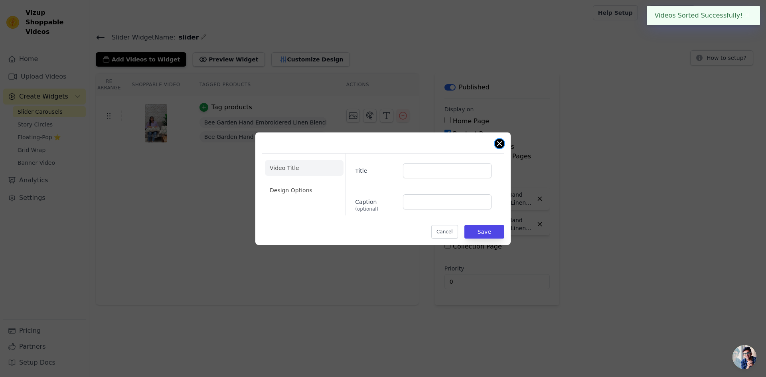
click at [501, 143] on button "Close modal" at bounding box center [500, 144] width 10 height 10
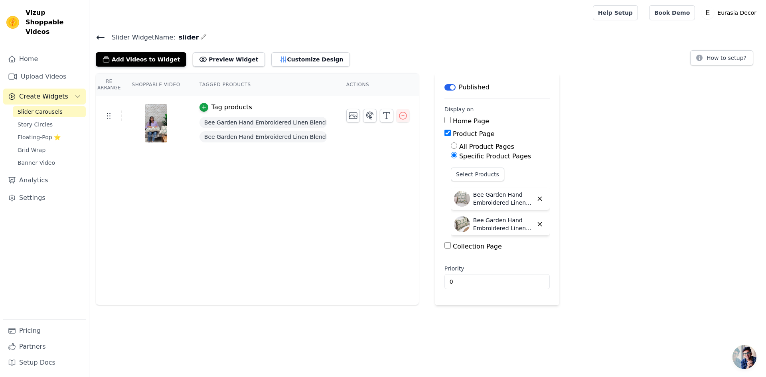
click at [167, 83] on th "Shoppable Video" at bounding box center [155, 84] width 67 height 23
click at [293, 63] on button "Customize Design" at bounding box center [310, 59] width 79 height 14
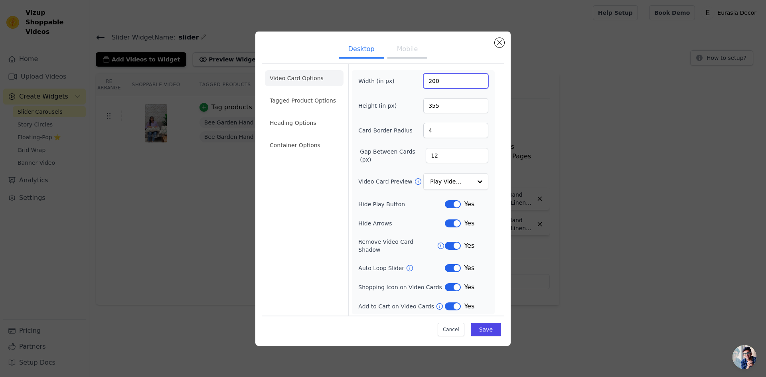
drag, startPoint x: 446, startPoint y: 84, endPoint x: 419, endPoint y: 85, distance: 26.8
click at [419, 85] on div "Width (in px) 200" at bounding box center [423, 80] width 130 height 15
type input "400"
click at [411, 51] on button "Mobile" at bounding box center [408, 50] width 40 height 18
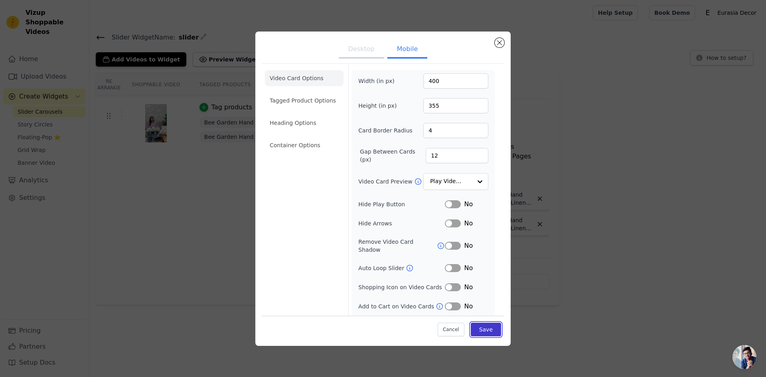
click at [481, 331] on button "Save" at bounding box center [486, 330] width 30 height 14
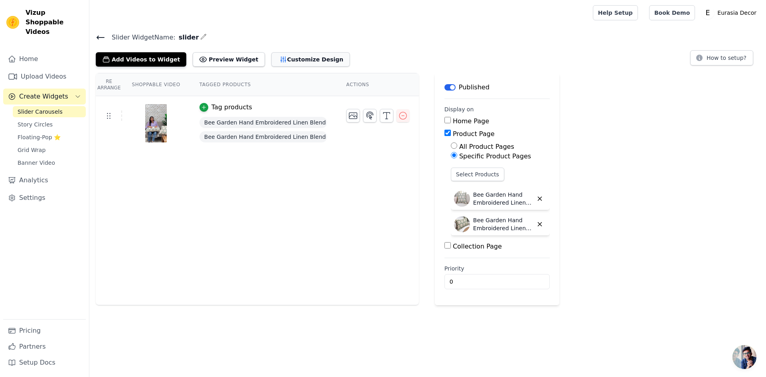
click at [278, 56] on button "Customize Design" at bounding box center [310, 59] width 79 height 14
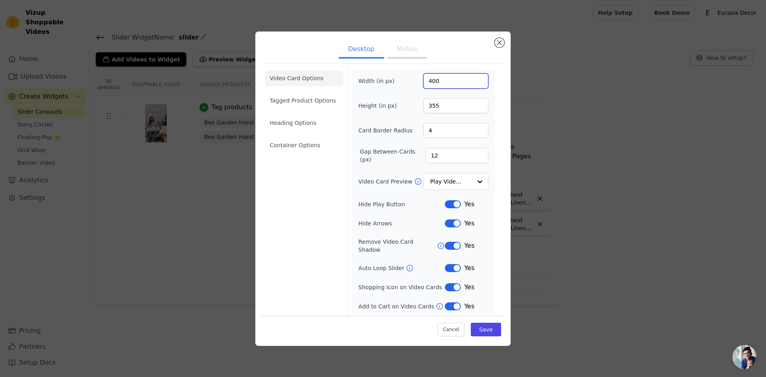
drag, startPoint x: 444, startPoint y: 83, endPoint x: 410, endPoint y: 83, distance: 34.7
click at [410, 83] on div "Width (in px) 400" at bounding box center [423, 80] width 130 height 15
type input "350"
drag, startPoint x: 448, startPoint y: 107, endPoint x: 412, endPoint y: 108, distance: 35.9
click at [412, 108] on div "Height (in px) 355" at bounding box center [423, 105] width 130 height 15
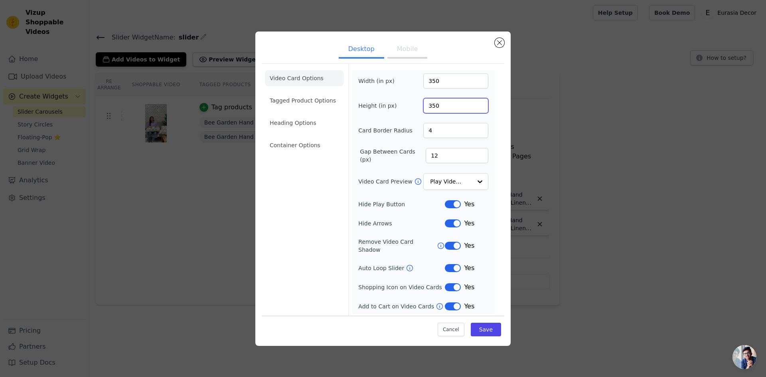
type input "350"
click at [416, 49] on button "Mobile" at bounding box center [408, 50] width 40 height 18
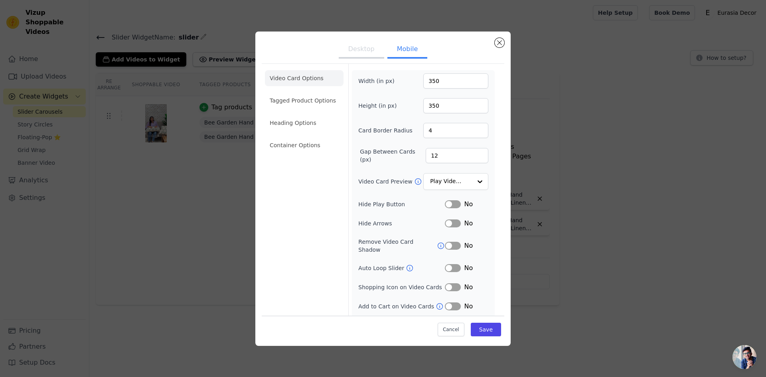
click at [368, 50] on button "Desktop" at bounding box center [362, 50] width 46 height 18
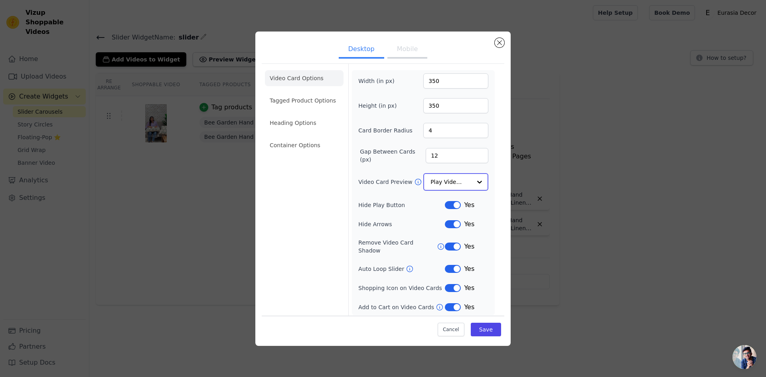
click at [473, 184] on div at bounding box center [480, 182] width 16 height 16
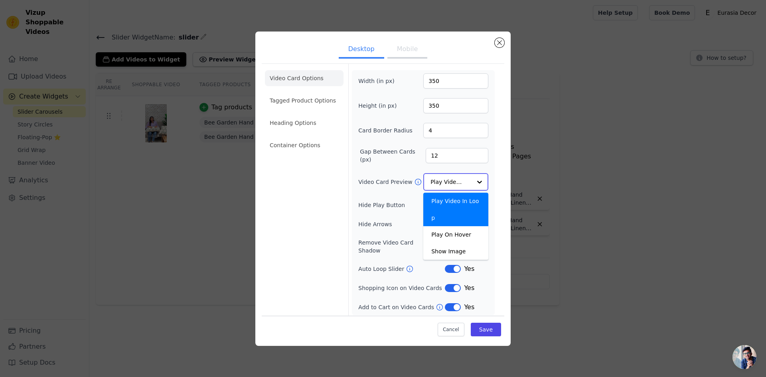
click at [477, 184] on div at bounding box center [480, 182] width 16 height 16
click at [496, 181] on form "Width (in px) 350 Height (in px) 350 Card Border Radius 4 Gap Between Cards (px…" at bounding box center [424, 191] width 150 height 254
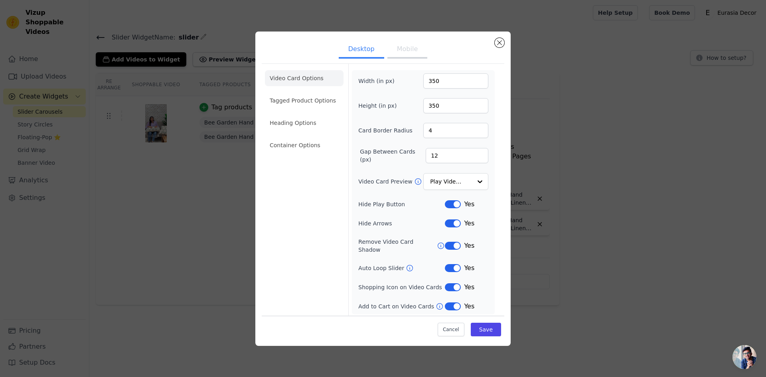
click at [448, 206] on button "Label" at bounding box center [453, 204] width 16 height 8
click at [449, 225] on button "Label" at bounding box center [453, 224] width 16 height 8
click at [450, 244] on button "Label" at bounding box center [453, 246] width 16 height 8
click at [450, 264] on button "Label" at bounding box center [453, 268] width 16 height 8
click at [449, 283] on button "Label" at bounding box center [453, 287] width 16 height 8
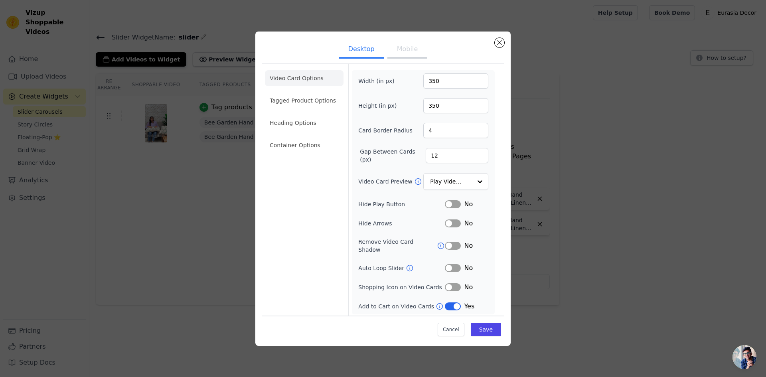
click at [448, 303] on button "Label" at bounding box center [453, 307] width 16 height 8
click at [406, 54] on button "Mobile" at bounding box center [408, 50] width 40 height 18
click at [371, 53] on button "Desktop" at bounding box center [362, 50] width 46 height 18
click at [320, 101] on li "Tagged Product Options" at bounding box center [304, 101] width 79 height 16
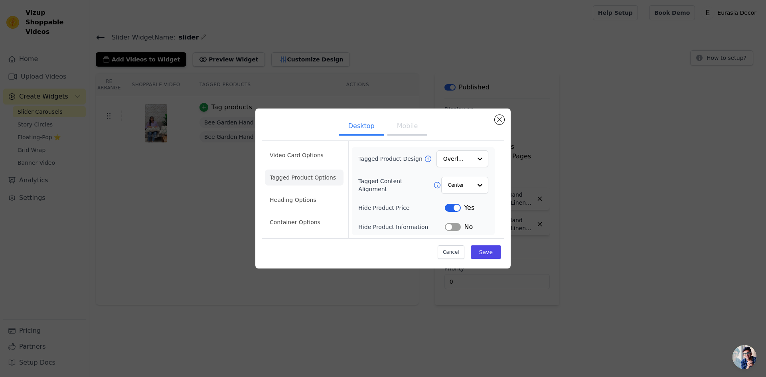
click at [405, 129] on button "Mobile" at bounding box center [408, 127] width 40 height 18
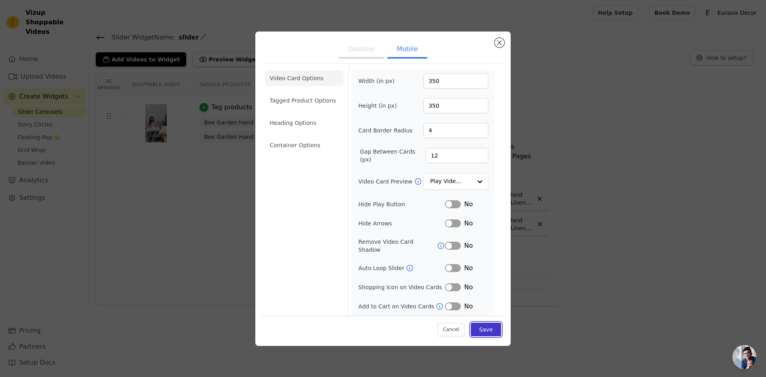
click at [483, 330] on button "Save" at bounding box center [486, 330] width 30 height 14
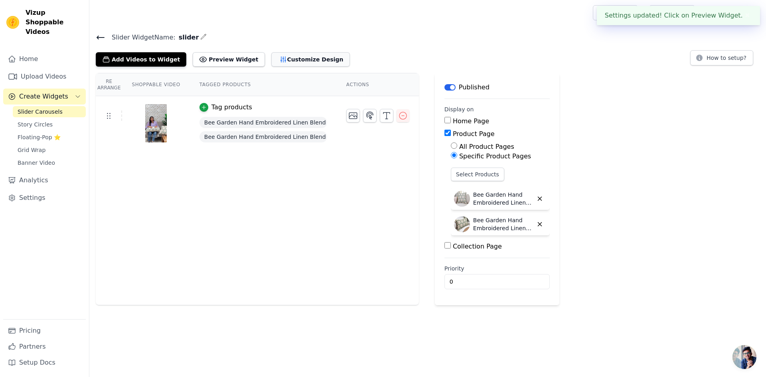
click at [287, 60] on button "Customize Design" at bounding box center [310, 59] width 79 height 14
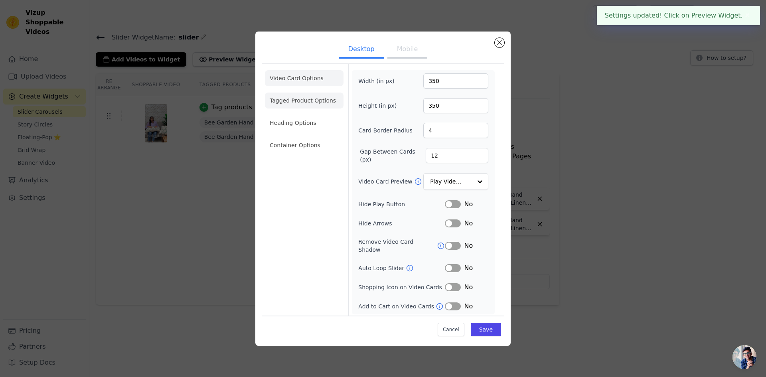
click at [301, 105] on li "Tagged Product Options" at bounding box center [304, 101] width 79 height 16
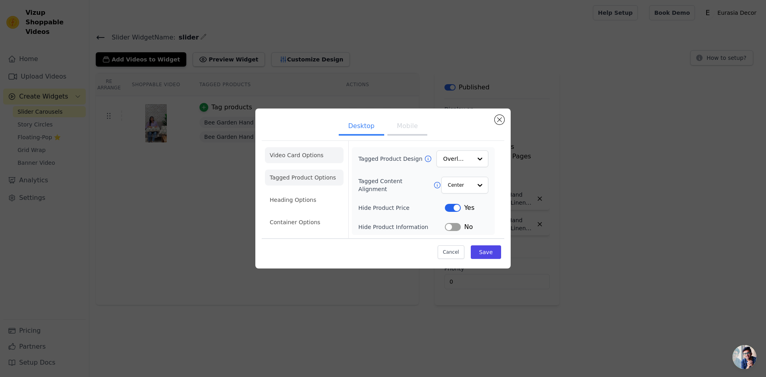
click at [317, 156] on li "Video Card Options" at bounding box center [304, 155] width 79 height 16
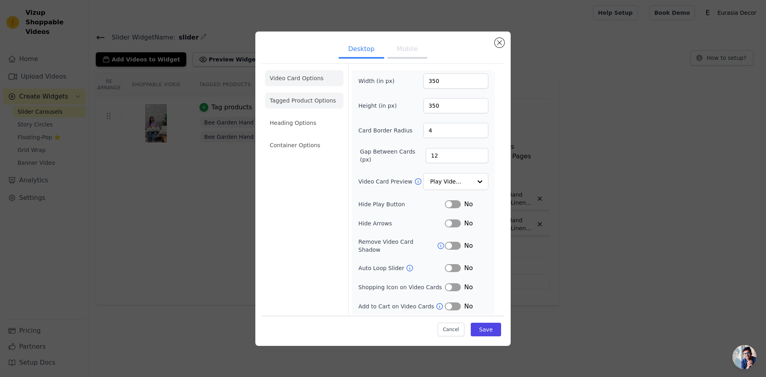
click at [304, 101] on li "Tagged Product Options" at bounding box center [304, 101] width 79 height 16
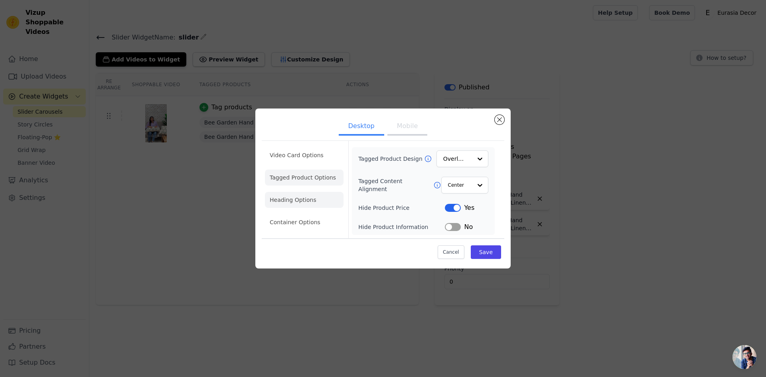
click at [307, 203] on li "Heading Options" at bounding box center [304, 200] width 79 height 16
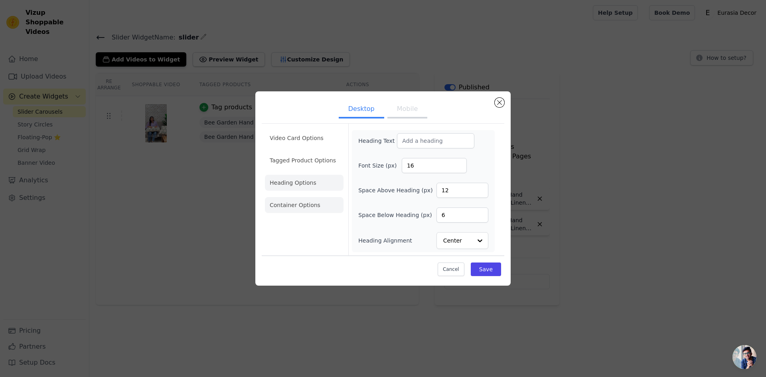
click at [305, 207] on li "Container Options" at bounding box center [304, 205] width 79 height 16
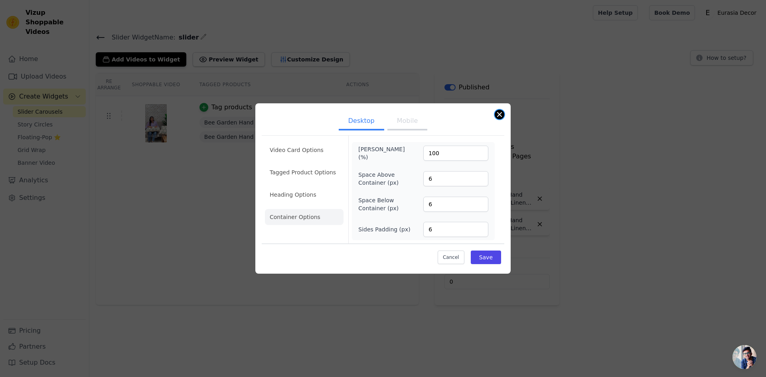
click at [499, 114] on button "Close modal" at bounding box center [500, 115] width 10 height 10
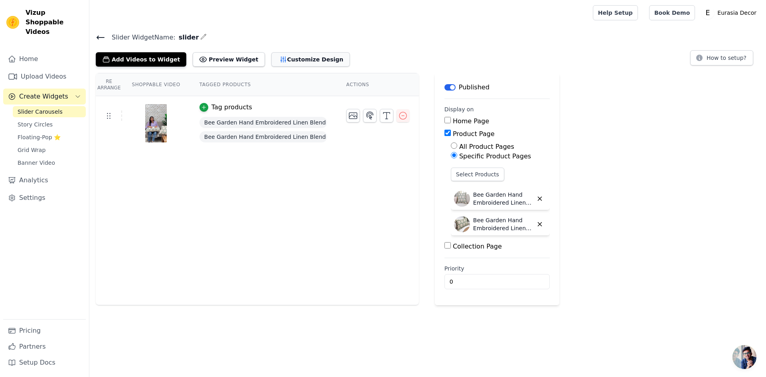
click at [289, 61] on button "Customize Design" at bounding box center [310, 59] width 79 height 14
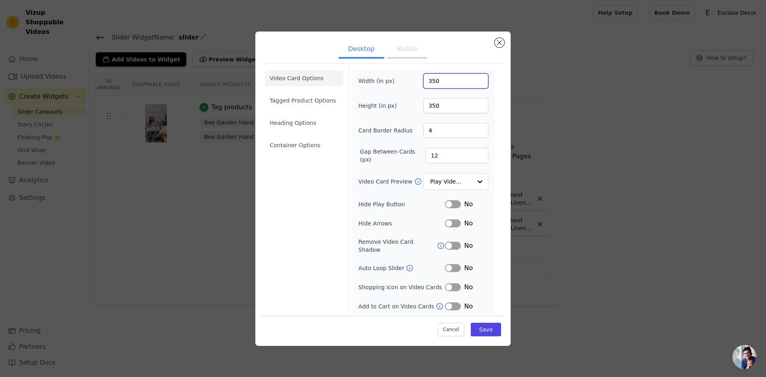
drag, startPoint x: 444, startPoint y: 81, endPoint x: 417, endPoint y: 81, distance: 26.7
click at [417, 81] on div "Width (in px) 350" at bounding box center [423, 80] width 130 height 15
click at [457, 227] on button "Label" at bounding box center [453, 224] width 16 height 8
click at [457, 207] on button "Label" at bounding box center [453, 204] width 16 height 8
click at [491, 329] on button "Save" at bounding box center [486, 330] width 30 height 14
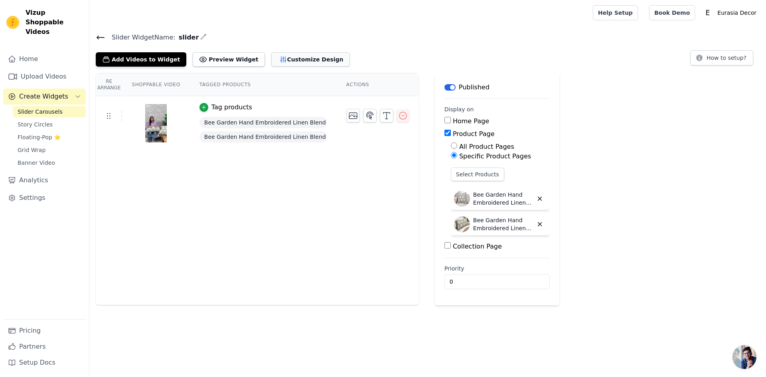
click at [295, 61] on button "Customize Design" at bounding box center [310, 59] width 79 height 14
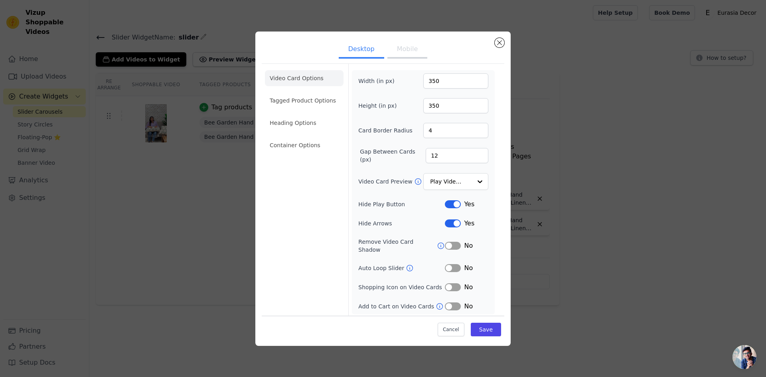
click at [459, 303] on button "Label" at bounding box center [453, 307] width 16 height 8
click at [458, 283] on button "Label" at bounding box center [453, 287] width 16 height 8
click at [490, 327] on button "Save" at bounding box center [486, 330] width 30 height 14
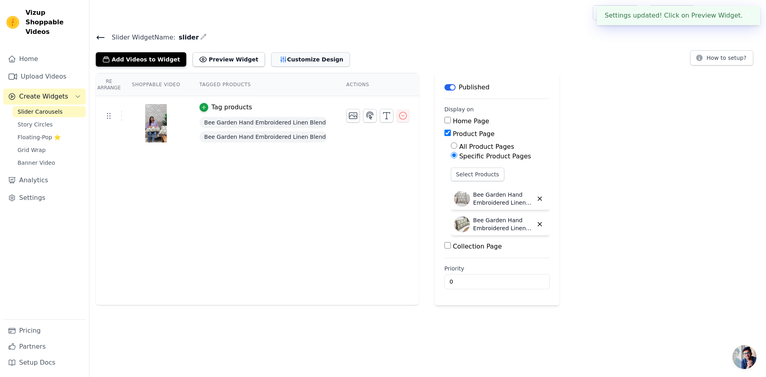
click at [306, 61] on button "Customize Design" at bounding box center [310, 59] width 79 height 14
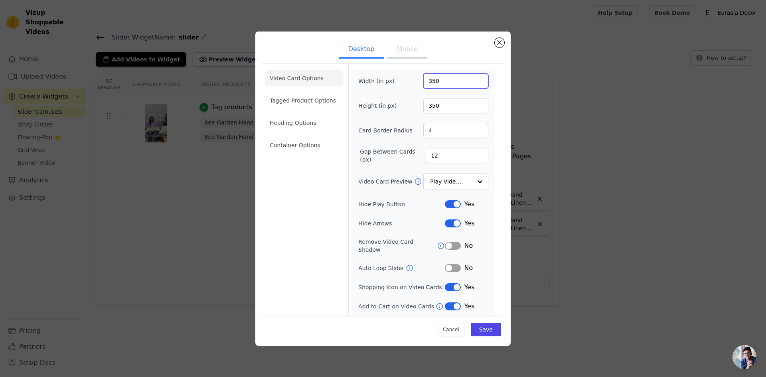
drag, startPoint x: 440, startPoint y: 84, endPoint x: 423, endPoint y: 83, distance: 16.8
click at [423, 83] on div "Width (in px) 350" at bounding box center [423, 80] width 130 height 15
type input "400"
drag, startPoint x: 448, startPoint y: 105, endPoint x: 419, endPoint y: 107, distance: 29.2
click at [419, 107] on div "Height (in px) 350" at bounding box center [423, 105] width 130 height 15
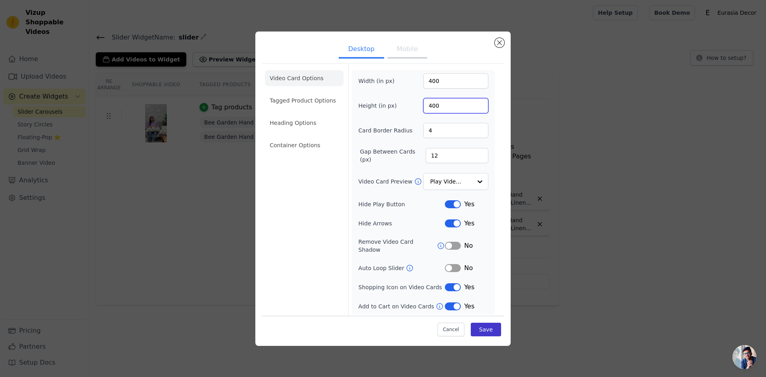
type input "400"
click at [494, 330] on button "Save" at bounding box center [486, 330] width 30 height 14
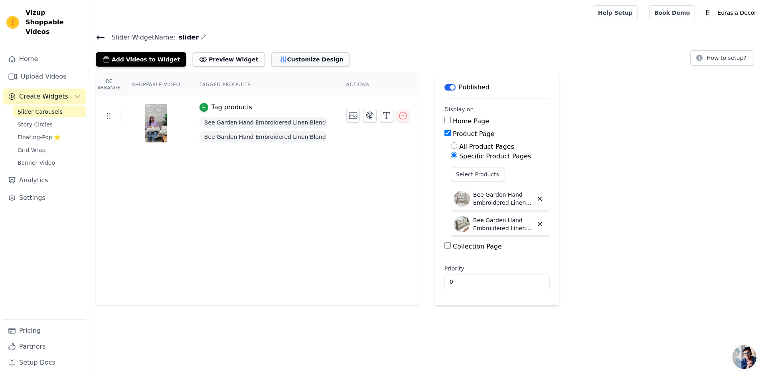
click at [297, 63] on button "Customize Design" at bounding box center [310, 59] width 79 height 14
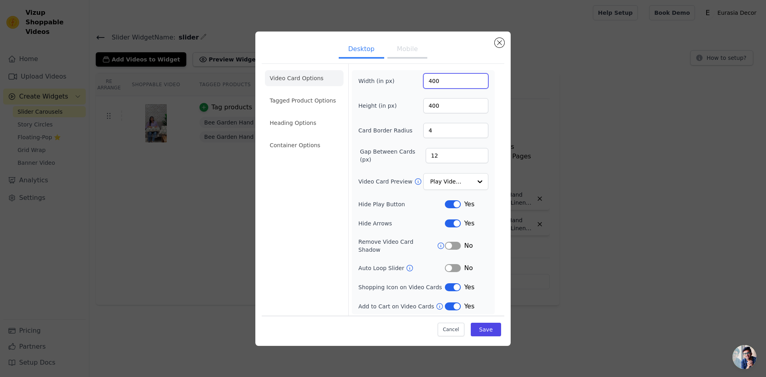
drag, startPoint x: 446, startPoint y: 84, endPoint x: 422, endPoint y: 86, distance: 24.0
click at [422, 86] on div "Width (in px) 400" at bounding box center [423, 80] width 130 height 15
type input "300"
drag, startPoint x: 445, startPoint y: 107, endPoint x: 427, endPoint y: 107, distance: 18.4
click at [427, 107] on input "400" at bounding box center [456, 105] width 65 height 15
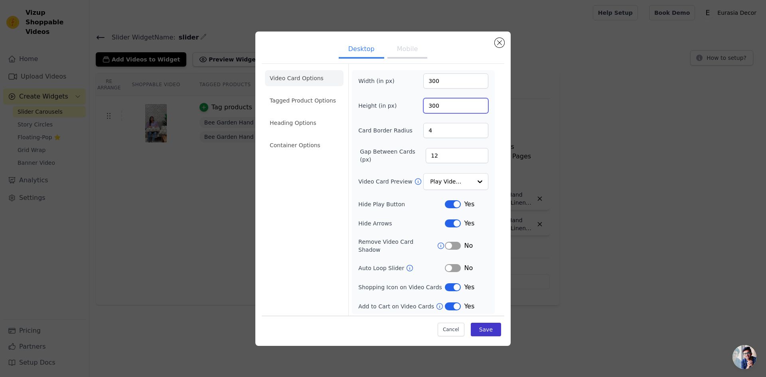
type input "300"
click at [495, 329] on button "Save" at bounding box center [486, 330] width 30 height 14
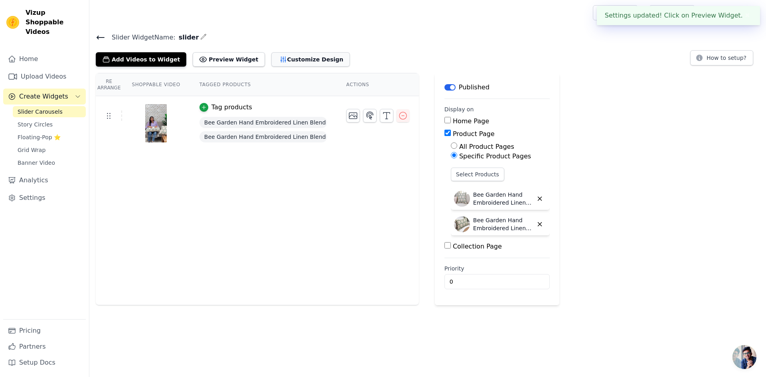
click at [287, 59] on button "Customize Design" at bounding box center [310, 59] width 79 height 14
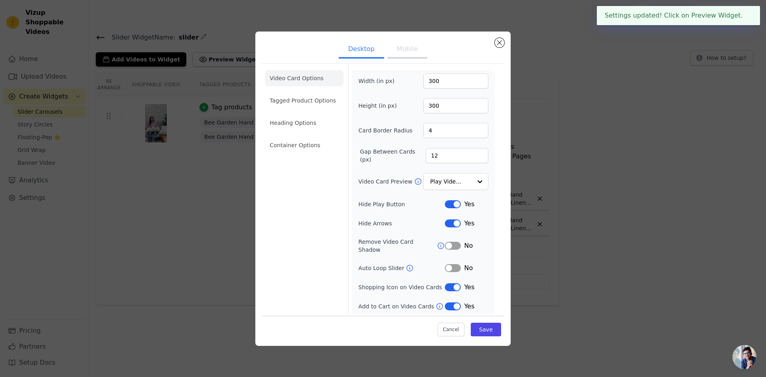
click at [301, 105] on li "Tagged Product Options" at bounding box center [304, 101] width 79 height 16
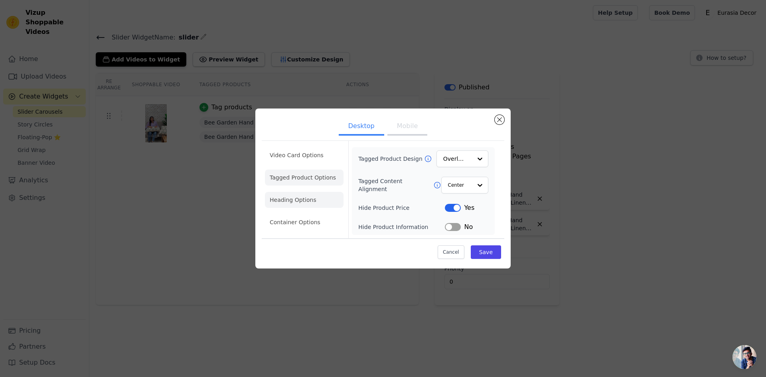
click at [311, 200] on li "Heading Options" at bounding box center [304, 200] width 79 height 16
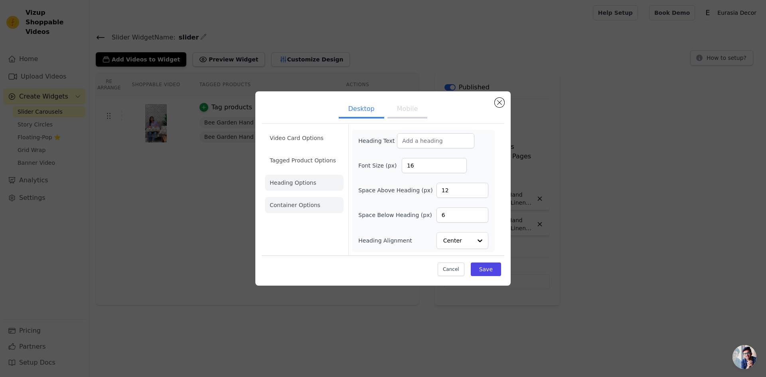
click at [305, 209] on li "Container Options" at bounding box center [304, 205] width 79 height 16
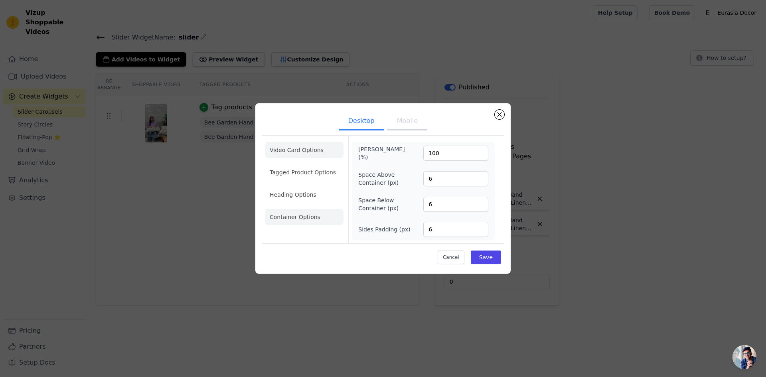
click at [310, 149] on li "Video Card Options" at bounding box center [304, 150] width 79 height 16
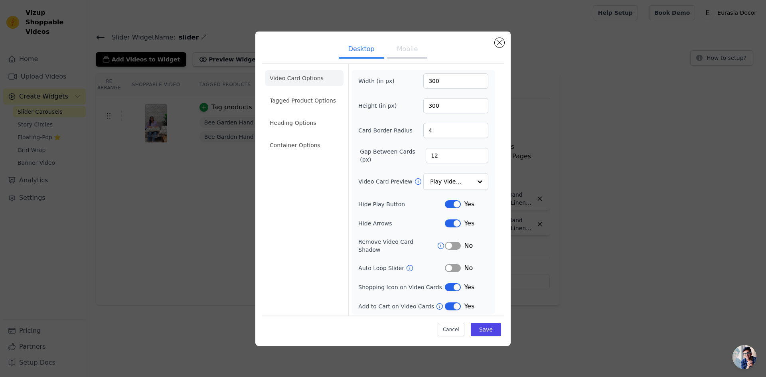
click at [410, 57] on button "Mobile" at bounding box center [408, 50] width 40 height 18
click at [498, 44] on button "Close modal" at bounding box center [500, 43] width 10 height 10
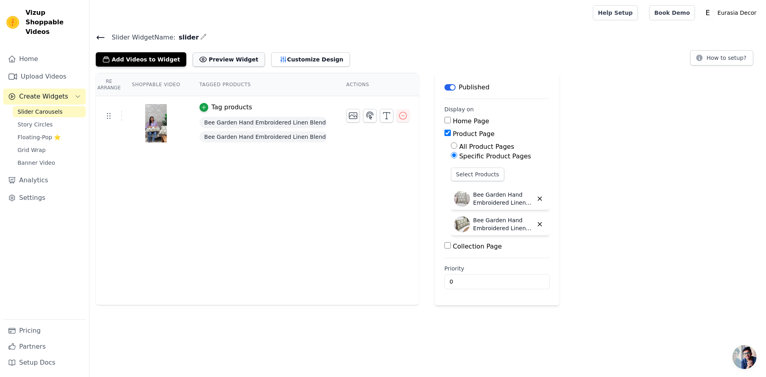
click at [203, 61] on button "Preview Widget" at bounding box center [229, 59] width 72 height 14
click at [300, 59] on button "Customize Design" at bounding box center [310, 59] width 79 height 14
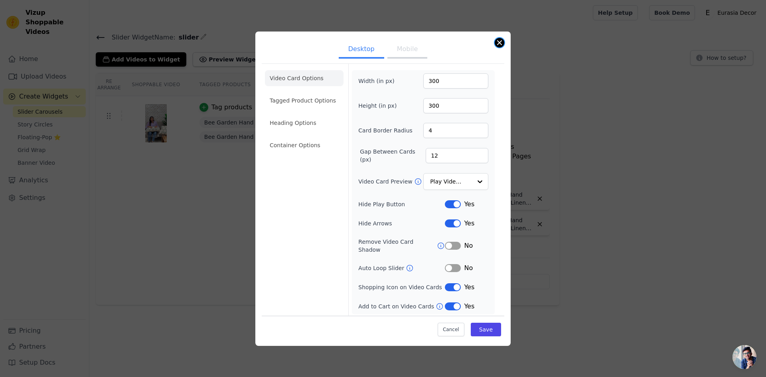
click at [499, 47] on button "Close modal" at bounding box center [500, 43] width 10 height 10
